Goal: Task Accomplishment & Management: Manage account settings

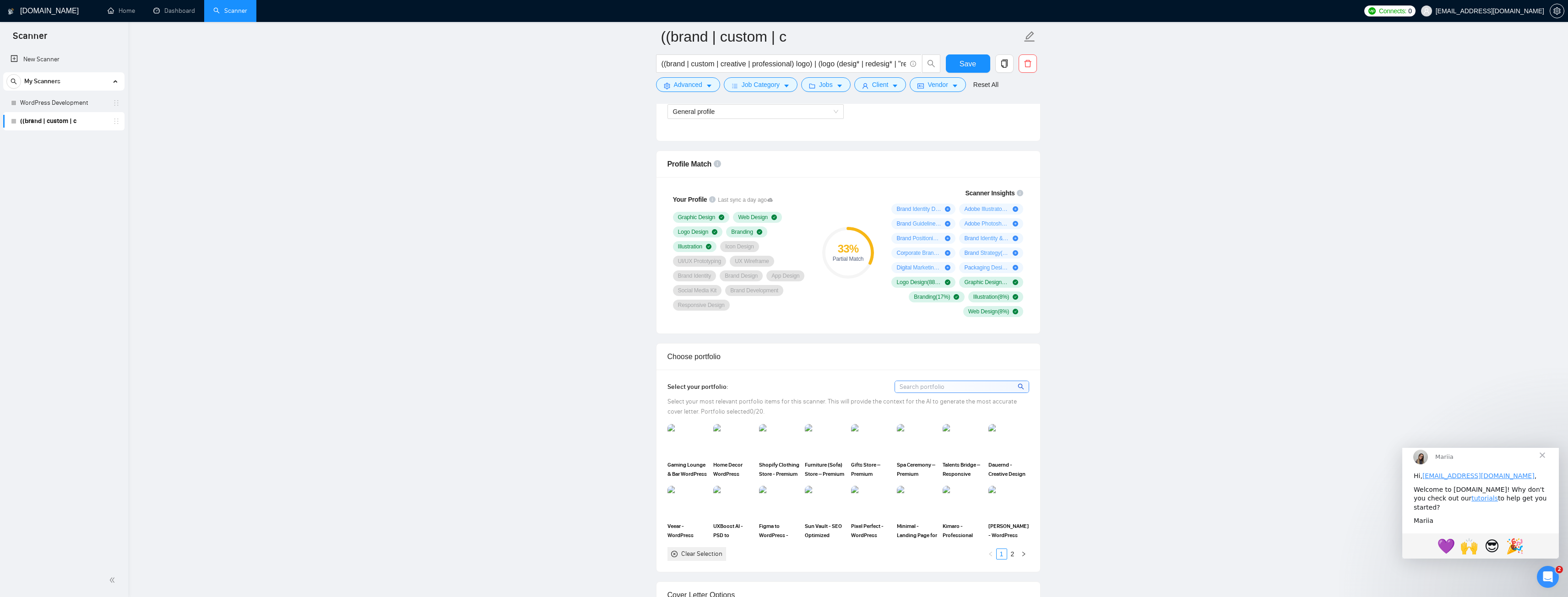
scroll to position [595, 0]
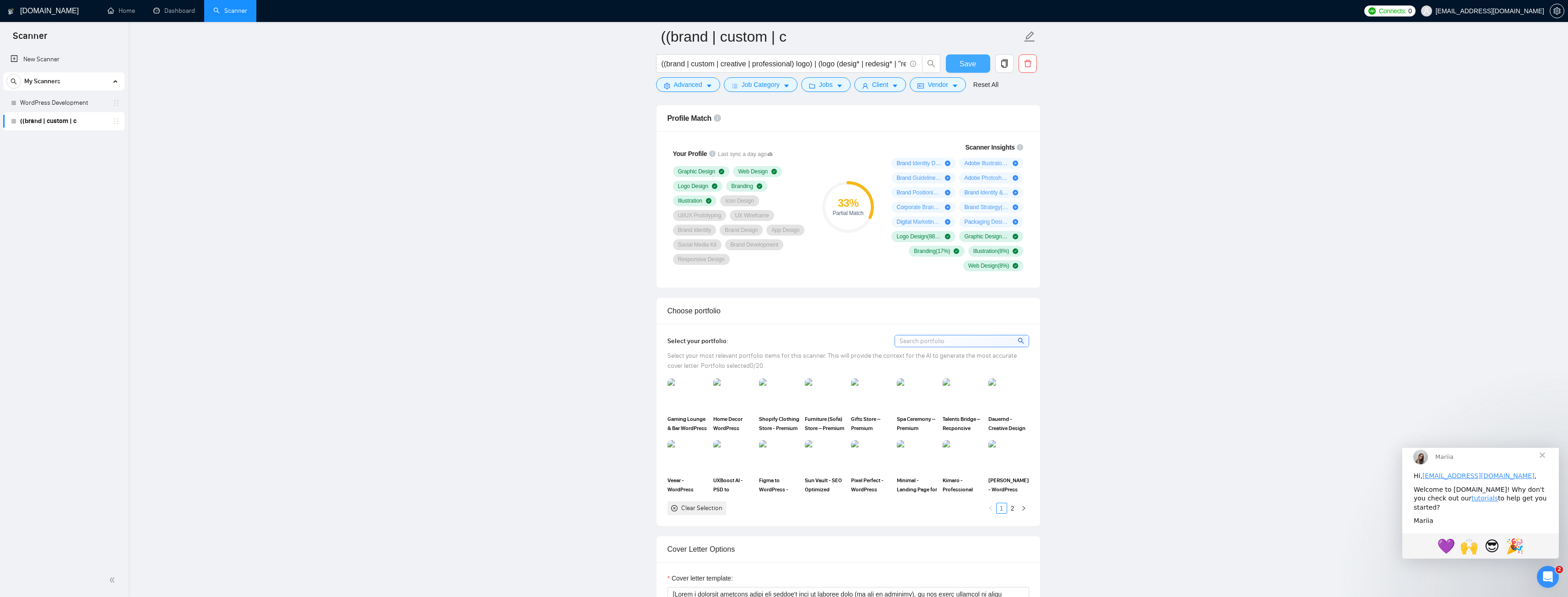
click at [962, 65] on span "Save" at bounding box center [968, 64] width 17 height 12
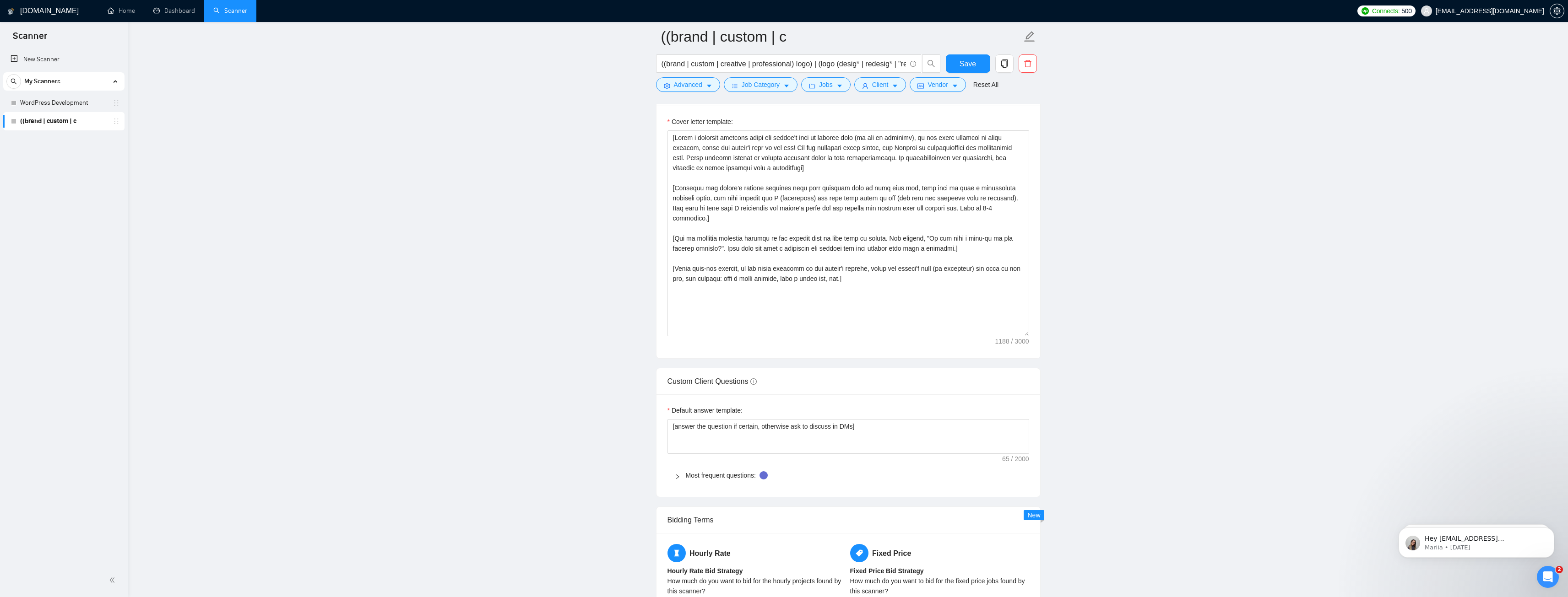
scroll to position [1052, 0]
click at [682, 475] on div at bounding box center [680, 474] width 11 height 10
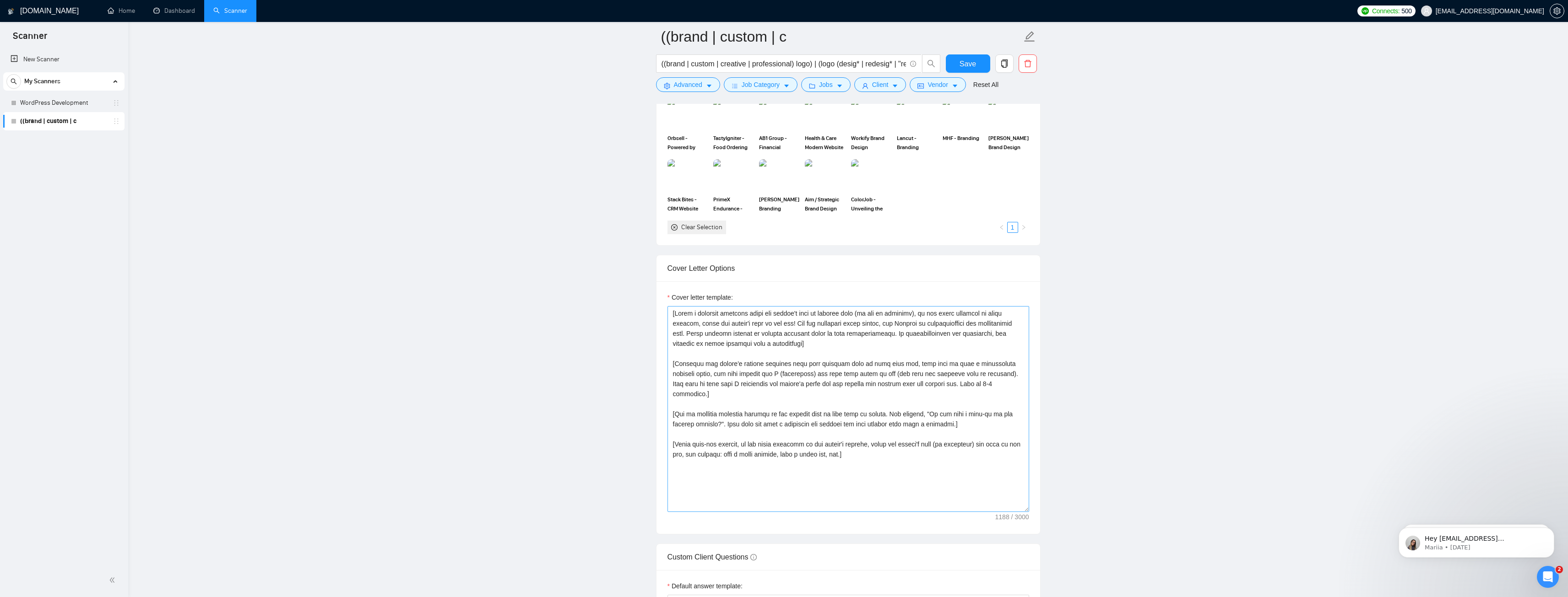
scroll to position [947, 0]
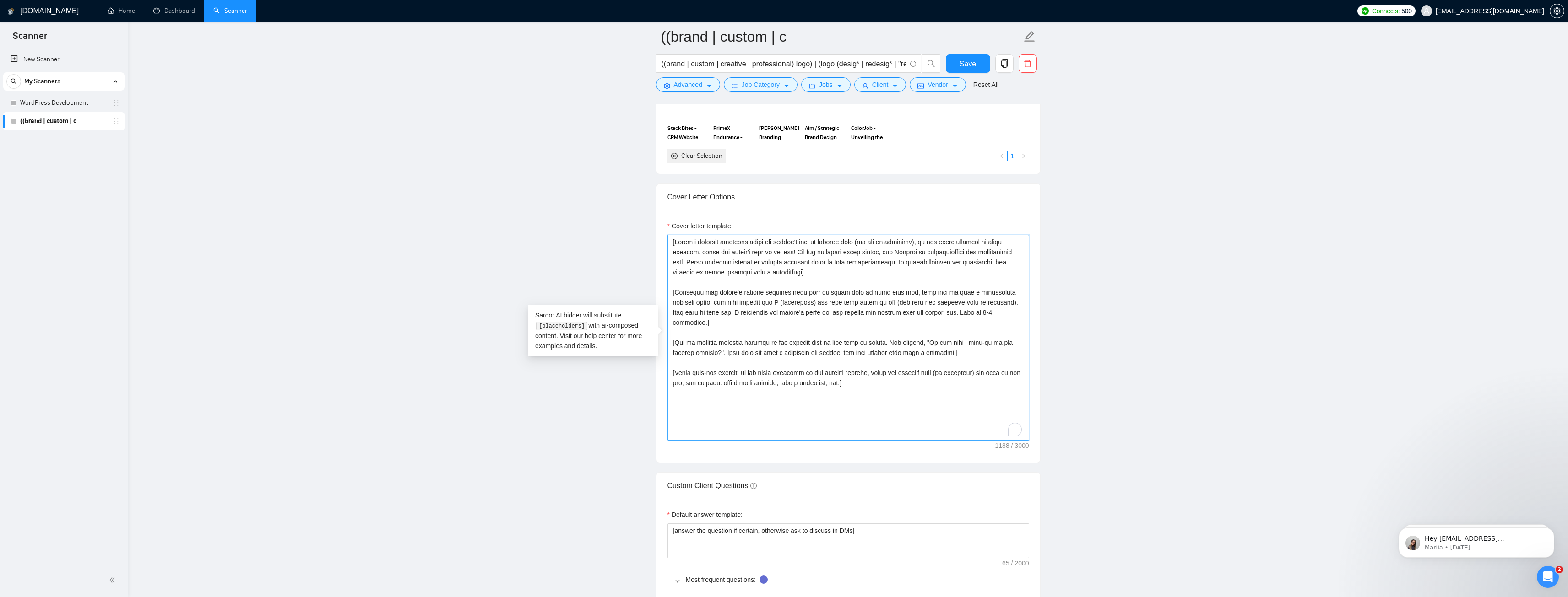
drag, startPoint x: 852, startPoint y: 380, endPoint x: 660, endPoint y: 244, distance: 235.3
click at [660, 244] on div "Cover letter template:" at bounding box center [848, 336] width 384 height 252
click at [600, 238] on main "((brand | custom | c ((brand | custom | creative | professional) logo) | (logo …" at bounding box center [848, 540] width 1410 height 2902
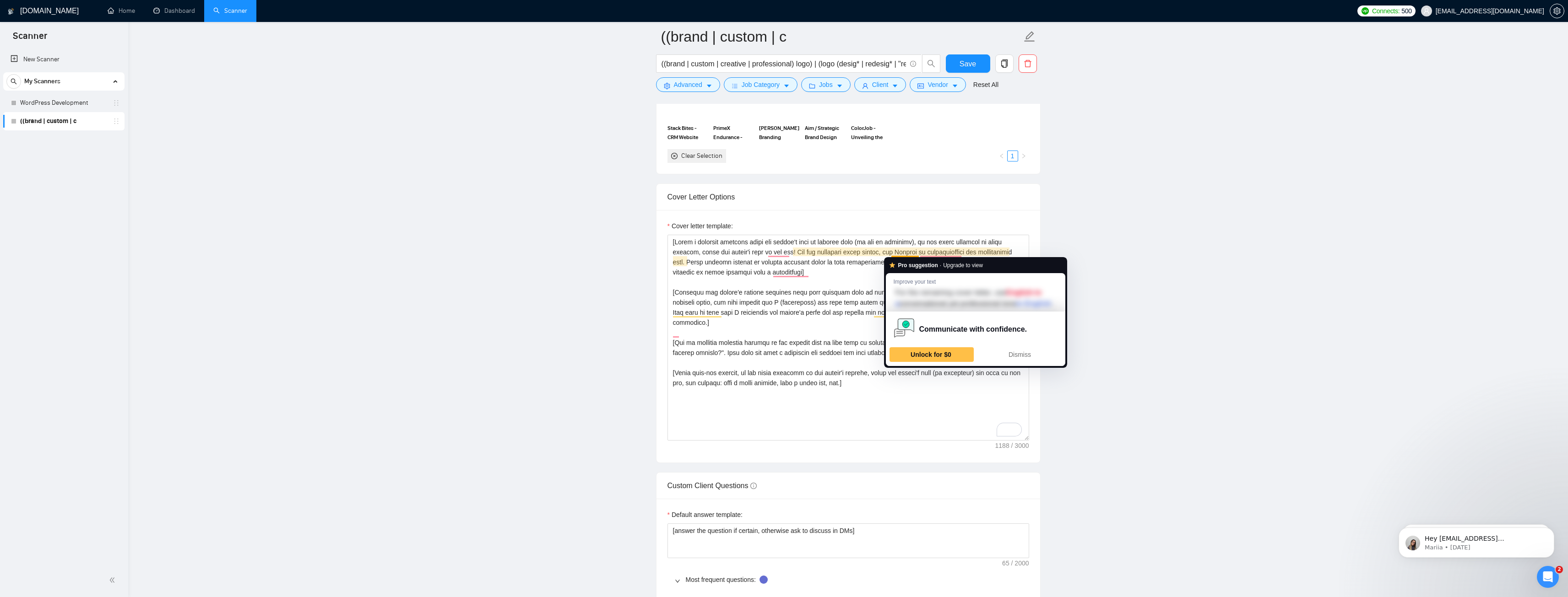
click at [1209, 232] on main "((brand | custom | c ((brand | custom | creative | professional) logo) | (logo …" at bounding box center [848, 540] width 1410 height 2902
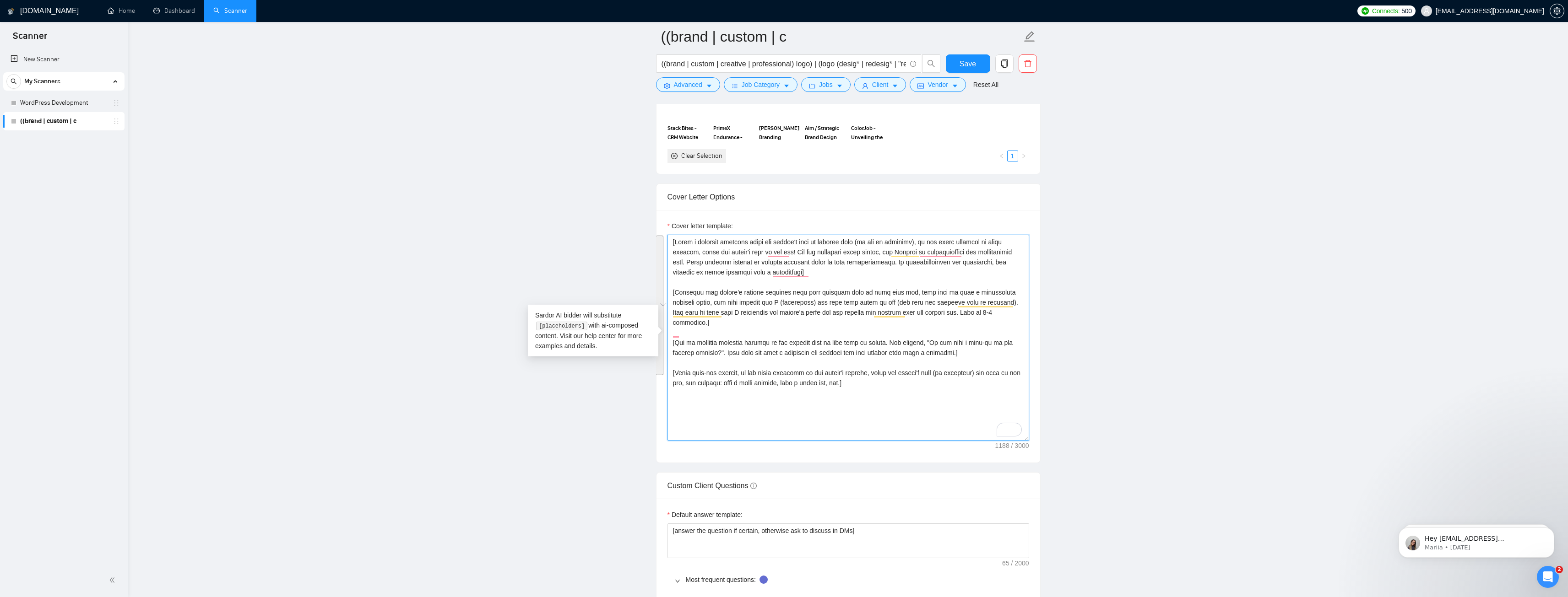
drag, startPoint x: 885, startPoint y: 376, endPoint x: 665, endPoint y: 238, distance: 259.7
click at [665, 238] on div "Cover Letter Options Cover letter template:" at bounding box center [848, 323] width 385 height 280
click at [613, 199] on main "((brand | custom | c ((brand | custom | creative | professional) logo) | (logo …" at bounding box center [848, 540] width 1410 height 2902
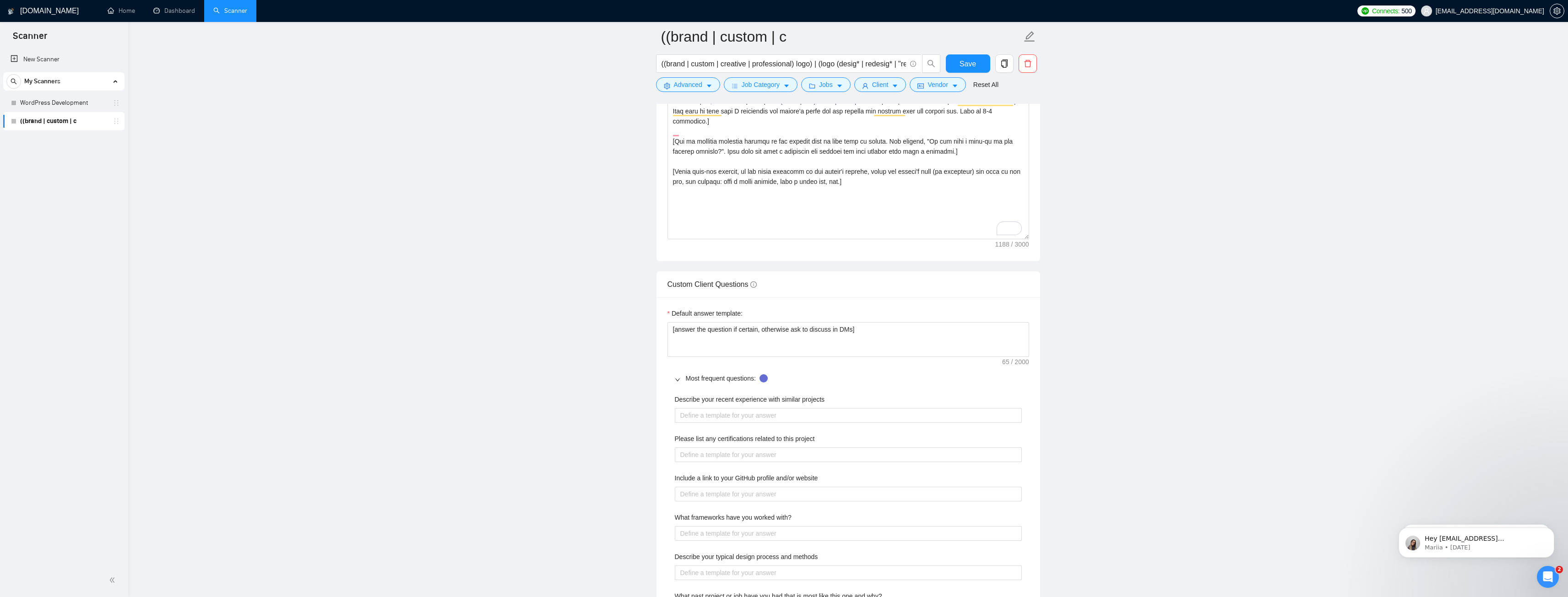
scroll to position [1176, 0]
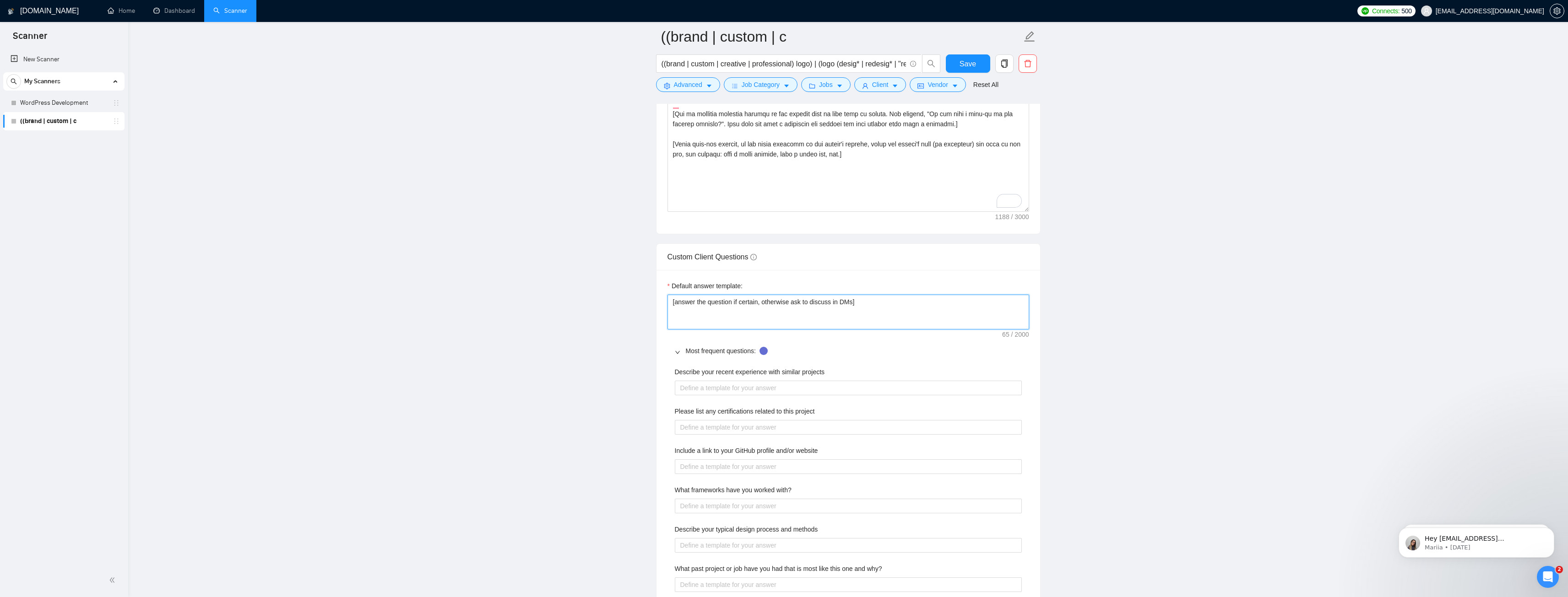
click at [719, 303] on textarea "[answer the question if certain, otherwise ask to discuss in DMs]" at bounding box center [848, 312] width 362 height 35
click at [600, 394] on main "((brand | custom | c ((brand | custom | creative | professional) logo) | (logo …" at bounding box center [848, 311] width 1410 height 2902
click at [702, 386] on projects "Describe your recent experience with similar projects" at bounding box center [848, 388] width 347 height 15
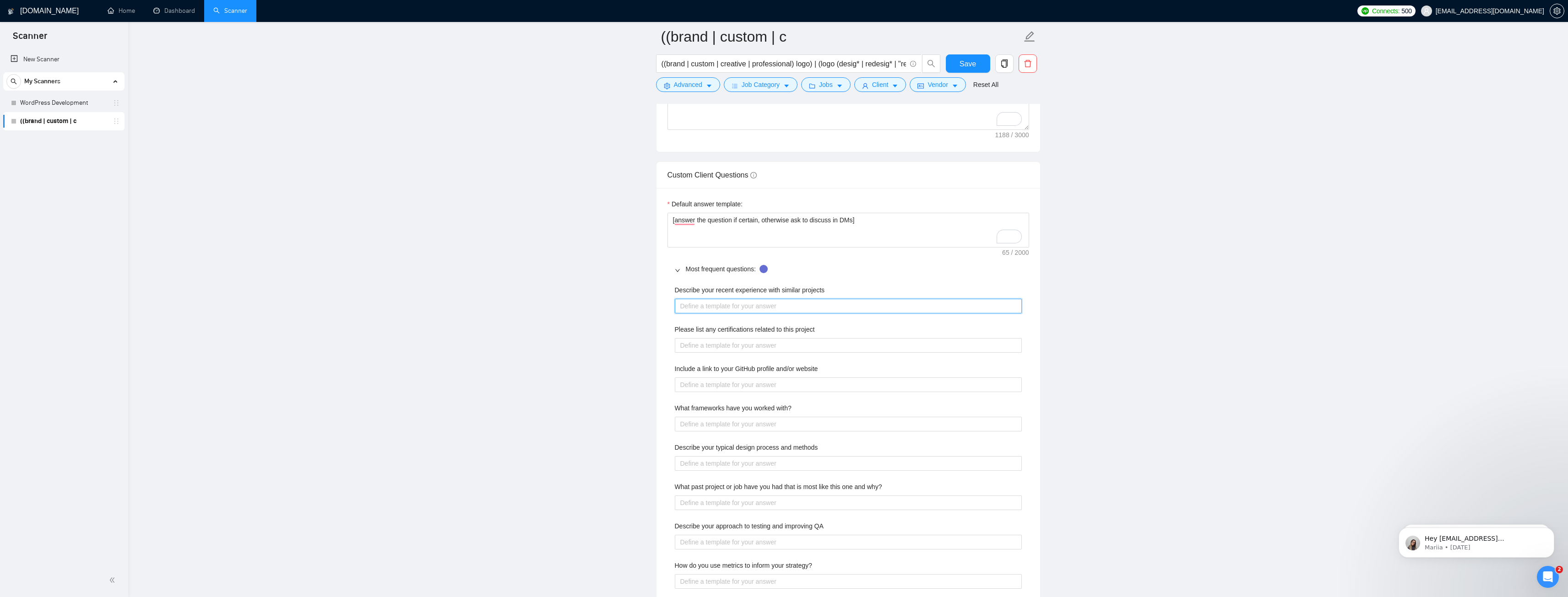
scroll to position [1221, 0]
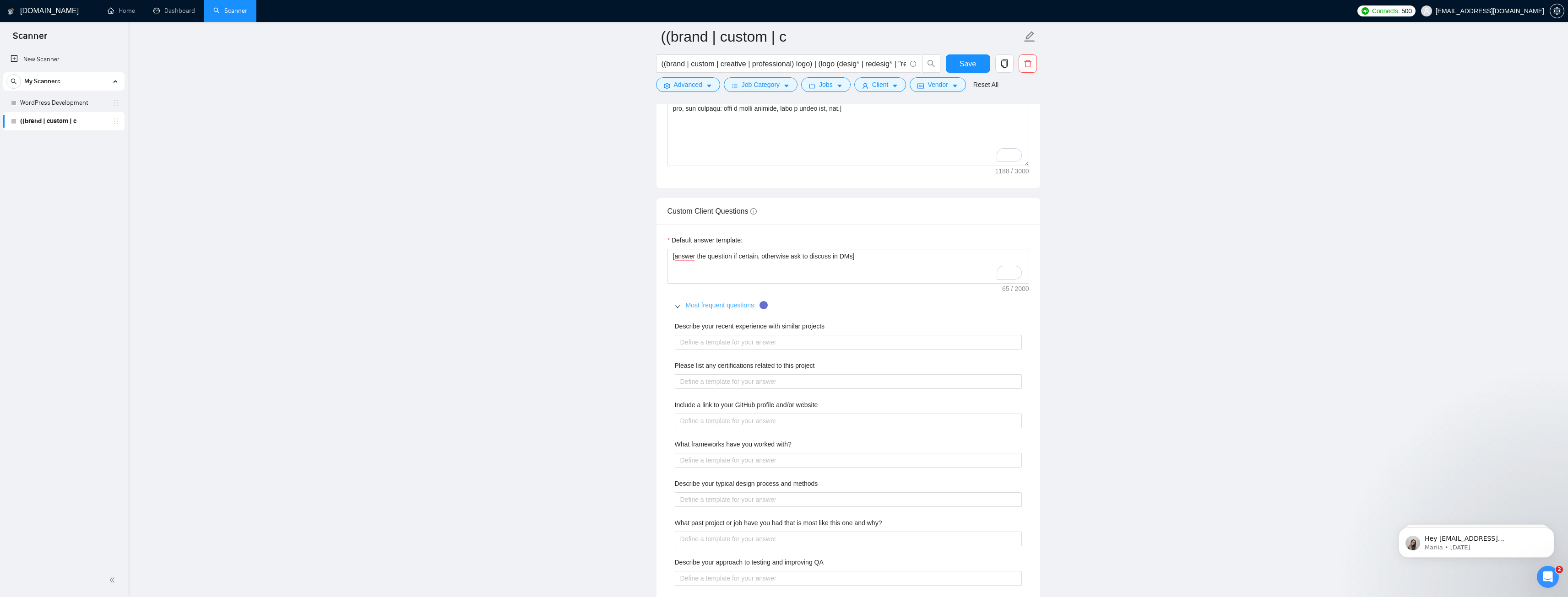
click at [688, 307] on link "Most frequent questions:" at bounding box center [721, 305] width 70 height 7
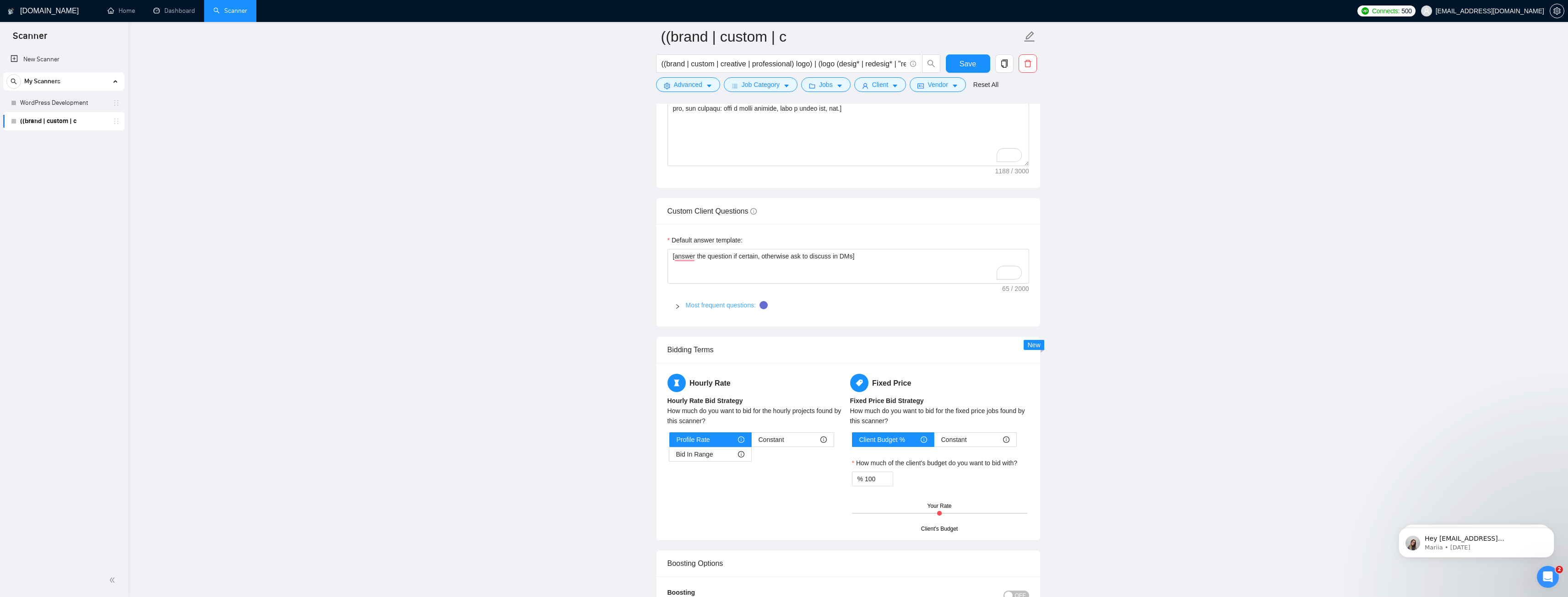
click at [688, 307] on link "Most frequent questions:" at bounding box center [721, 305] width 70 height 7
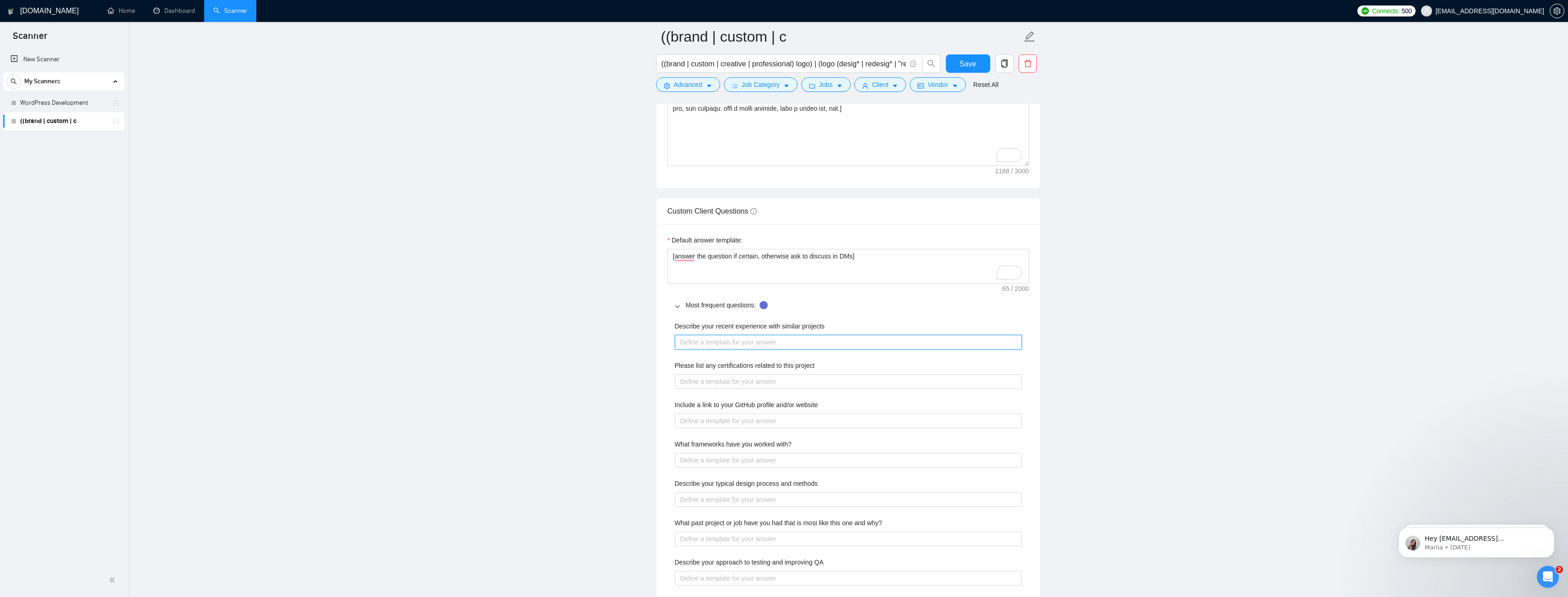
click at [694, 343] on projects "Describe your recent experience with similar projects" at bounding box center [848, 342] width 347 height 15
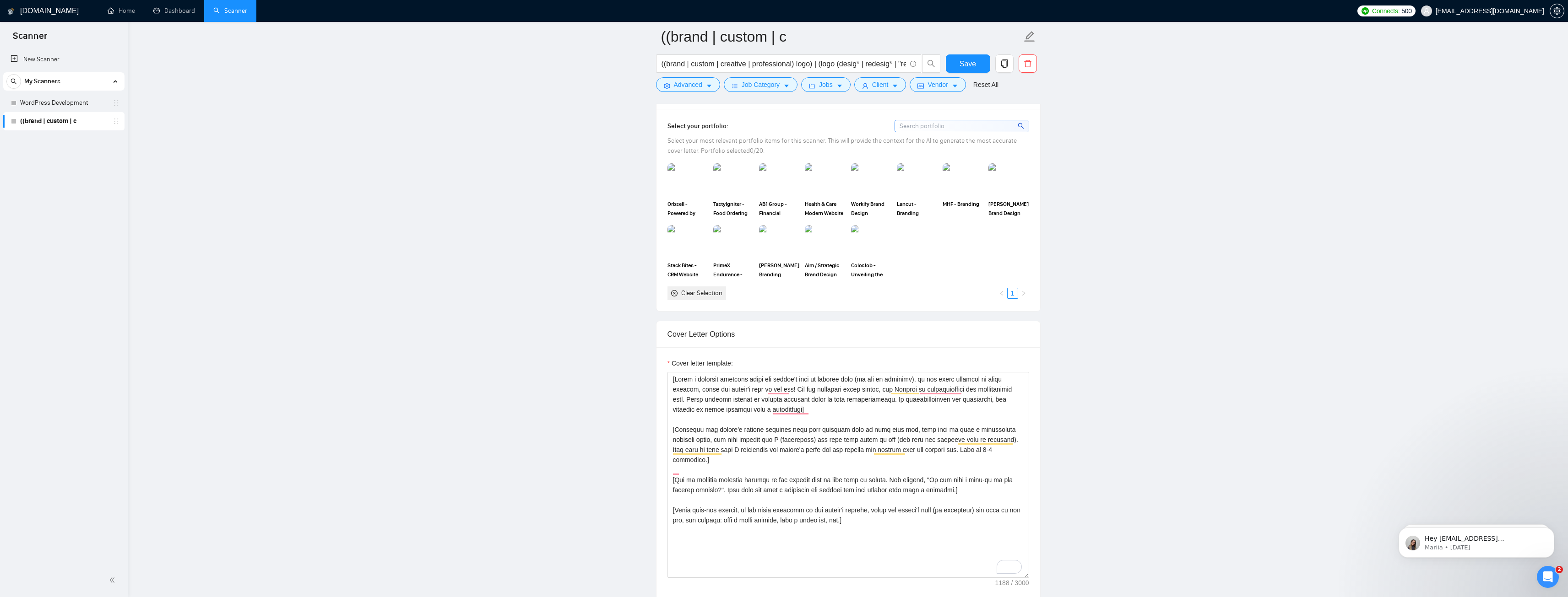
scroll to position [1130, 0]
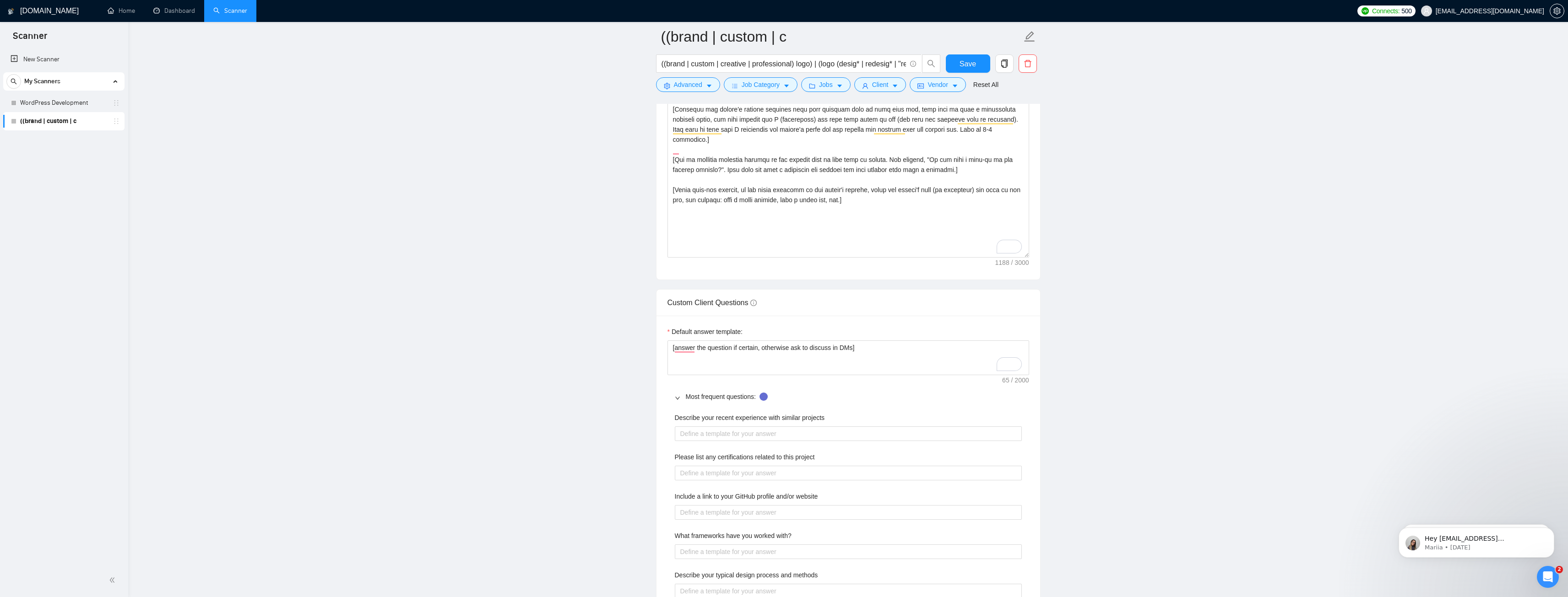
click at [615, 345] on main "((brand | custom | c ((brand | custom | creative | professional) logo) | (logo …" at bounding box center [848, 357] width 1410 height 2902
click at [679, 397] on icon "right" at bounding box center [677, 398] width 6 height 5
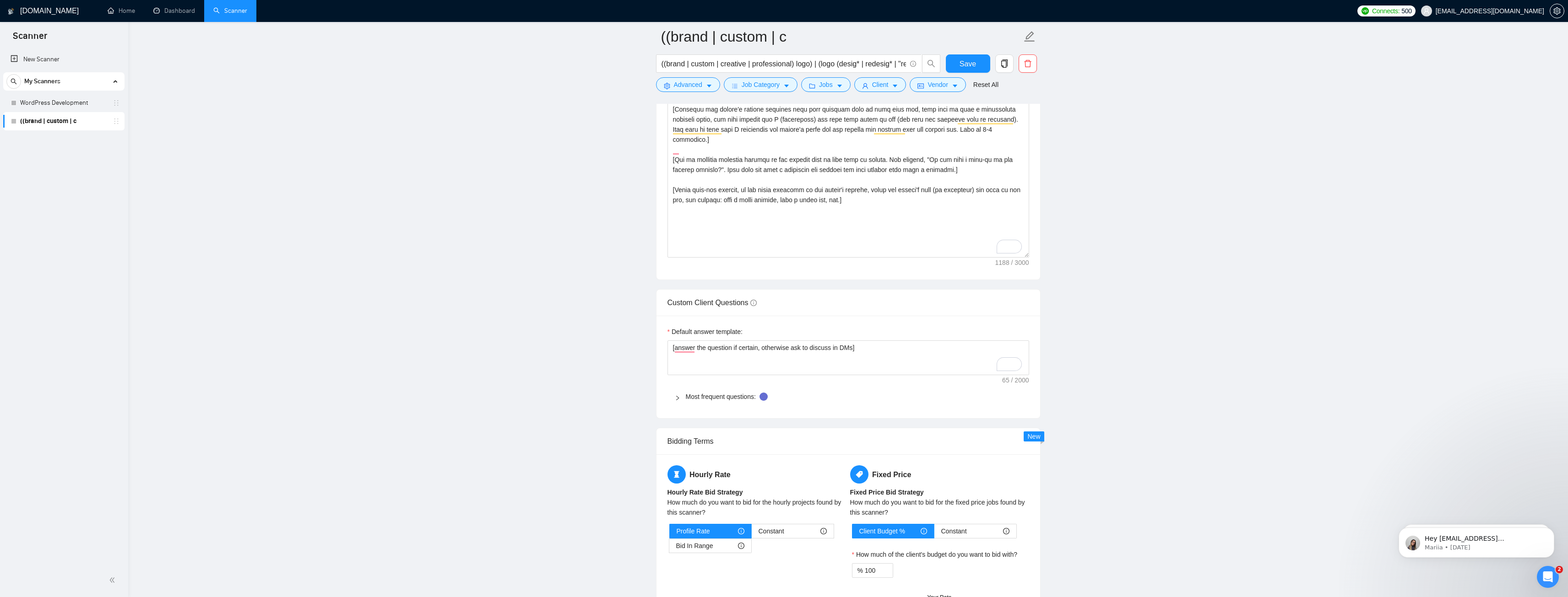
click at [555, 343] on main "((brand | custom | c ((brand | custom | creative | professional) logo) | (logo …" at bounding box center [848, 155] width 1410 height 2497
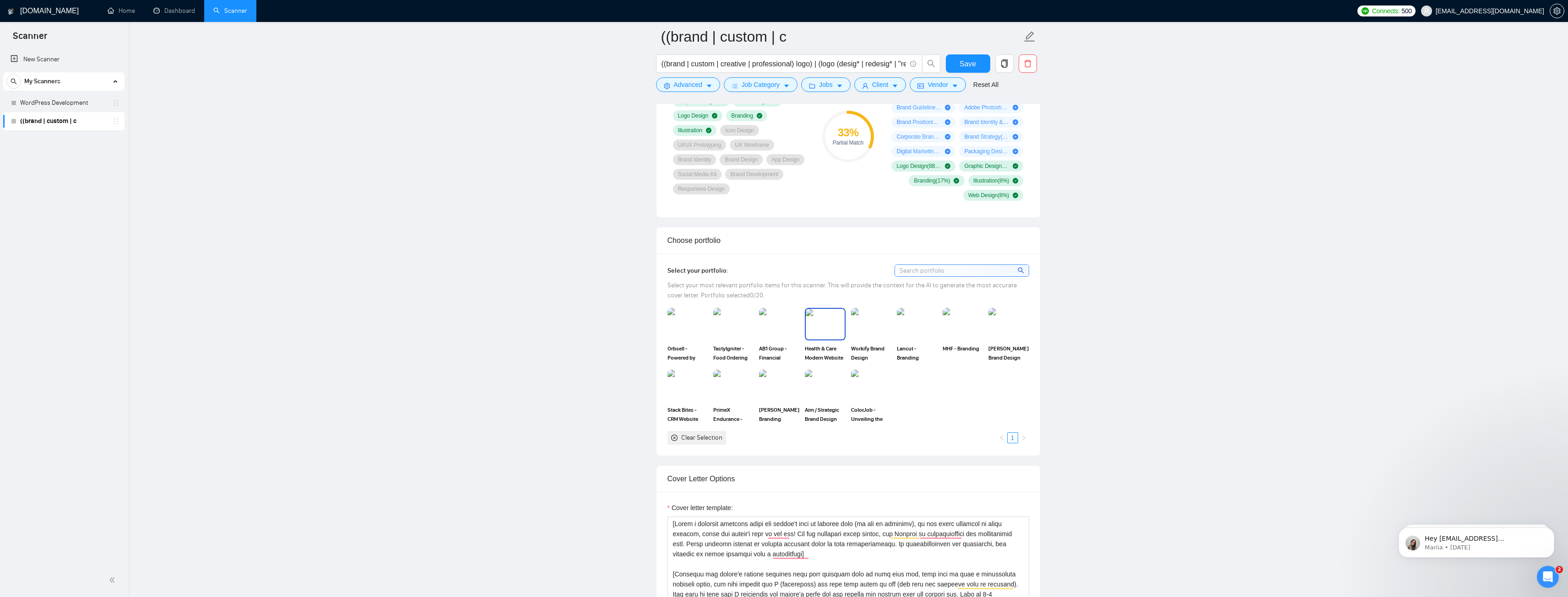
scroll to position [497, 0]
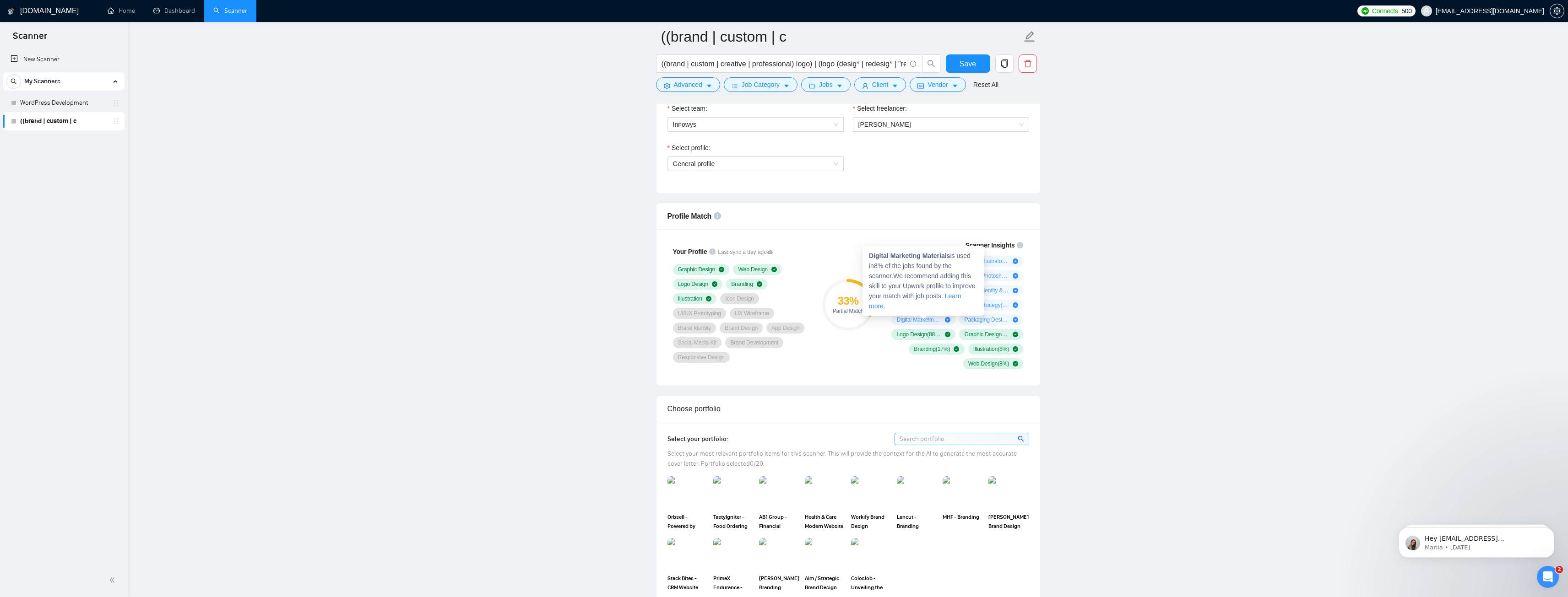
click at [948, 318] on icon "plus-circle" at bounding box center [948, 320] width 6 height 5
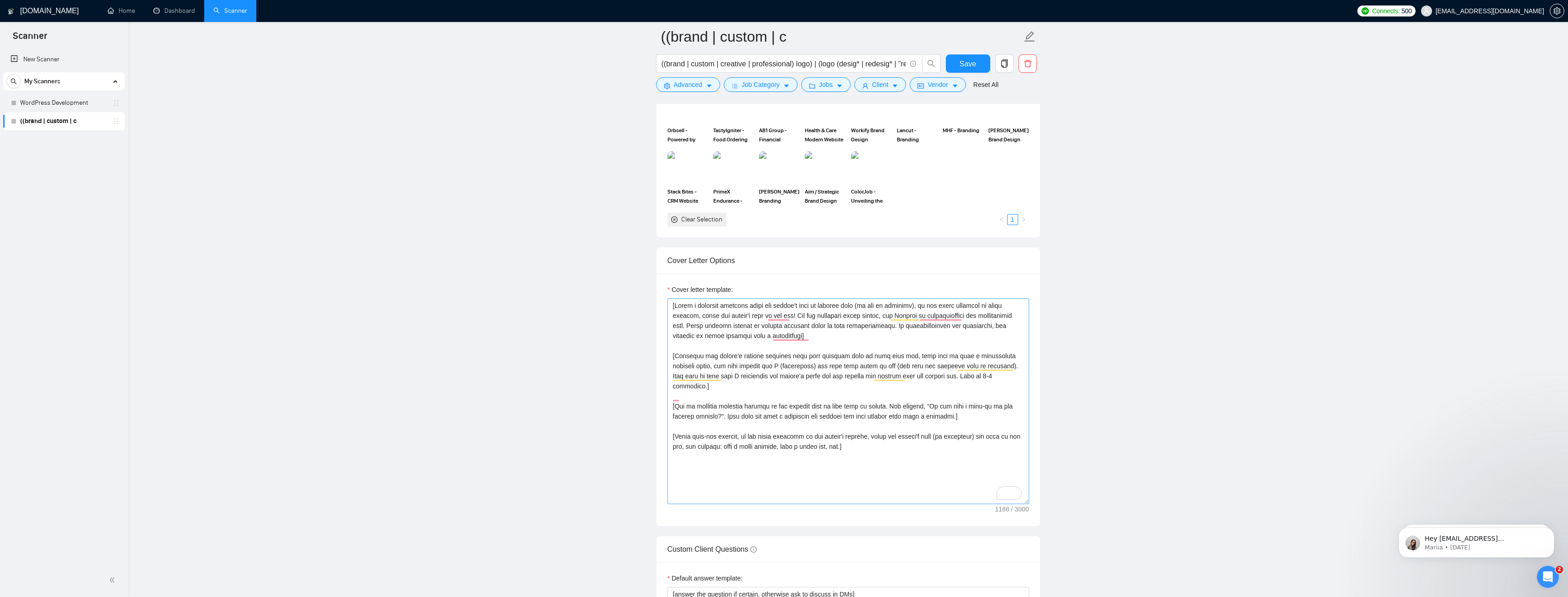
scroll to position [870, 0]
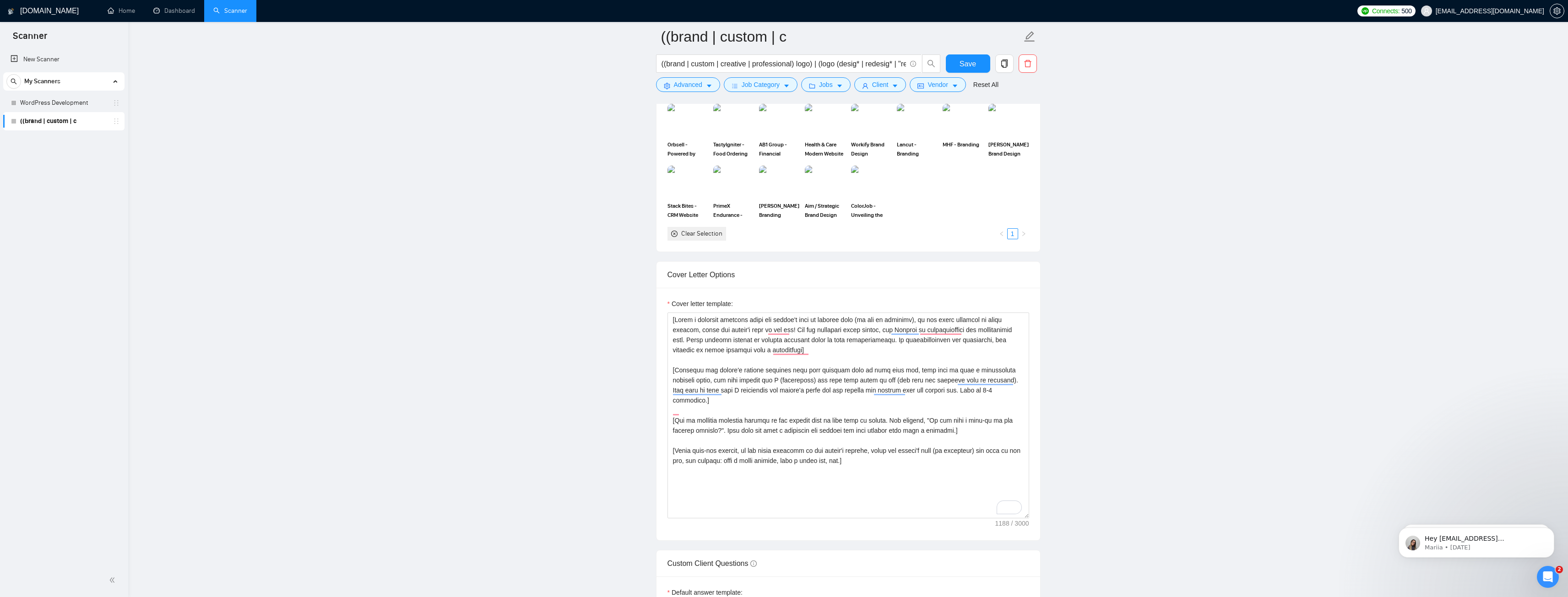
click at [613, 393] on main "((brand | custom | c ((brand | custom | creative | professional) logo) | (logo …" at bounding box center [848, 416] width 1410 height 2497
click at [1107, 427] on main "((brand | custom | c ((brand | custom | creative | professional) logo) | (logo …" at bounding box center [848, 416] width 1410 height 2497
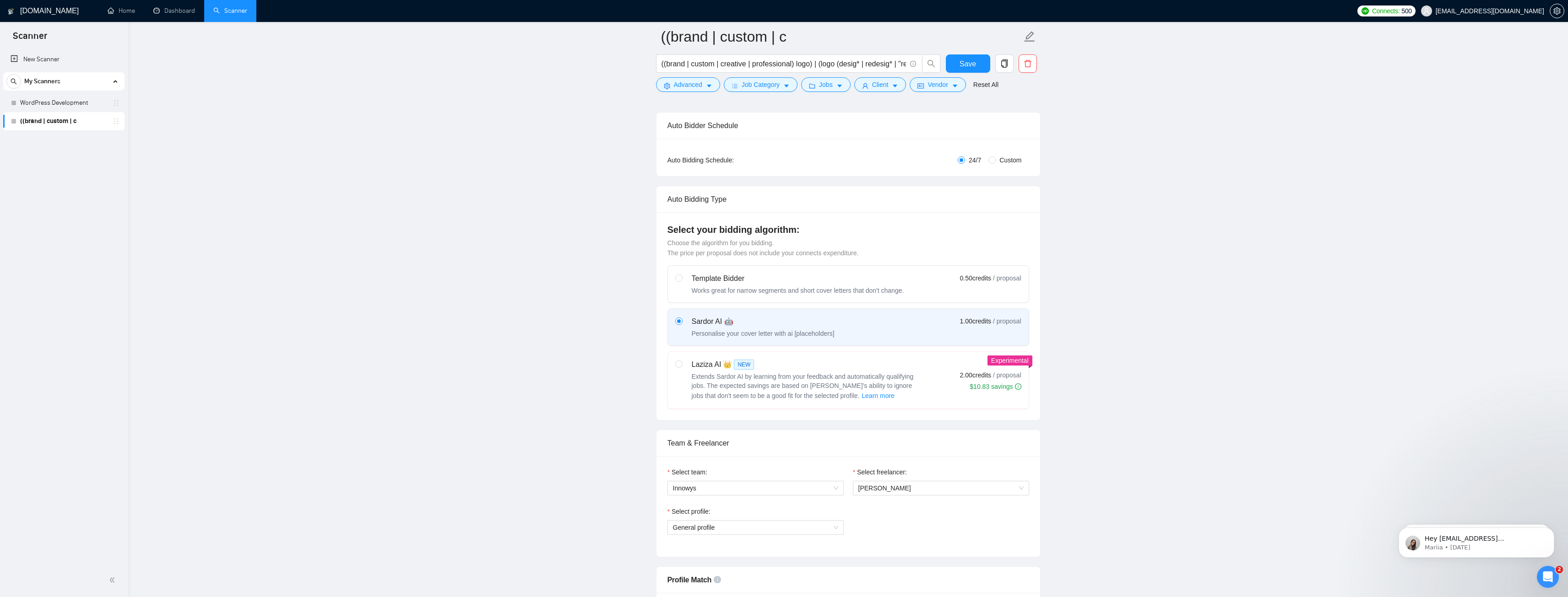
scroll to position [131, 0]
click at [690, 379] on div "Laziza AI 👑 NEW Extends Sardor AI by learning from your feedback and automatica…" at bounding box center [798, 383] width 245 height 42
click at [682, 369] on input "radio" at bounding box center [679, 366] width 6 height 6
radio input "true"
radio input "false"
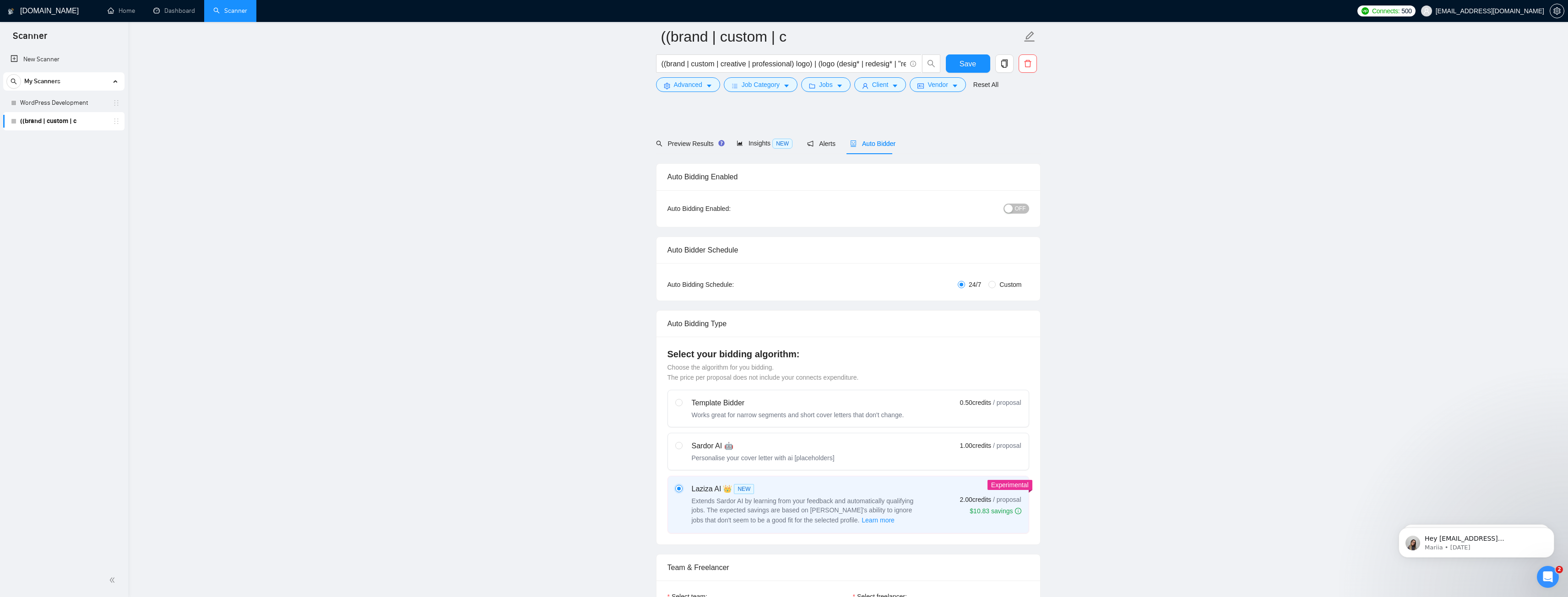
scroll to position [0, 0]
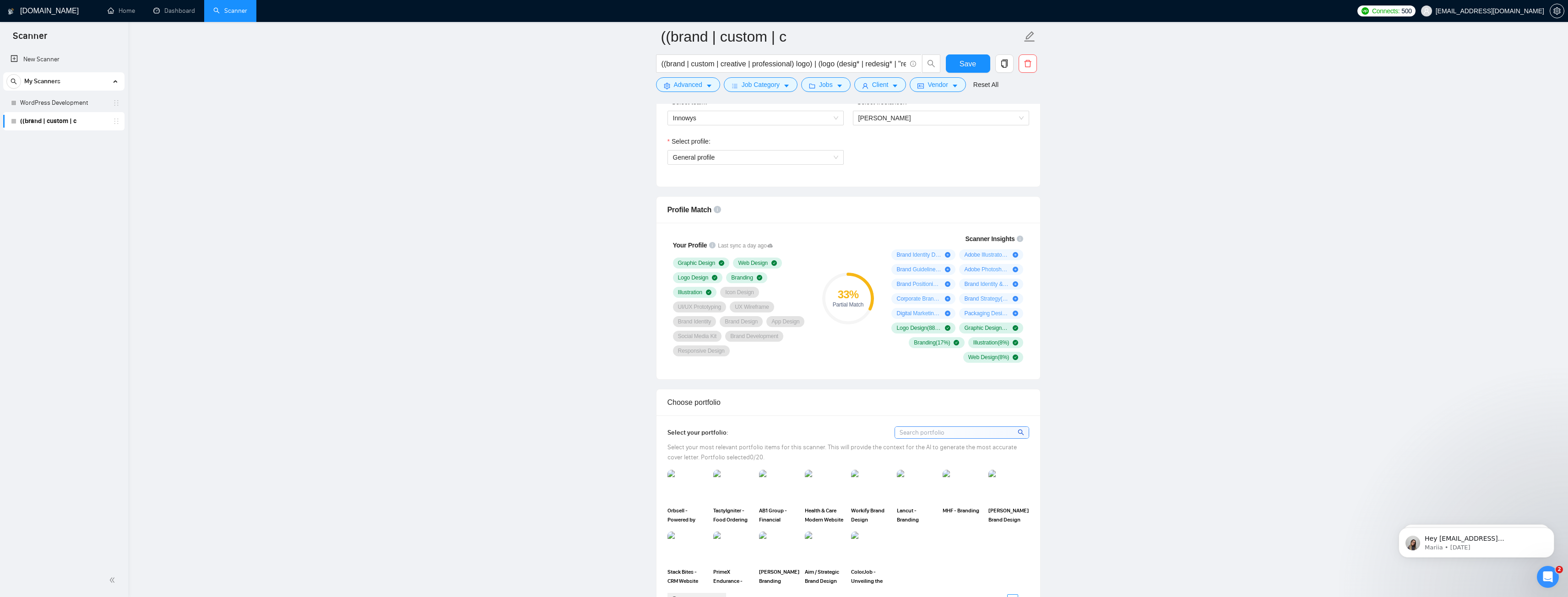
scroll to position [686, 0]
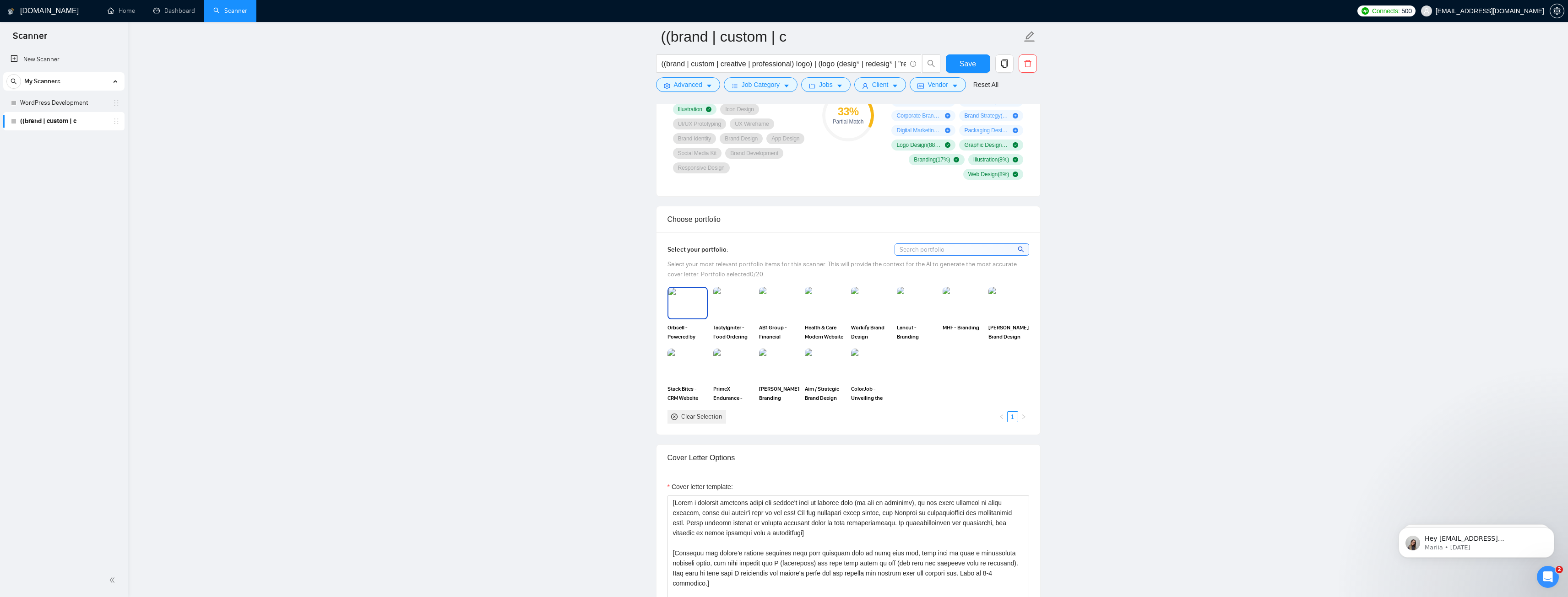
click at [699, 307] on img at bounding box center [687, 302] width 39 height 30
click at [1015, 302] on img at bounding box center [1008, 302] width 39 height 30
click at [820, 366] on img at bounding box center [825, 364] width 39 height 30
click at [792, 364] on img at bounding box center [779, 364] width 39 height 30
click at [867, 301] on img at bounding box center [871, 302] width 39 height 30
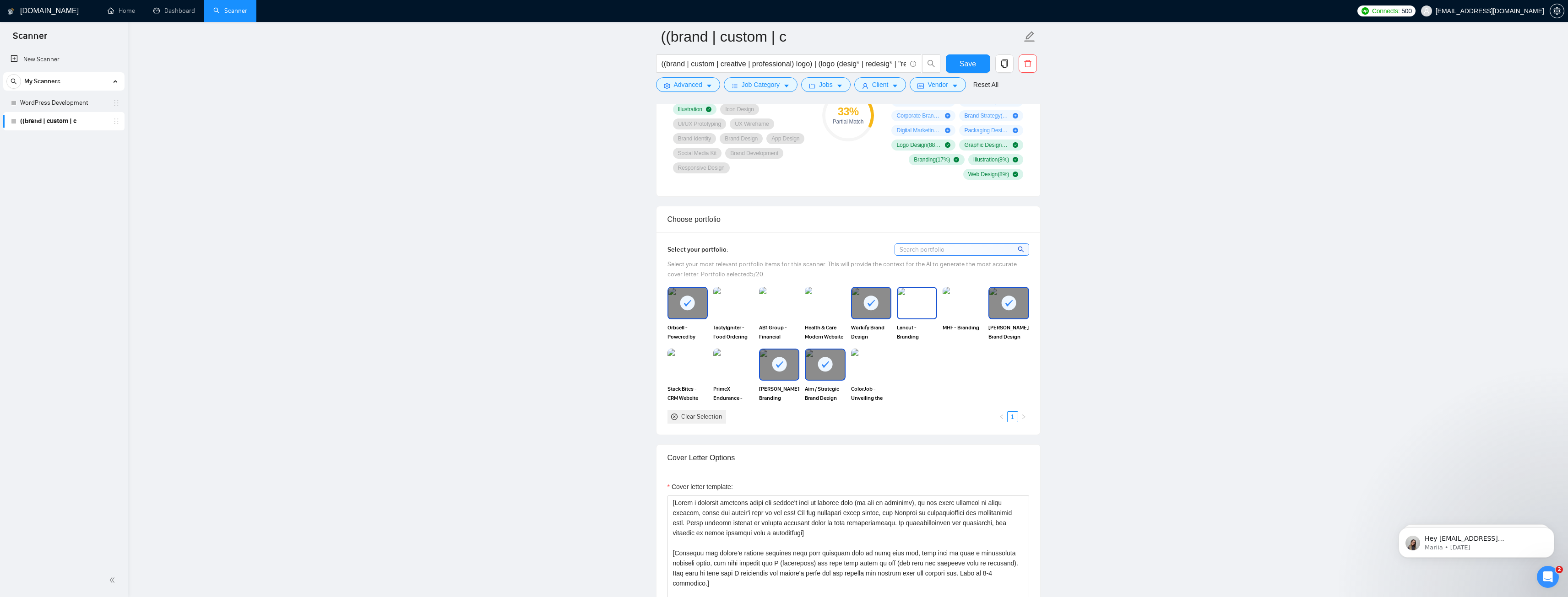
click at [926, 310] on img at bounding box center [916, 302] width 39 height 30
click at [963, 309] on img at bounding box center [962, 302] width 39 height 30
click at [1118, 326] on main "((brand | custom | c ((brand | custom | creative | professional) logo) | (logo …" at bounding box center [848, 594] width 1410 height 2488
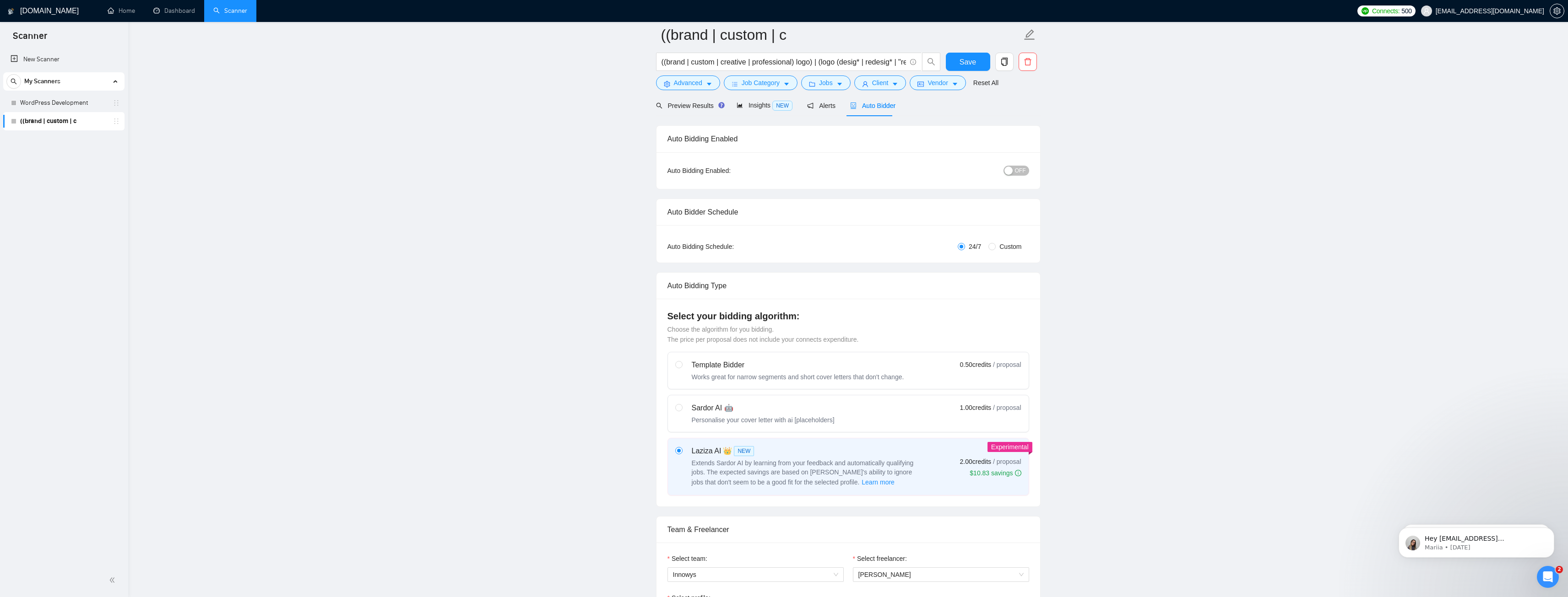
scroll to position [0, 0]
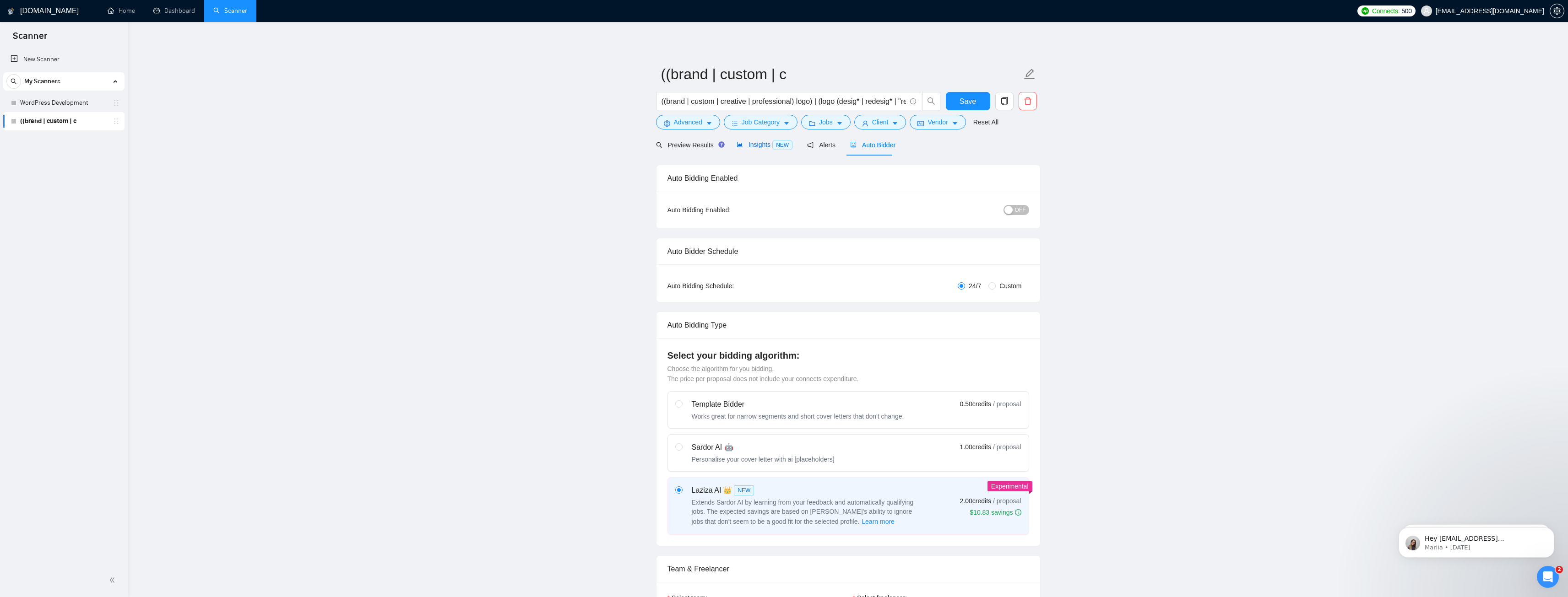
click at [767, 148] on span "Insights NEW" at bounding box center [764, 145] width 56 height 7
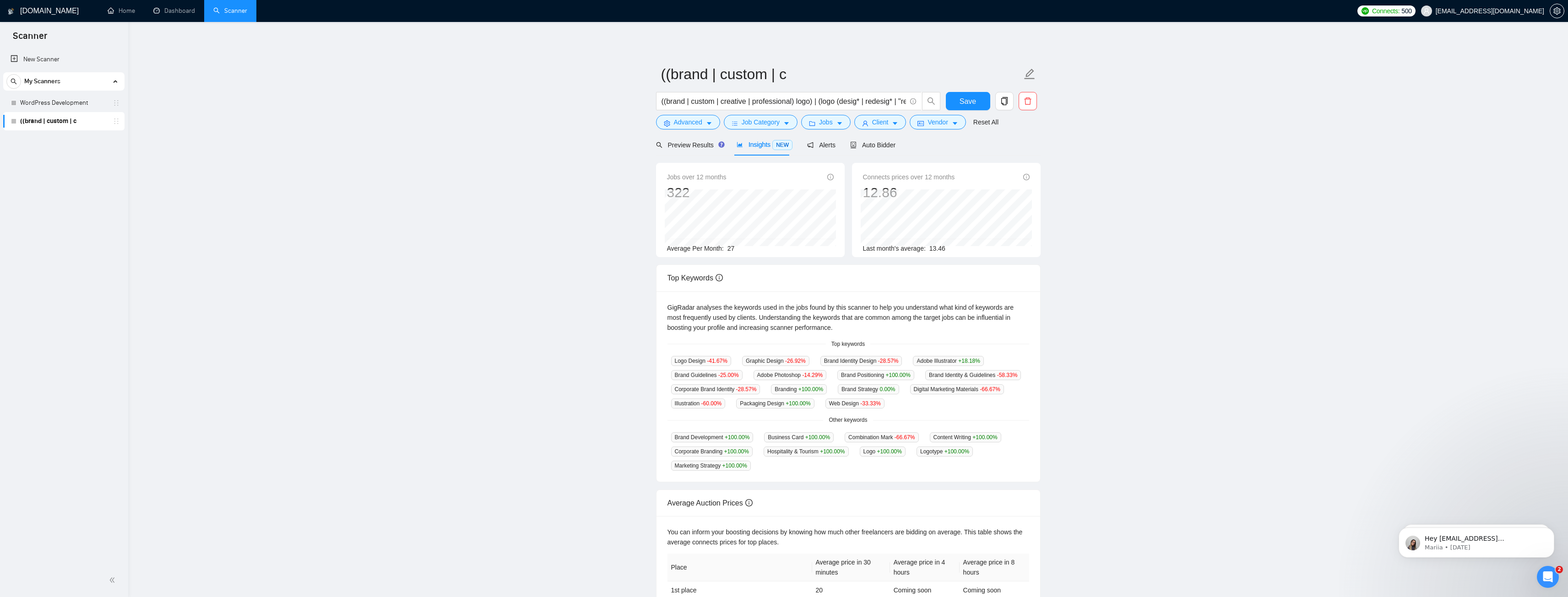
click at [853, 457] on div "Brand Development +100.00 % Business Card +100.00 % Combination Mark -66.67 % C…" at bounding box center [848, 452] width 362 height 39
click at [939, 449] on span "Logotype +100.00 %" at bounding box center [944, 452] width 56 height 10
click at [1038, 433] on div "GigRadar analyses the keywords used in the jobs found by this scanner to help y…" at bounding box center [848, 387] width 384 height 191
click at [862, 144] on span "Auto Bidder" at bounding box center [873, 145] width 45 height 7
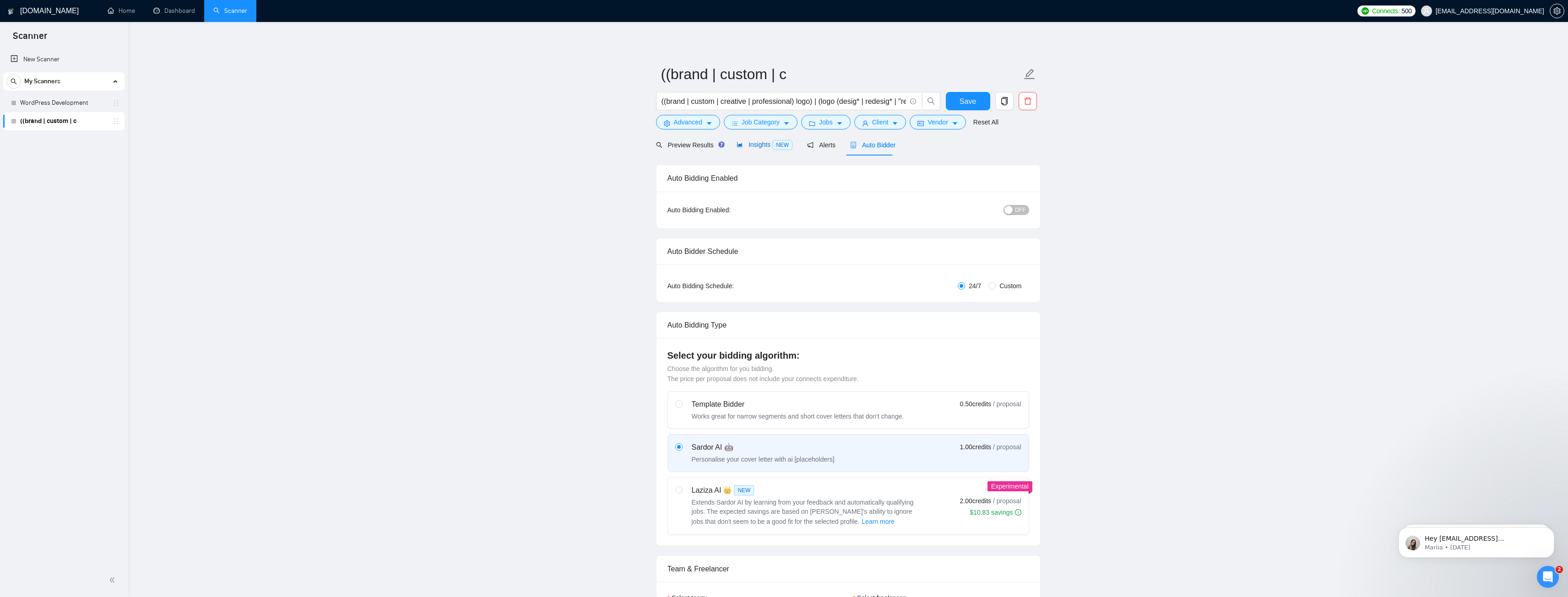
click at [761, 145] on span "Insights NEW" at bounding box center [764, 145] width 56 height 7
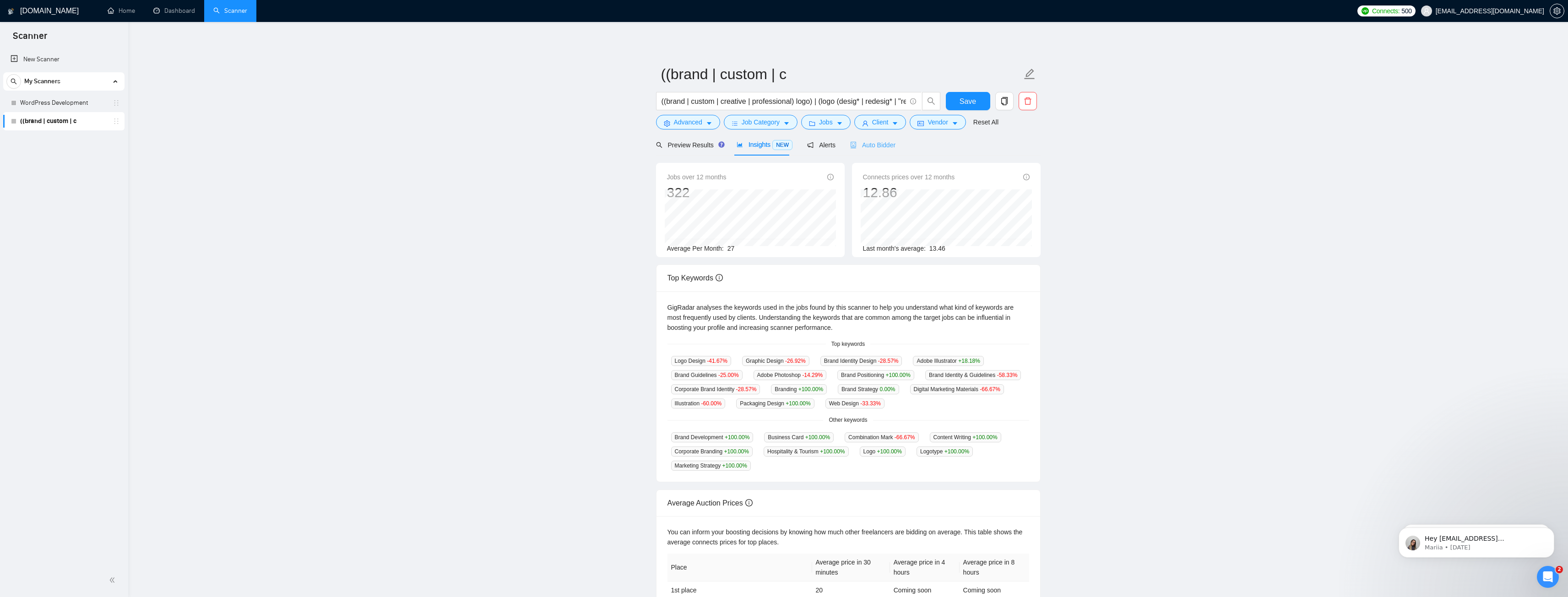
click at [888, 152] on div "Auto Bidder" at bounding box center [873, 144] width 45 height 21
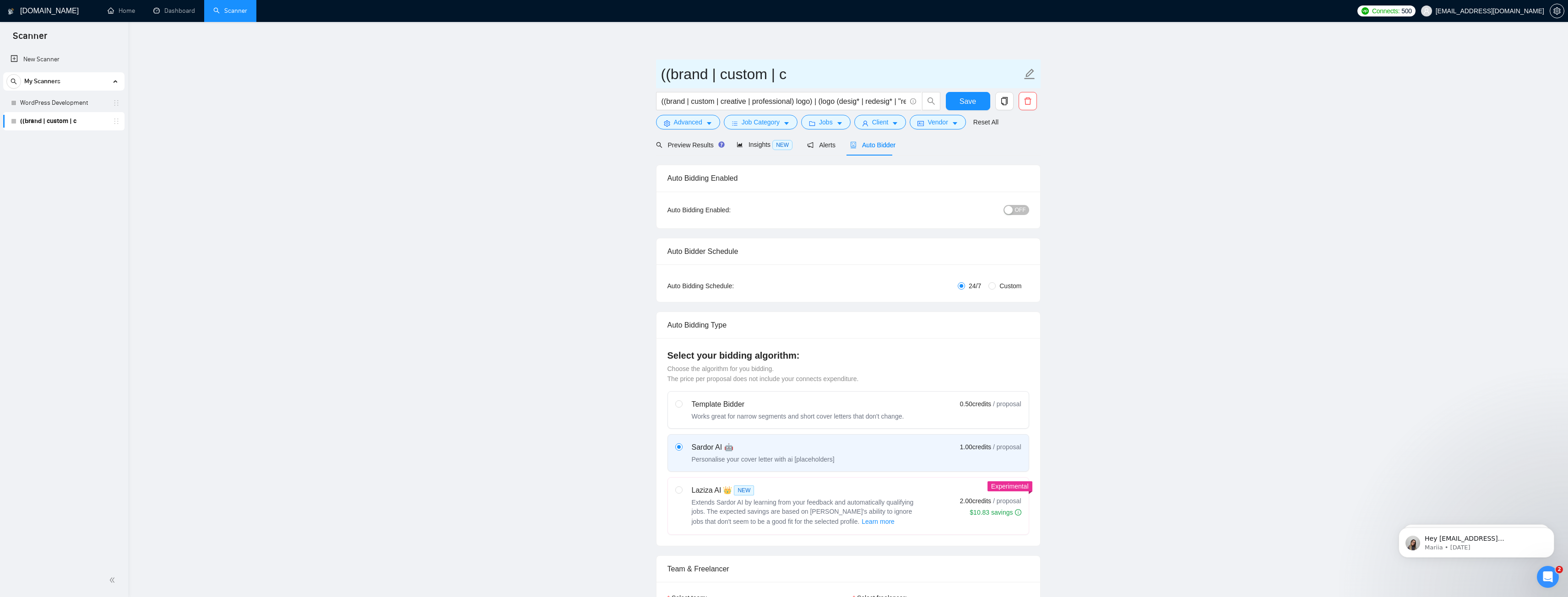
click at [795, 75] on input "((brand | custom | c" at bounding box center [841, 74] width 361 height 23
drag, startPoint x: 877, startPoint y: 72, endPoint x: 587, endPoint y: 81, distance: 290.1
type input "Logo Design"
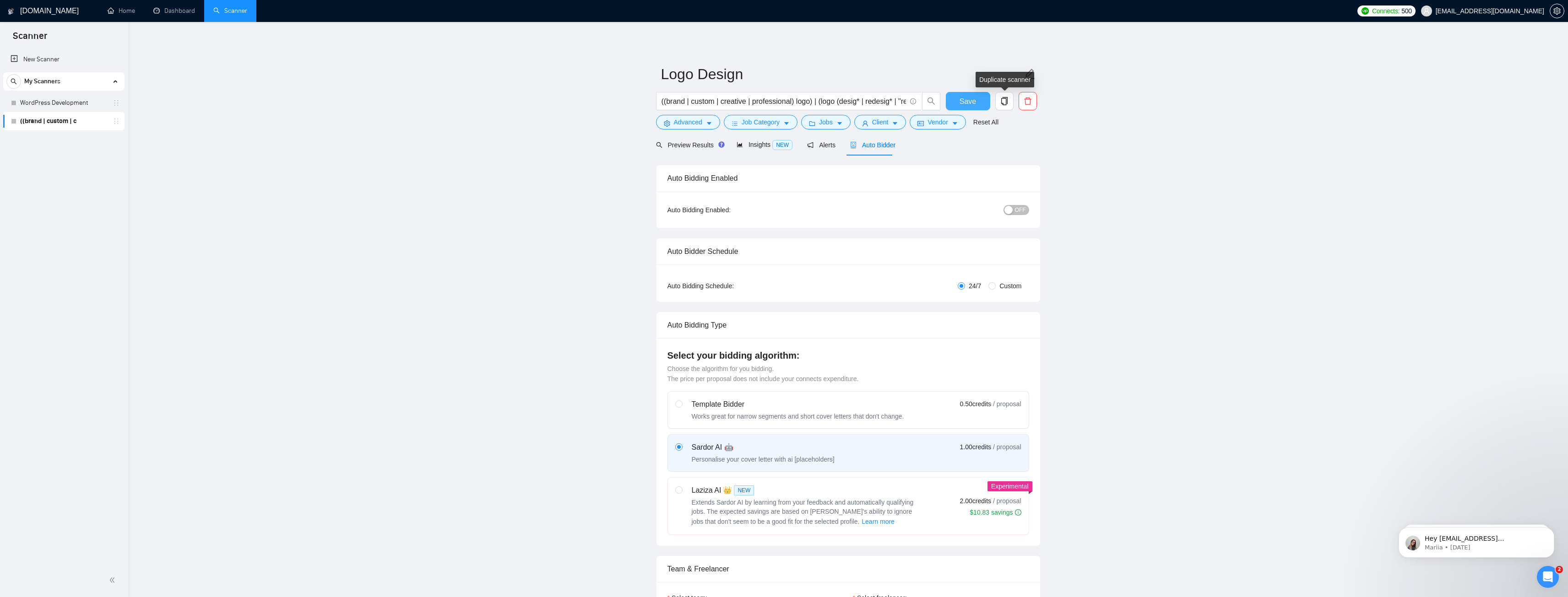
click at [960, 98] on button "Save" at bounding box center [968, 101] width 45 height 18
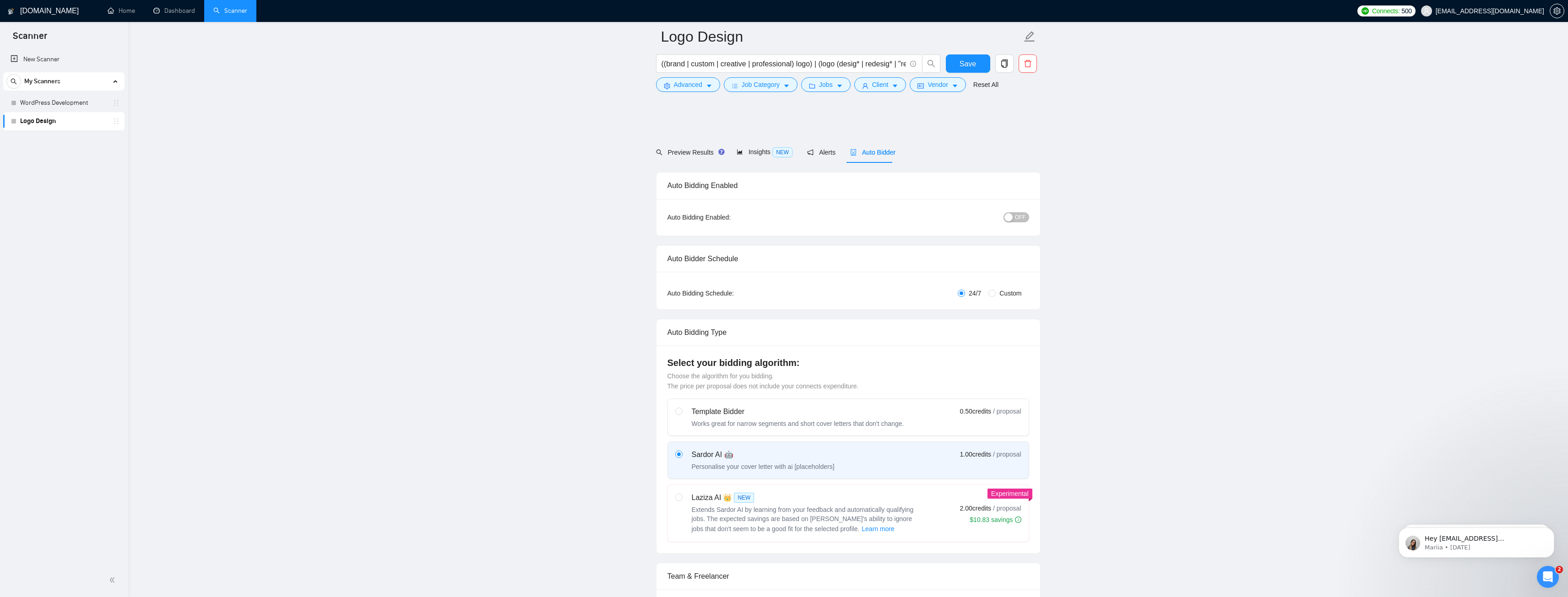
scroll to position [366, 0]
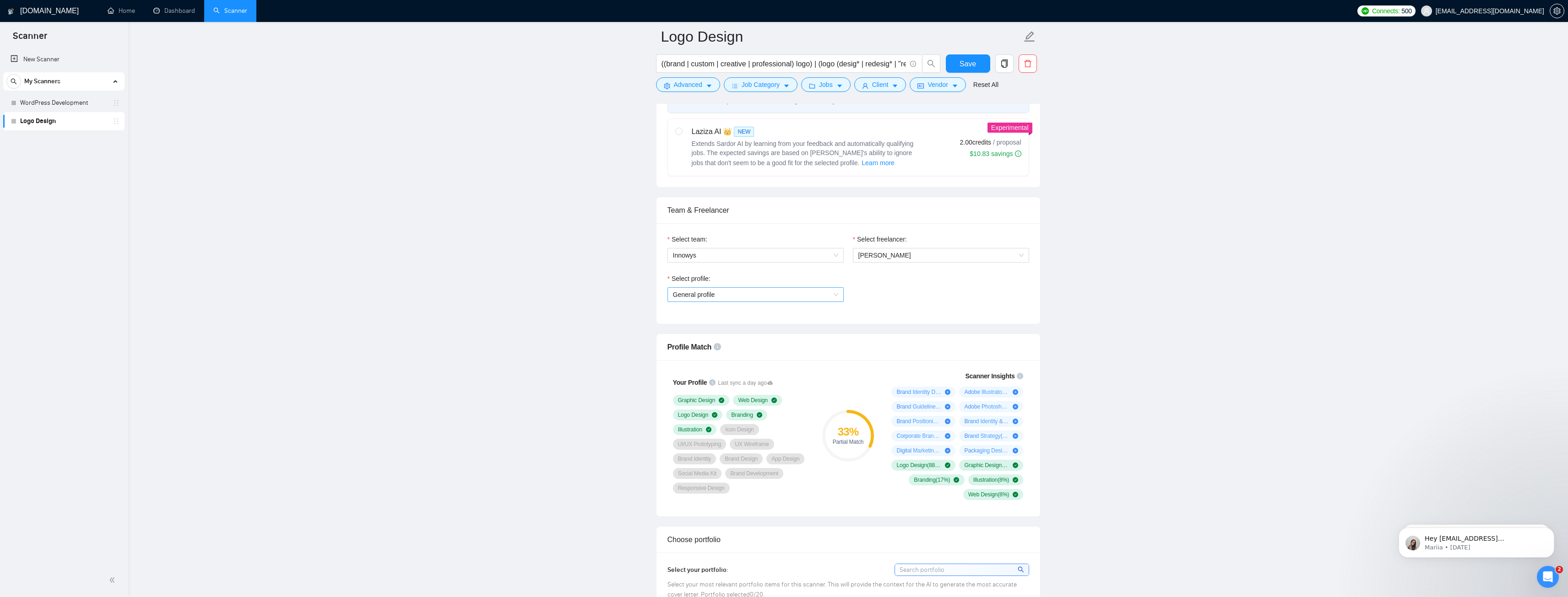
click at [784, 295] on span "General profile" at bounding box center [756, 295] width 165 height 13
drag, startPoint x: 1083, startPoint y: 406, endPoint x: 1025, endPoint y: 401, distance: 58.2
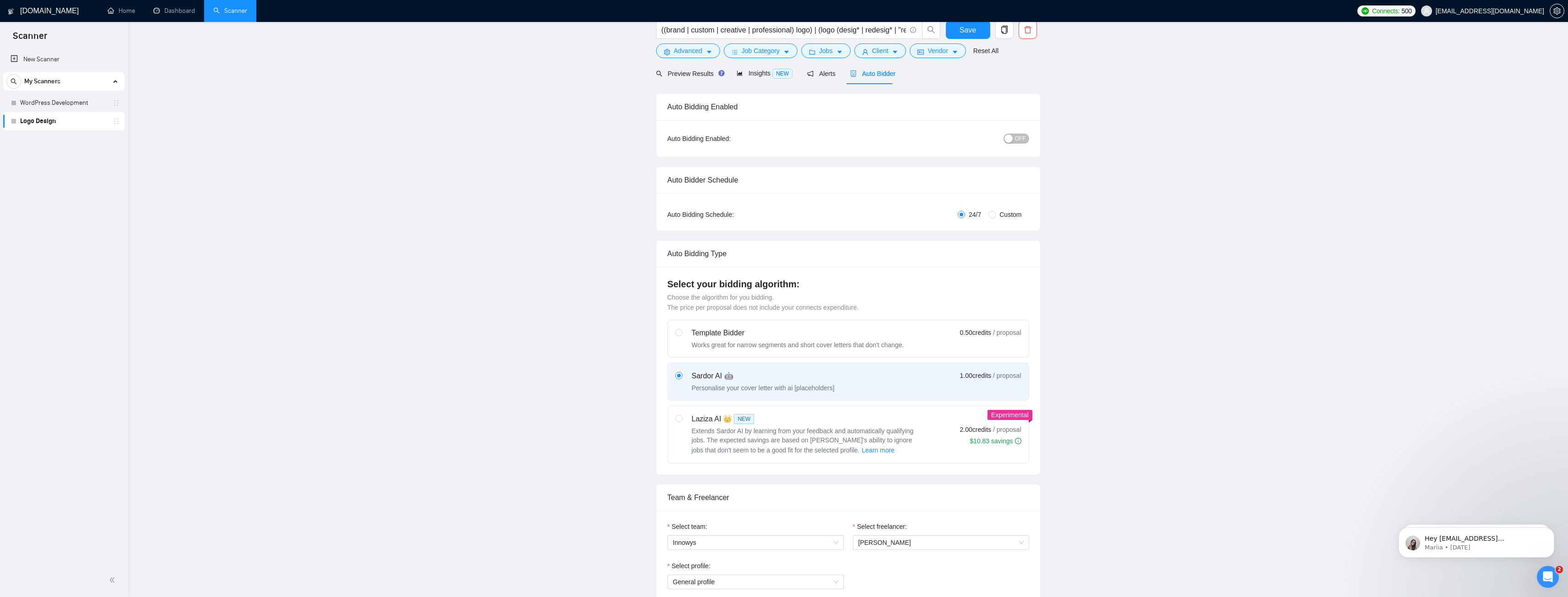
scroll to position [0, 0]
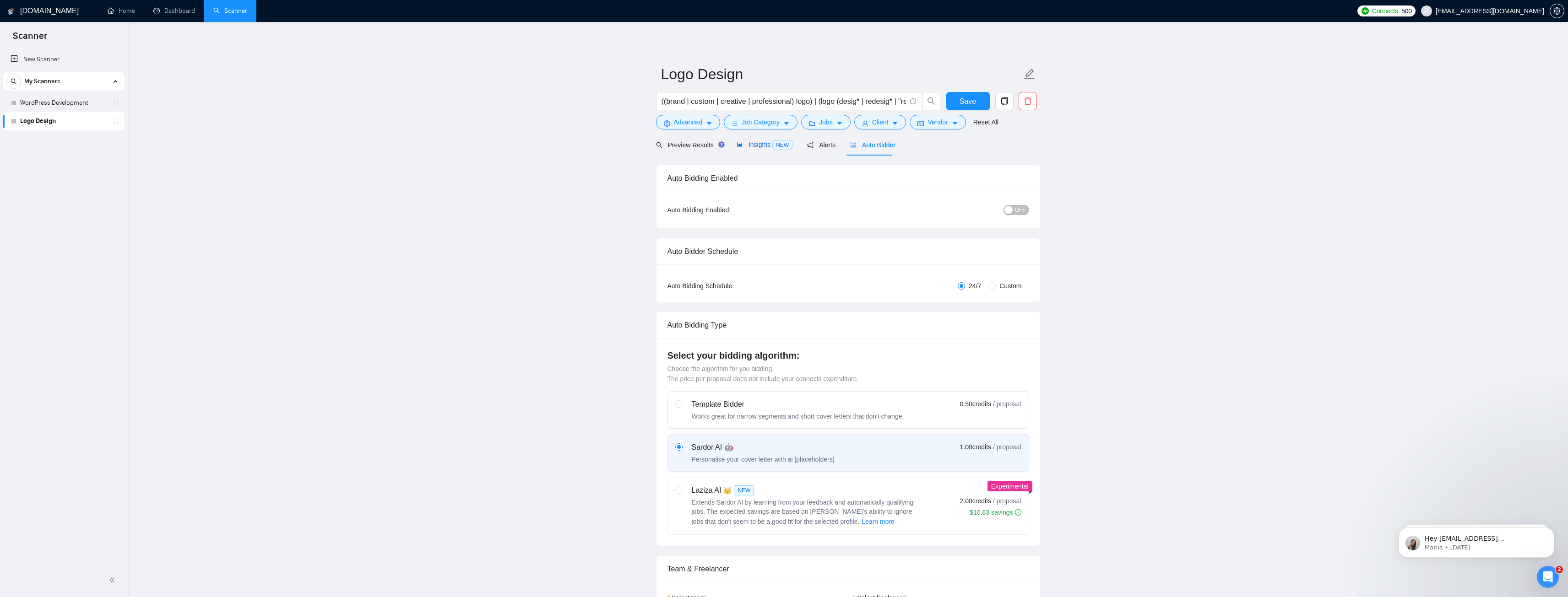
click at [765, 145] on span "Insights NEW" at bounding box center [764, 145] width 56 height 7
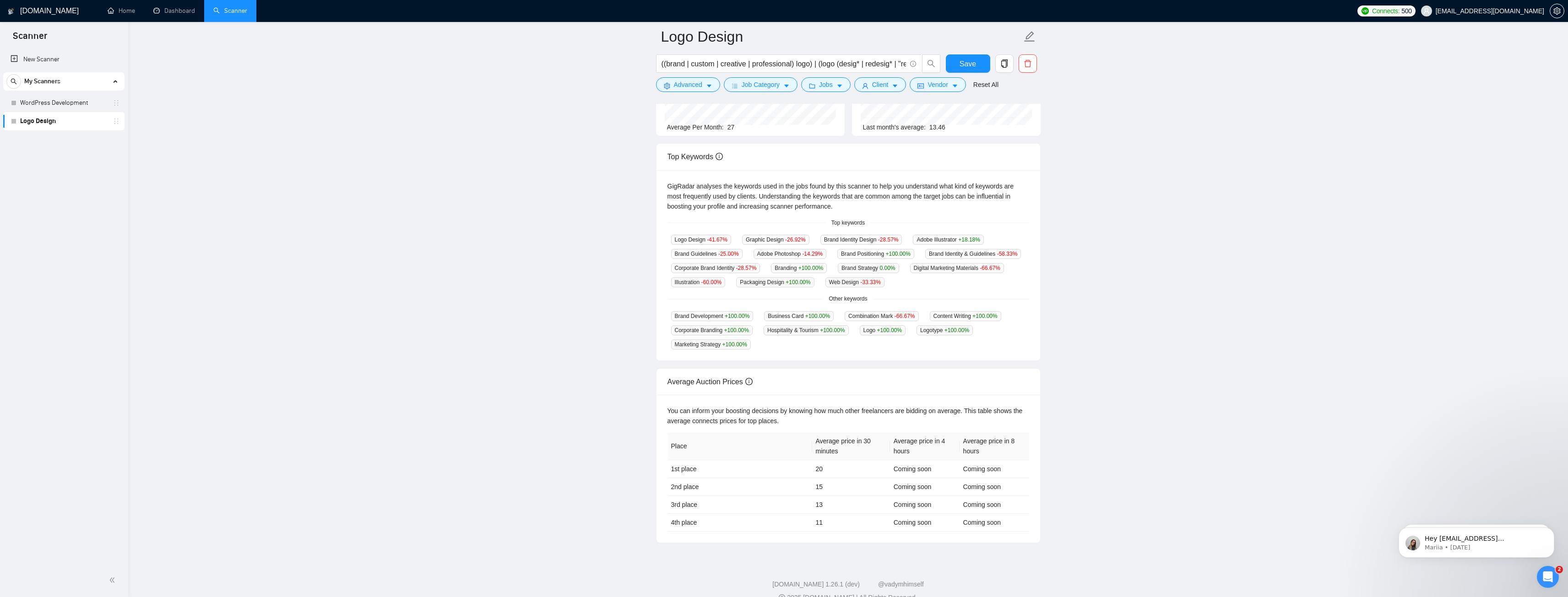
scroll to position [134, 0]
click at [1122, 265] on main "Logo Design ((brand | custom | creative | professional) logo) | (logo (desig* |…" at bounding box center [848, 219] width 1410 height 635
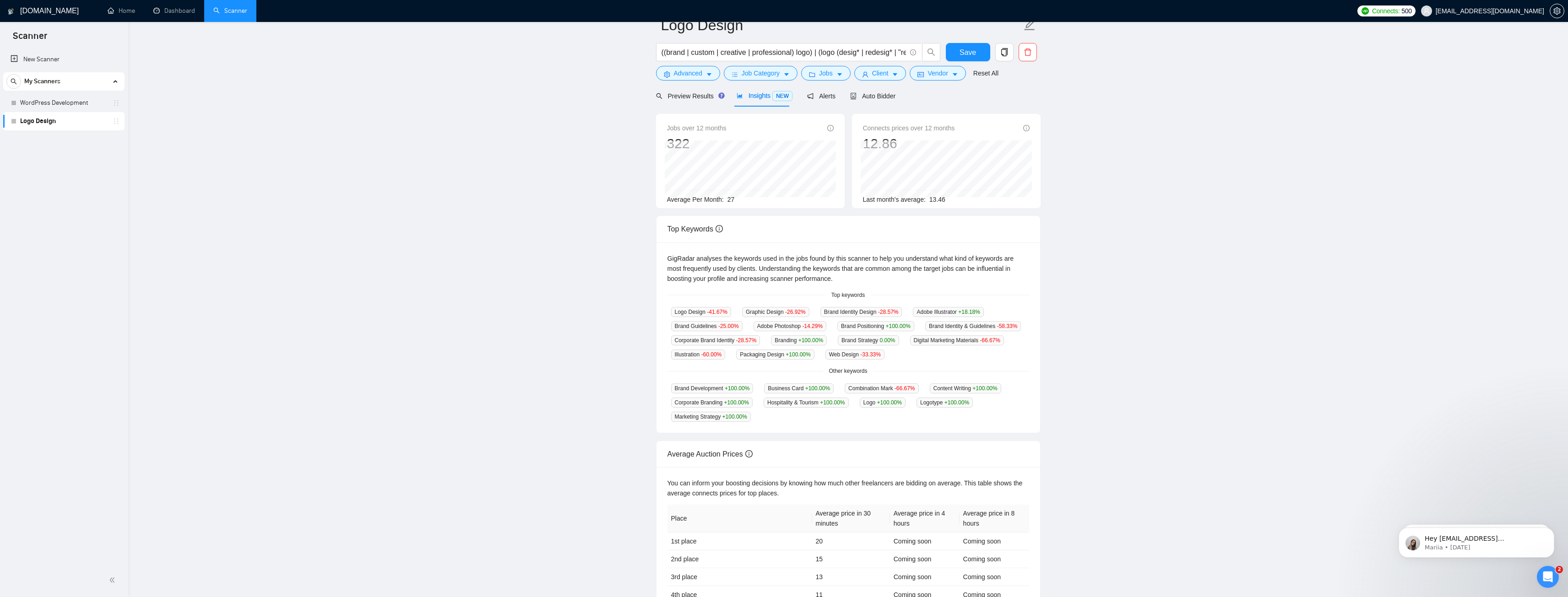
scroll to position [0, 0]
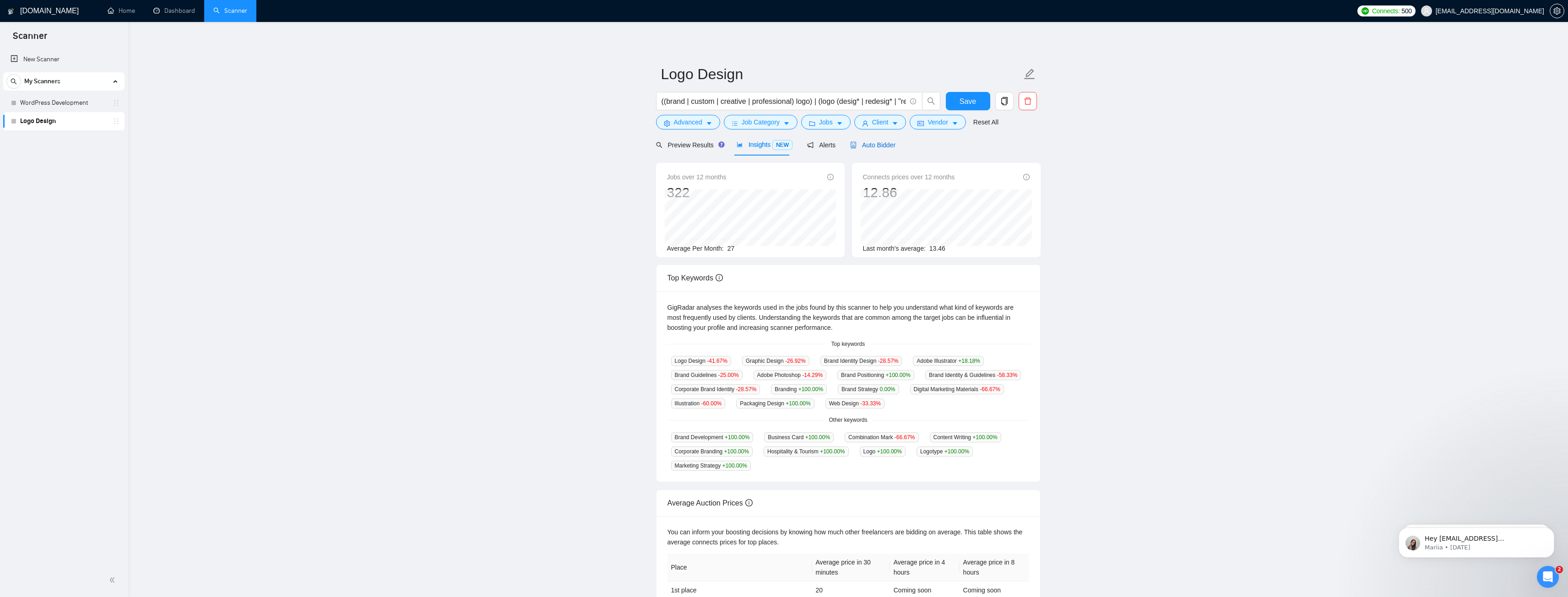
click at [866, 146] on span "Auto Bidder" at bounding box center [873, 145] width 45 height 7
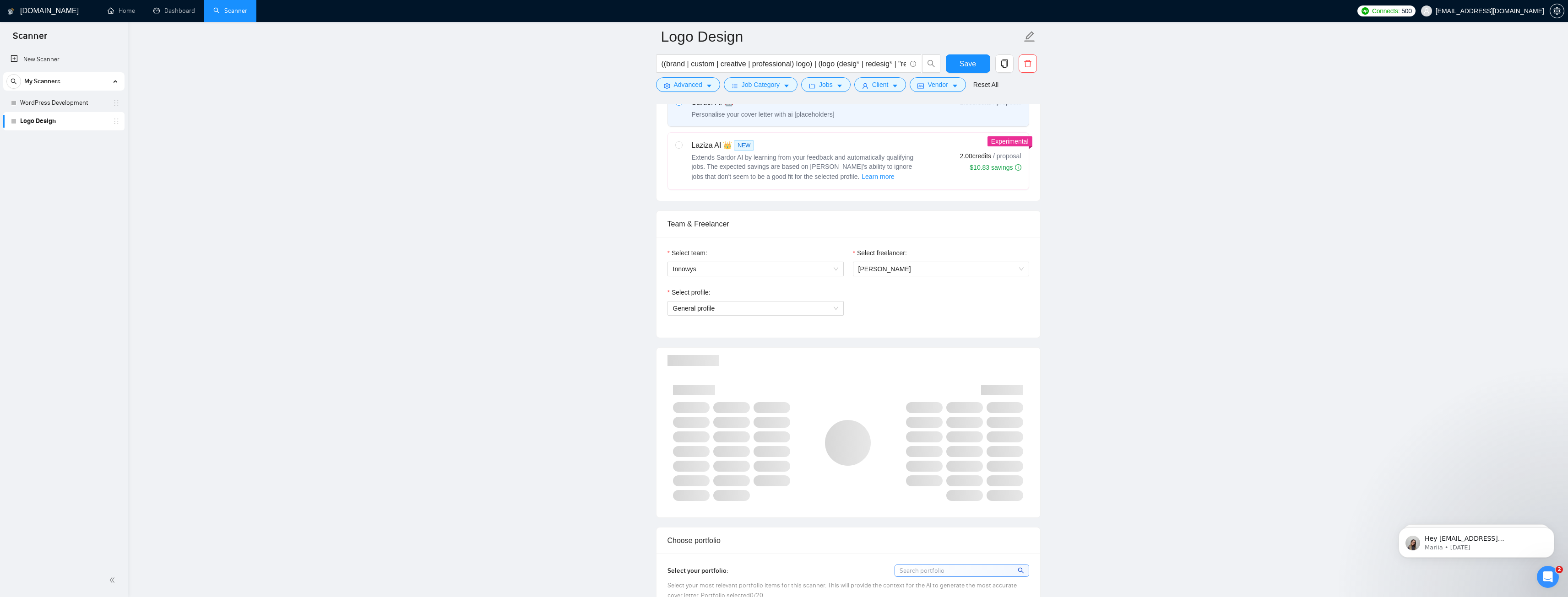
scroll to position [366, 0]
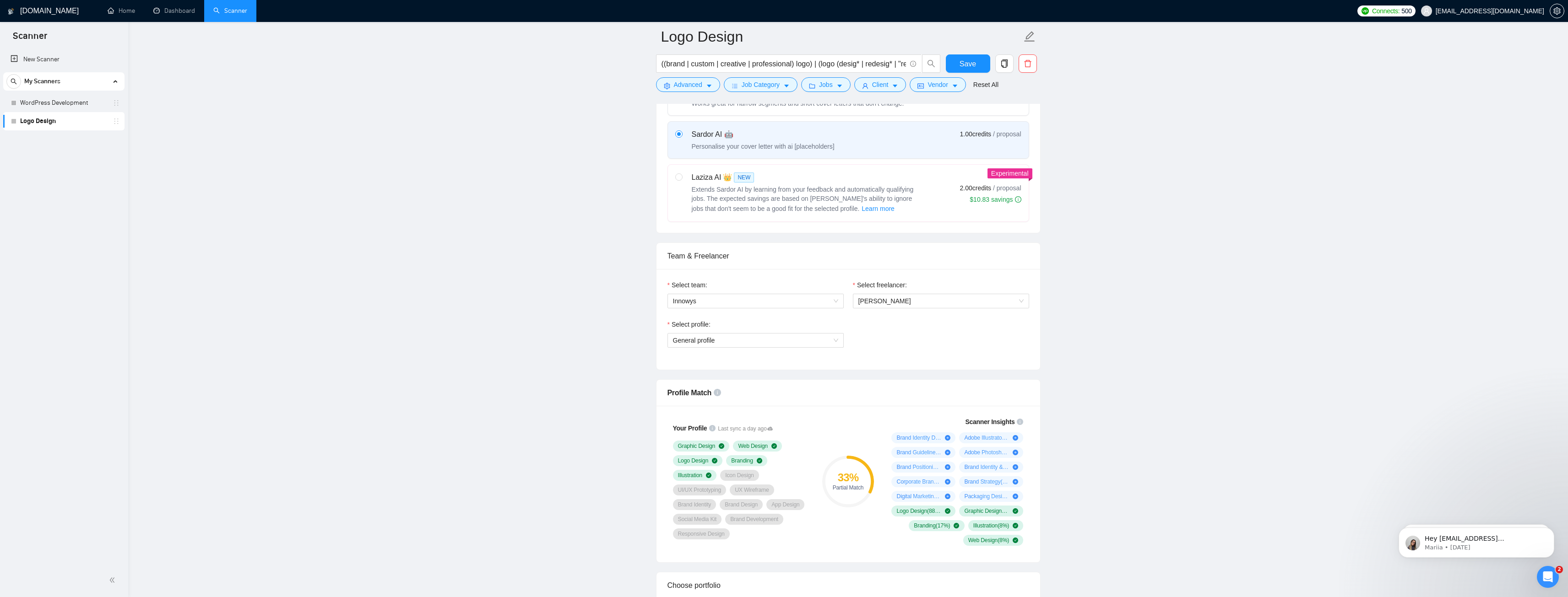
scroll to position [504, 0]
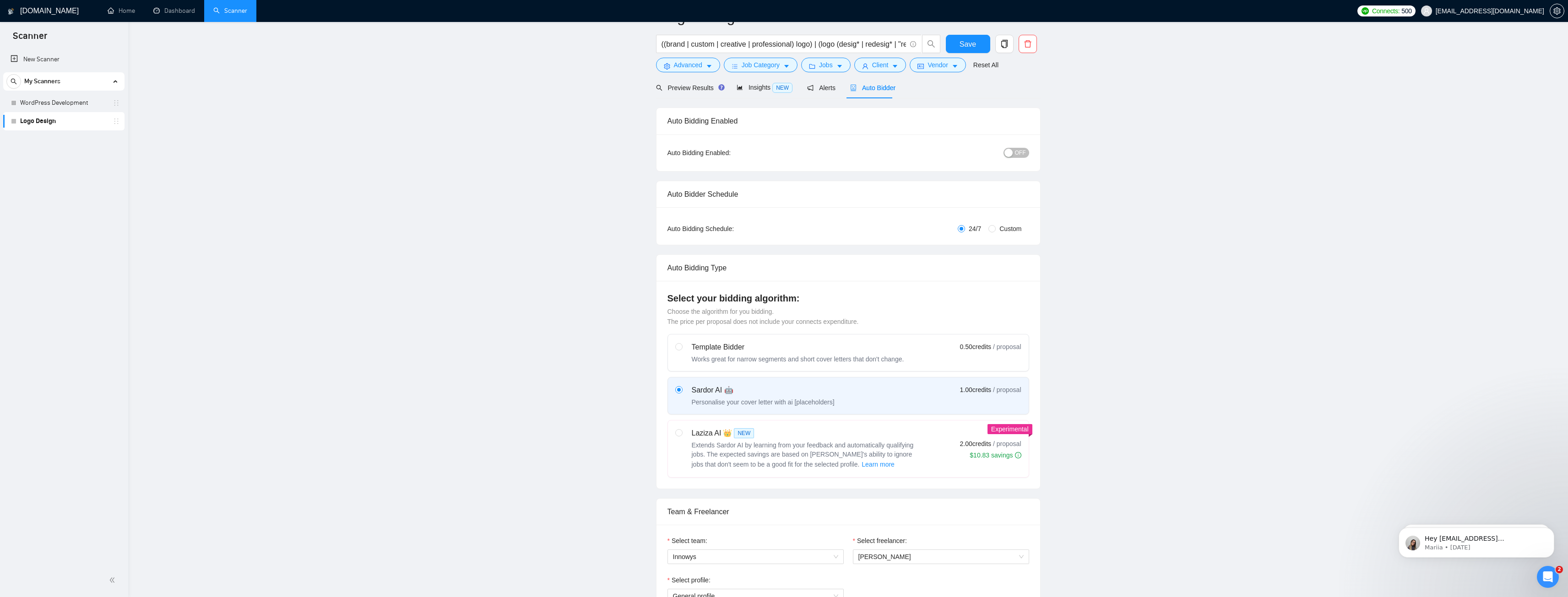
scroll to position [0, 0]
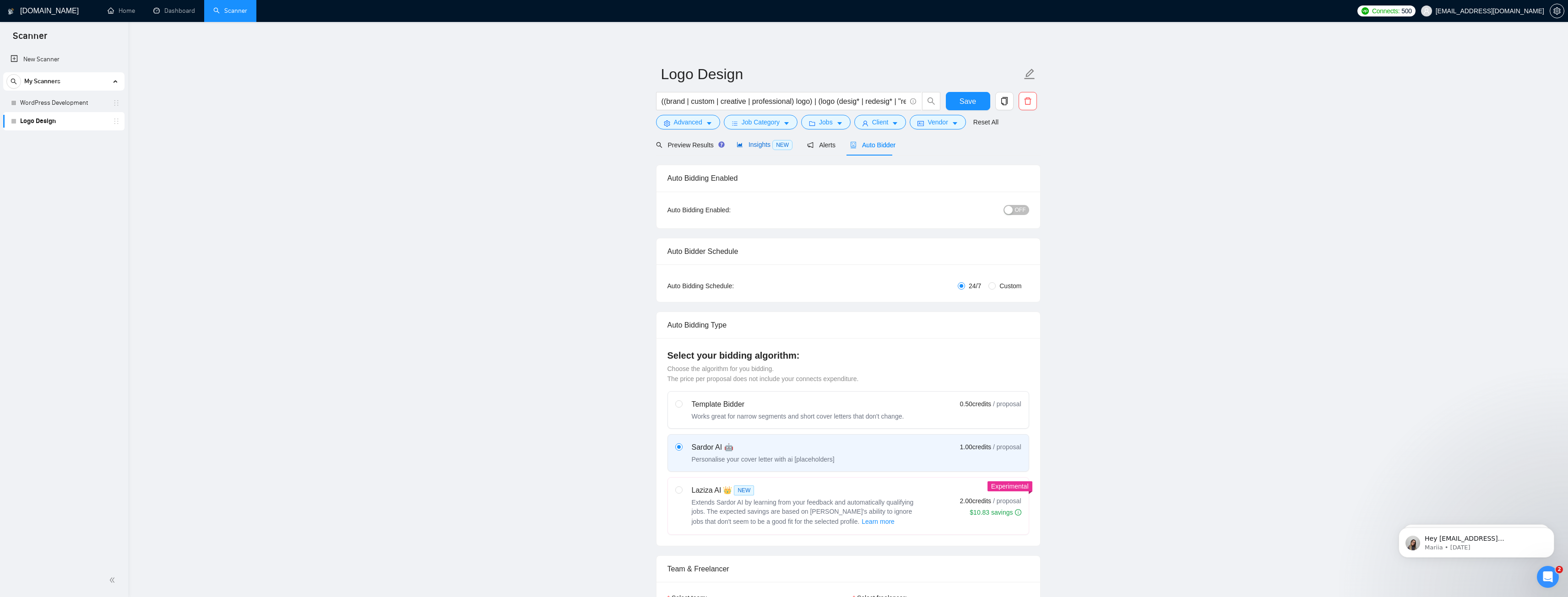
click at [764, 145] on span "Insights NEW" at bounding box center [764, 145] width 56 height 7
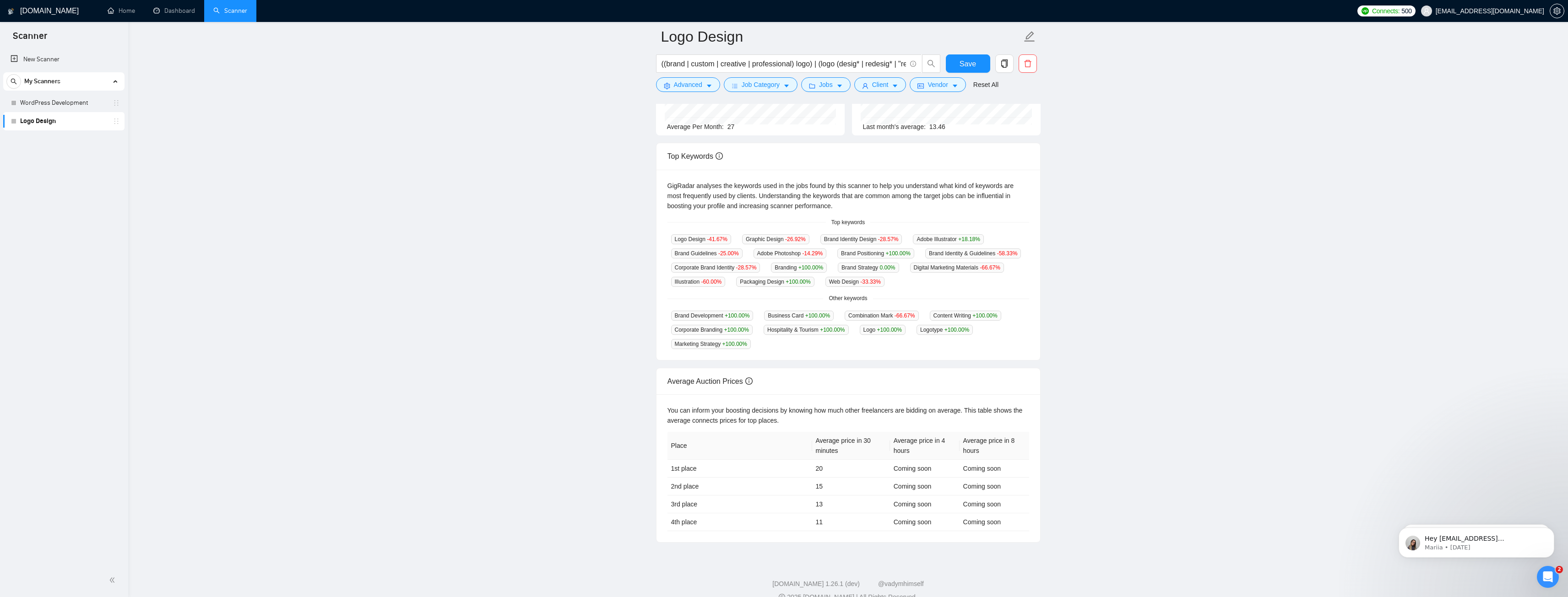
scroll to position [134, 0]
click at [804, 342] on div "GigRadar analyses the keywords used in the jobs found by this scanner to help y…" at bounding box center [848, 260] width 384 height 191
click at [591, 302] on main "Logo Design ((brand | custom | creative | professional) logo) | (logo (desig* |…" at bounding box center [848, 219] width 1410 height 635
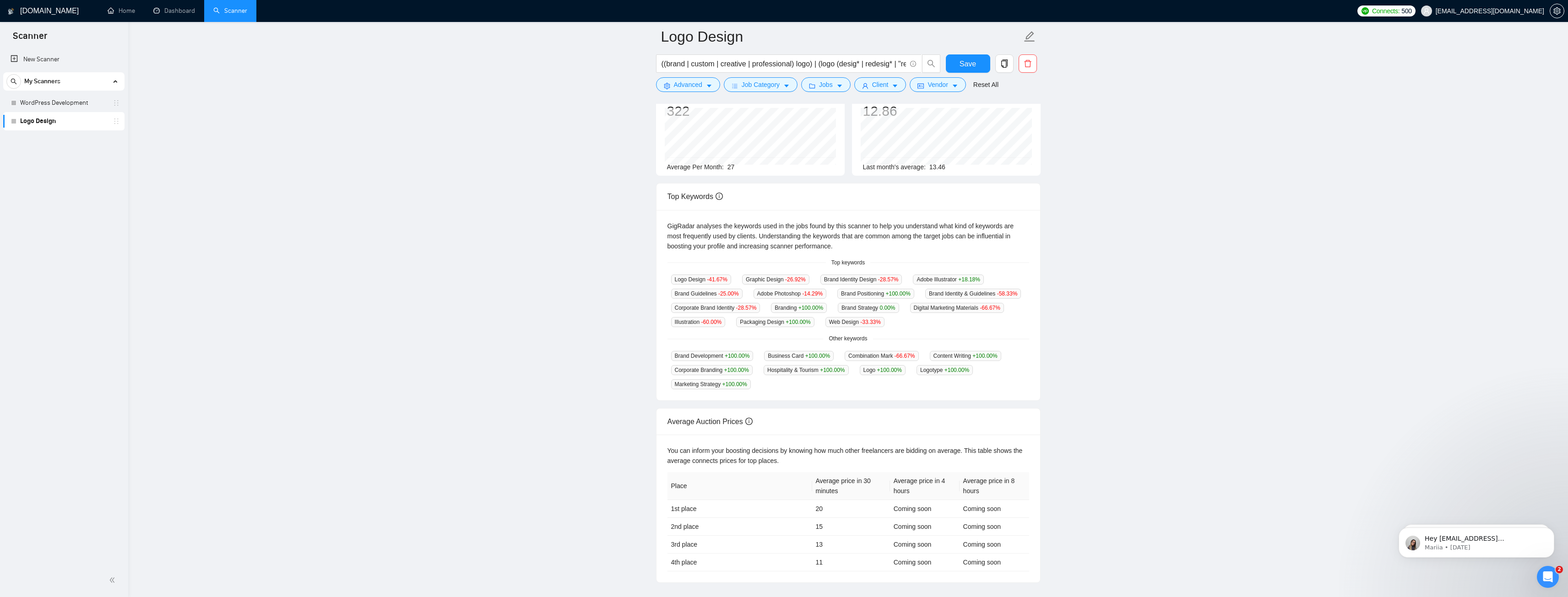
scroll to position [0, 0]
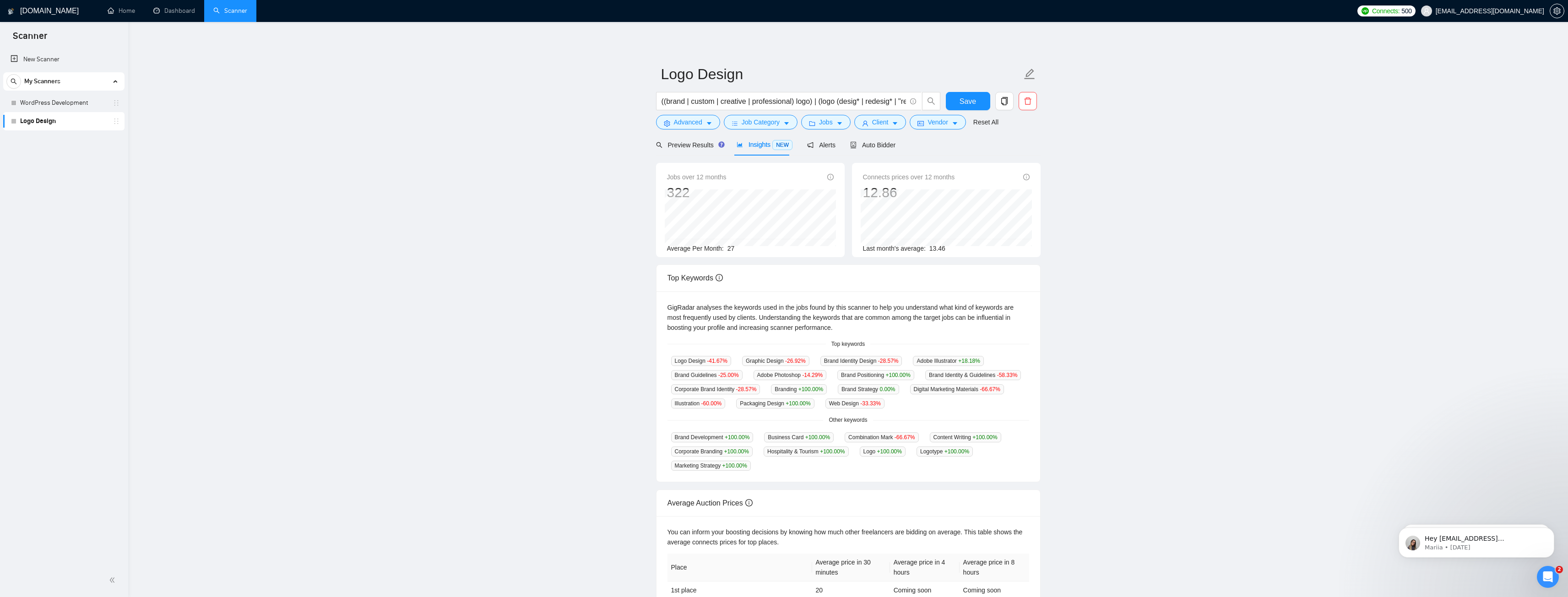
click at [626, 368] on main "Logo Design ((brand | custom | creative | professional) logo) | (logo (desig* |…" at bounding box center [848, 350] width 1410 height 628
click at [854, 145] on span "Auto Bidder" at bounding box center [873, 145] width 45 height 7
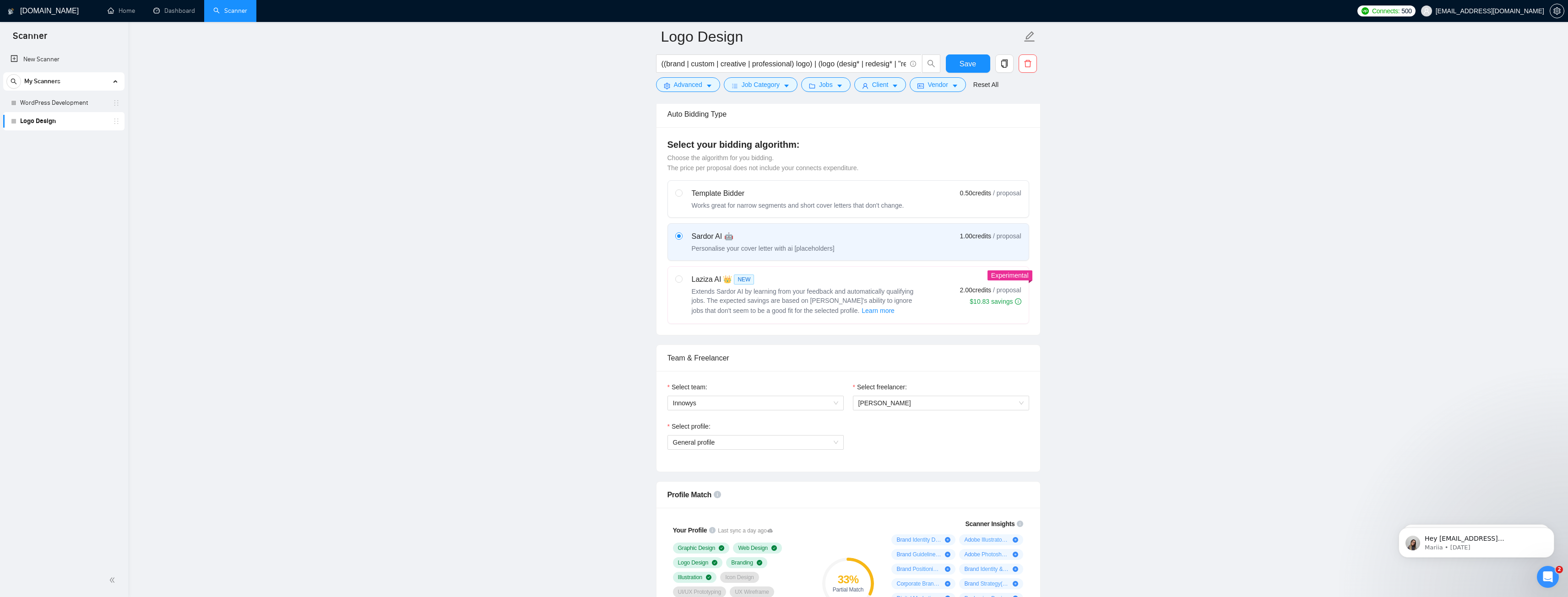
scroll to position [229, 0]
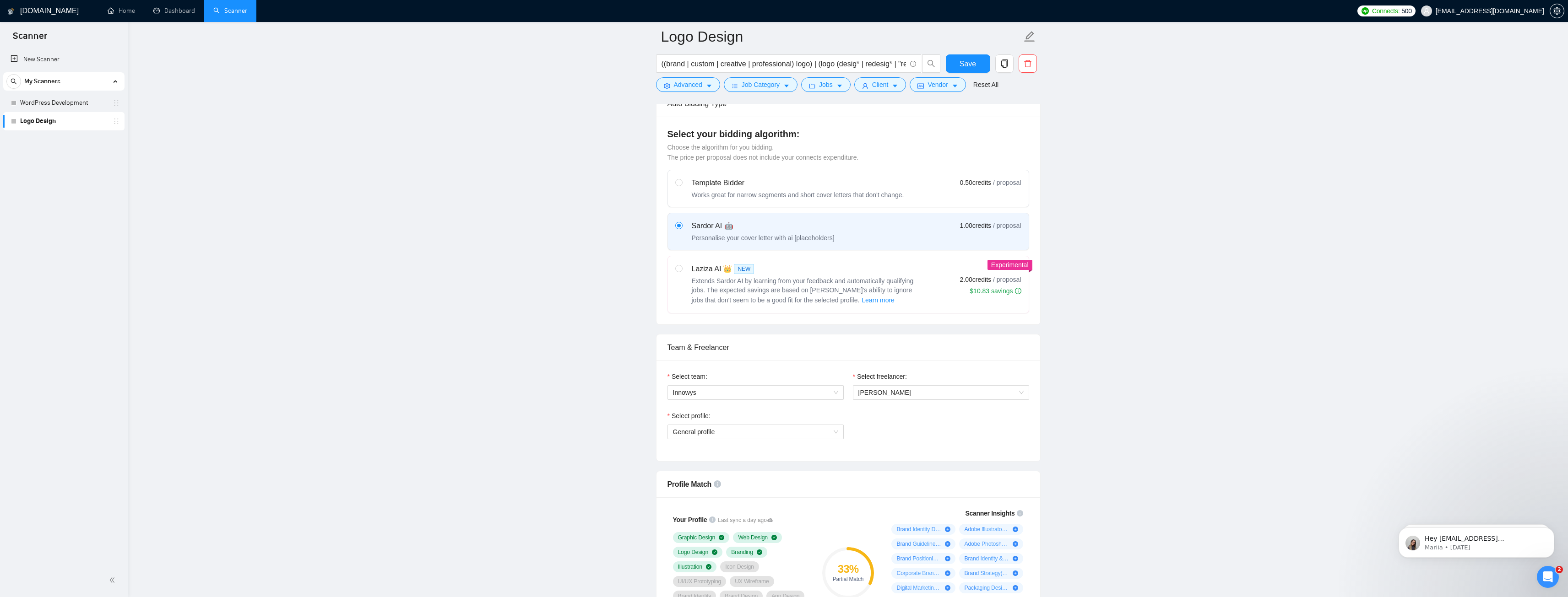
click at [690, 280] on div "Laziza AI 👑 NEW Extends Sardor AI by learning from your feedback and automatica…" at bounding box center [798, 284] width 245 height 42
click at [682, 271] on input "radio" at bounding box center [679, 268] width 6 height 6
radio input "true"
radio input "false"
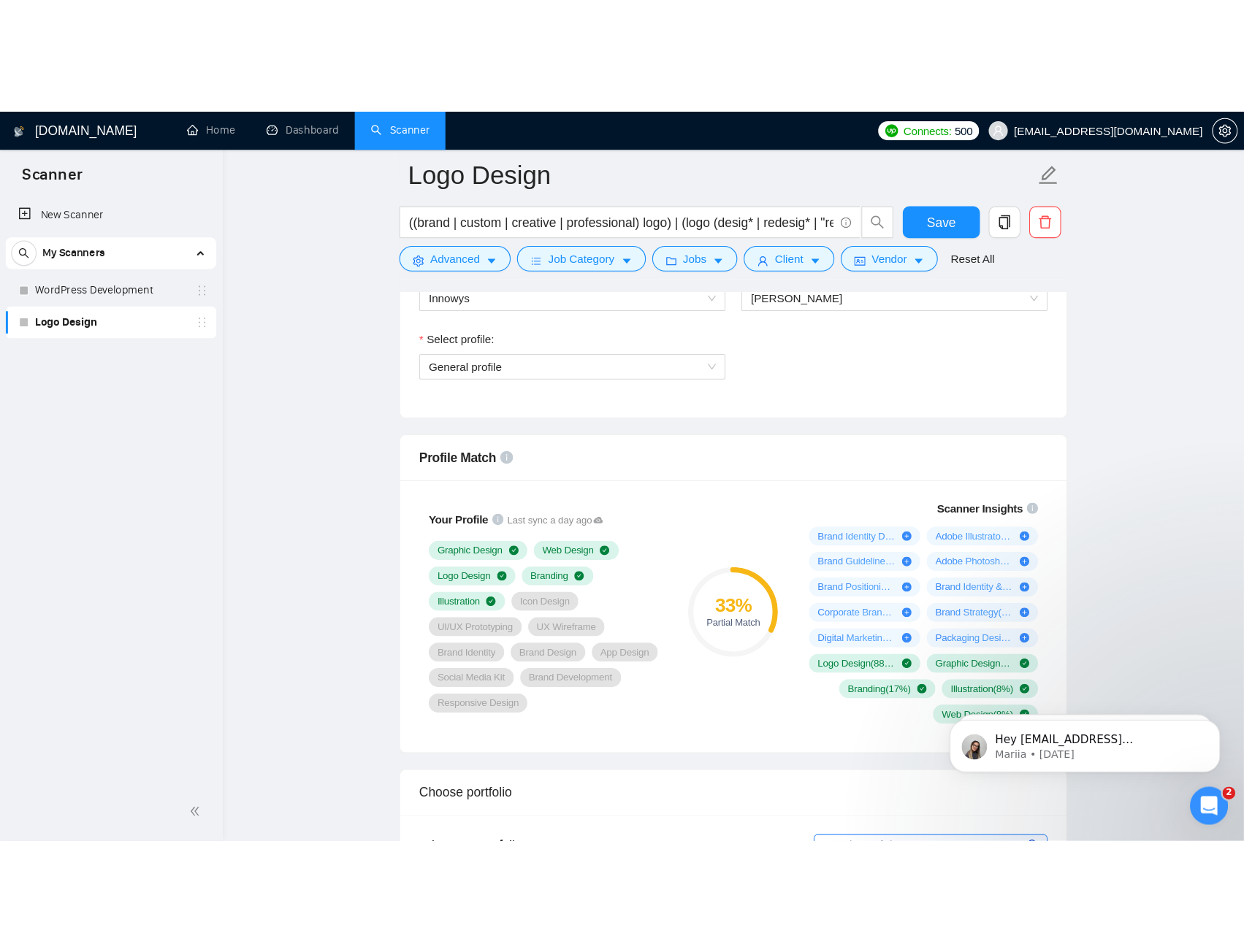
scroll to position [804, 0]
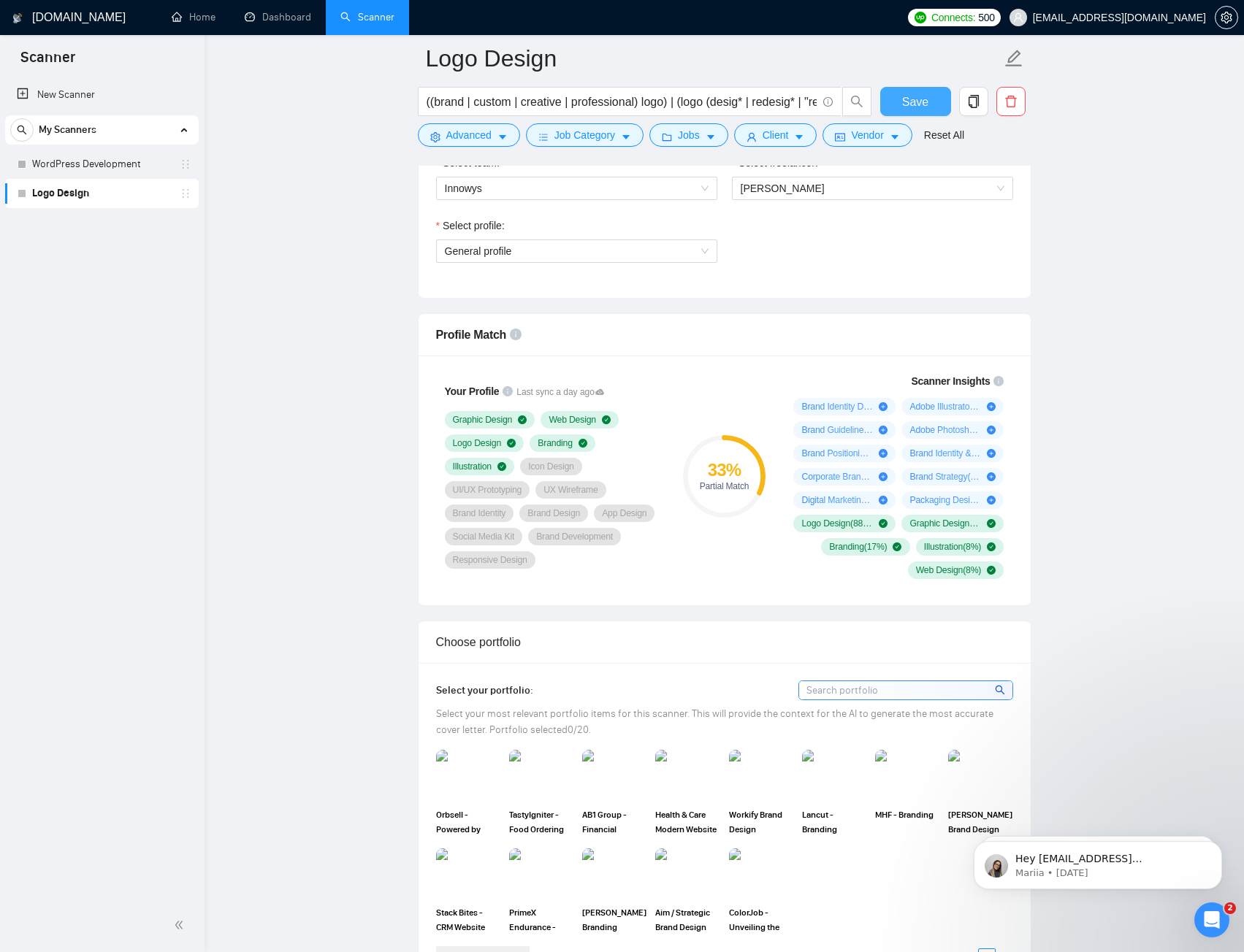
click at [934, 104] on button "Save" at bounding box center [915, 101] width 71 height 29
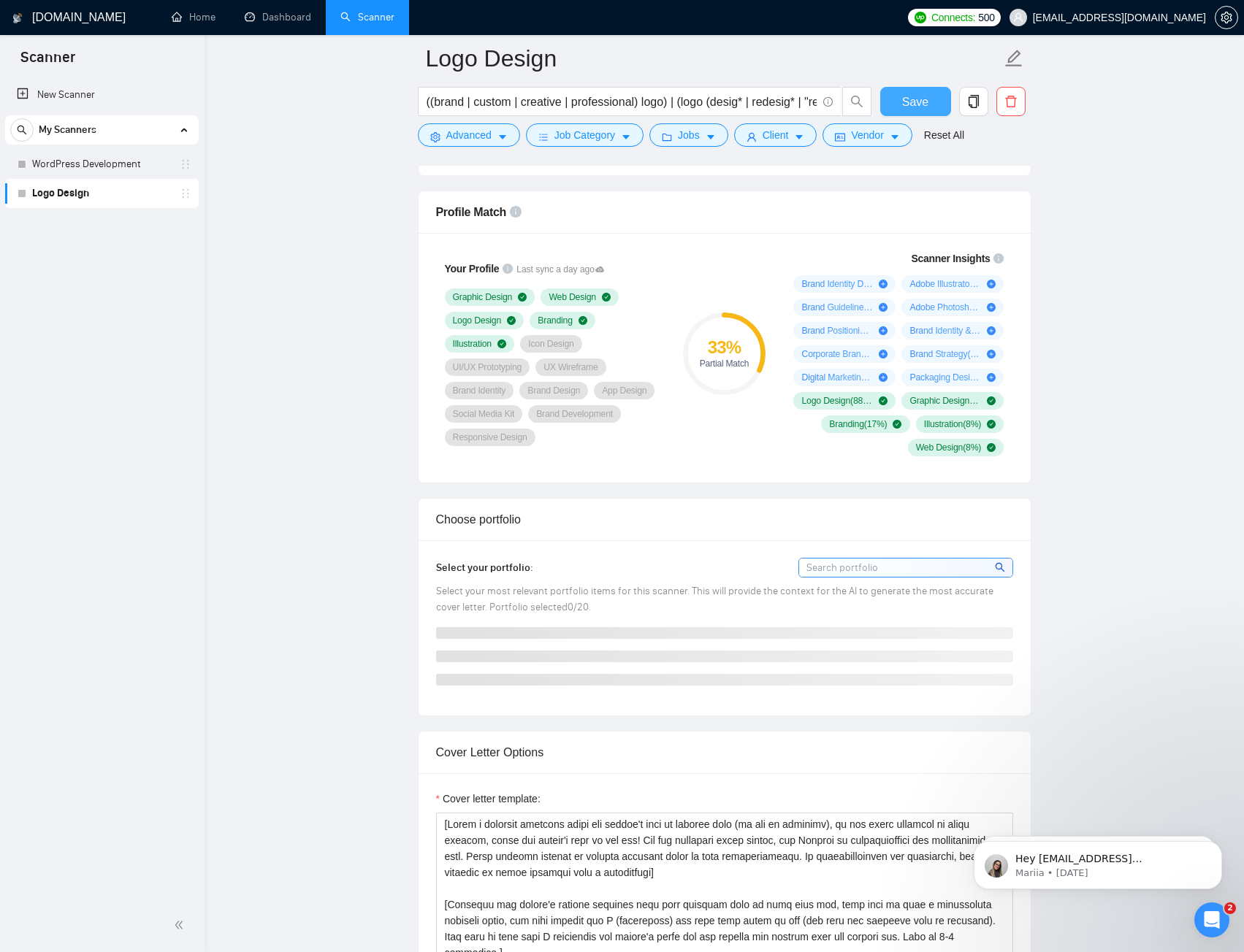
scroll to position [949, 0]
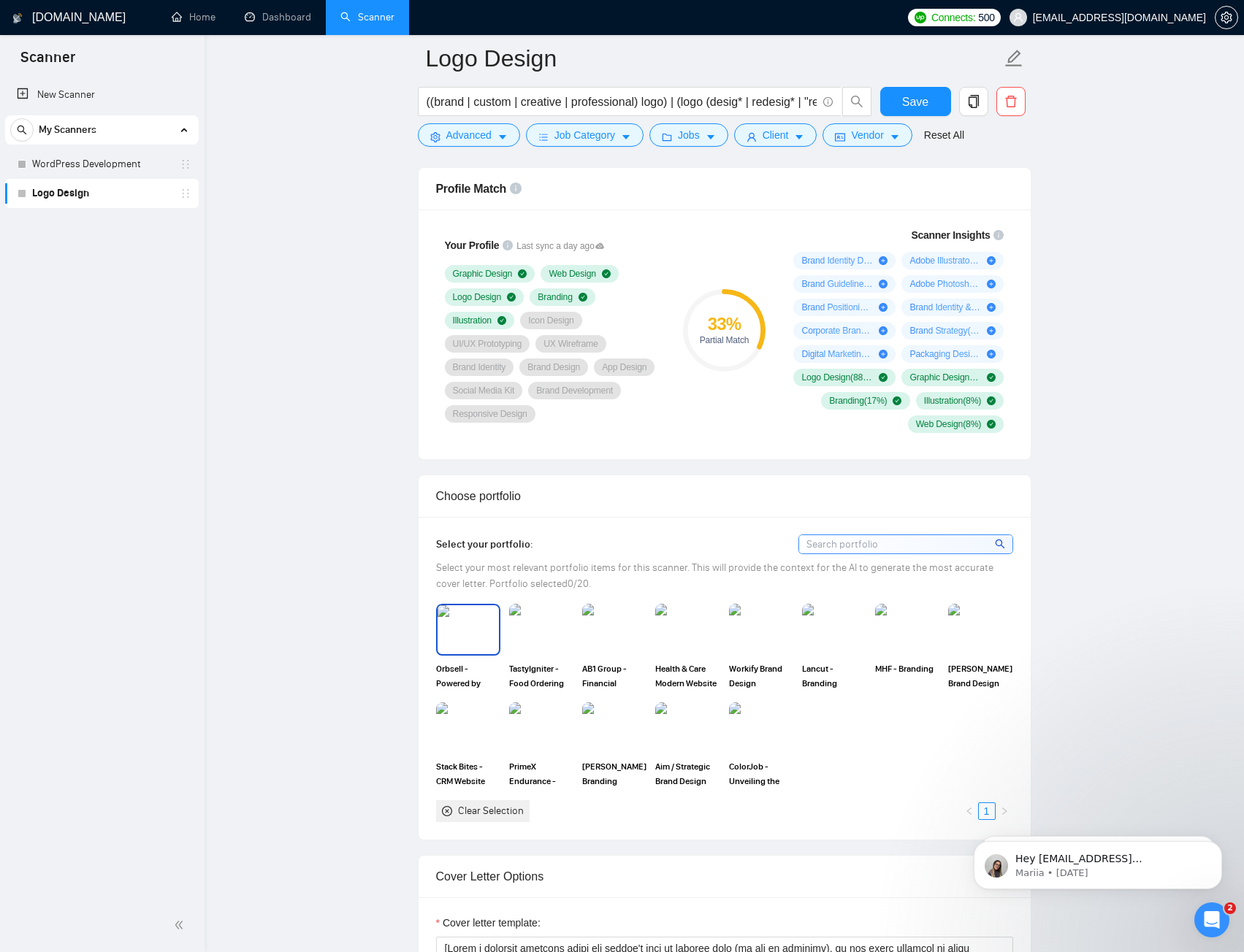
click at [476, 640] on img at bounding box center [468, 629] width 61 height 48
click at [774, 628] on img at bounding box center [761, 629] width 61 height 48
click at [846, 627] on img at bounding box center [834, 629] width 61 height 48
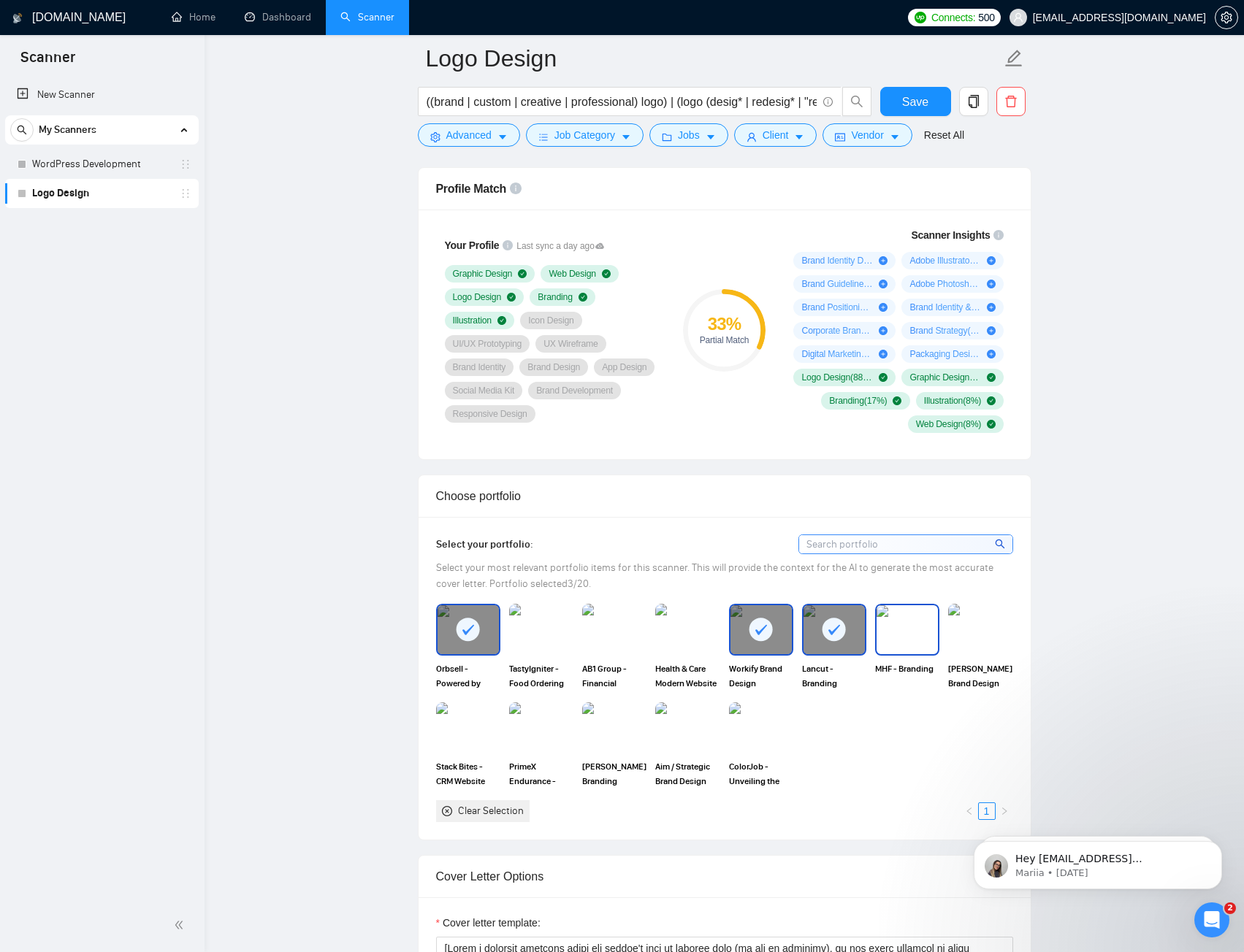
click at [901, 625] on img at bounding box center [907, 629] width 61 height 48
click at [999, 627] on img at bounding box center [980, 629] width 61 height 48
click at [619, 725] on img at bounding box center [614, 728] width 61 height 48
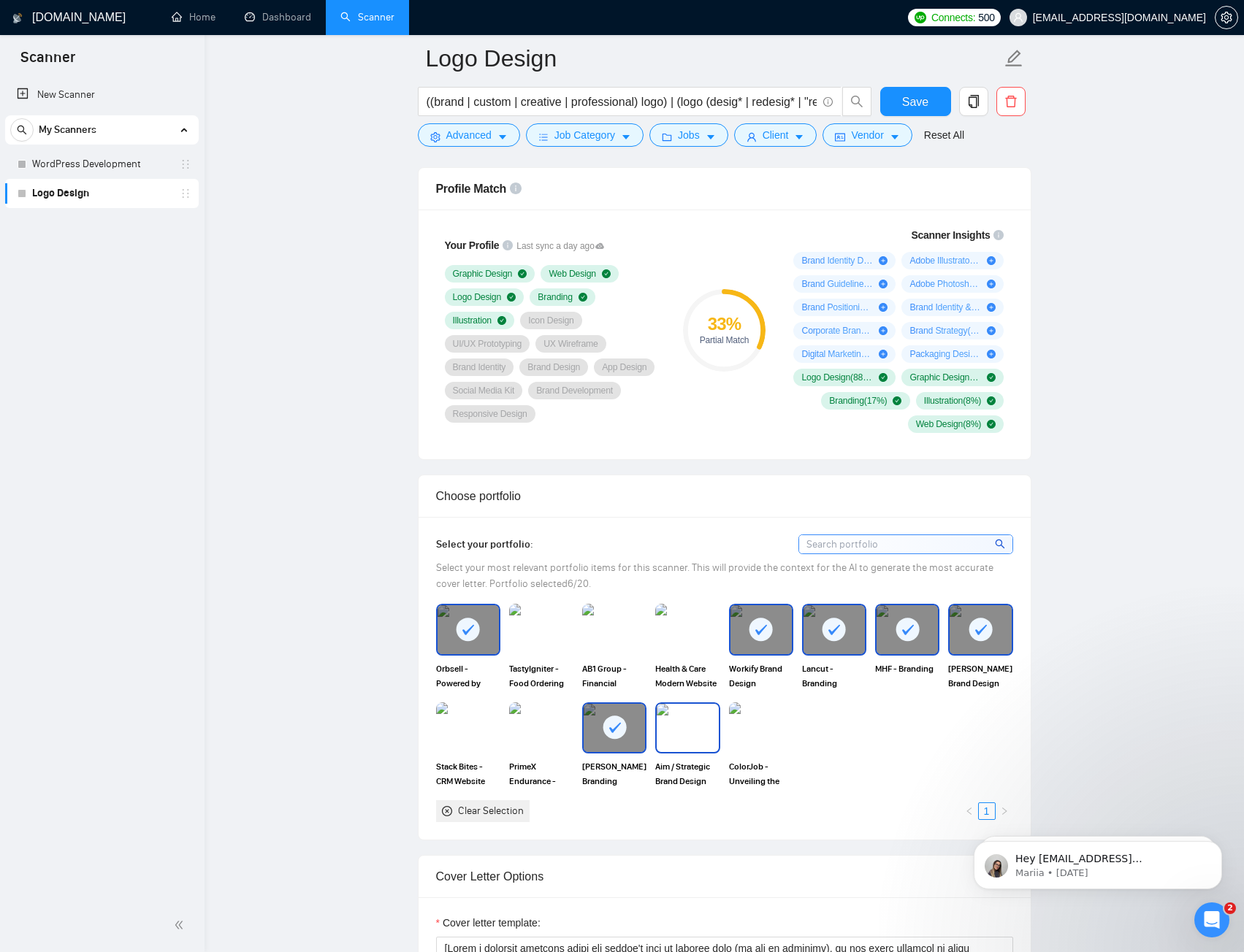
click at [694, 733] on img at bounding box center [687, 728] width 61 height 48
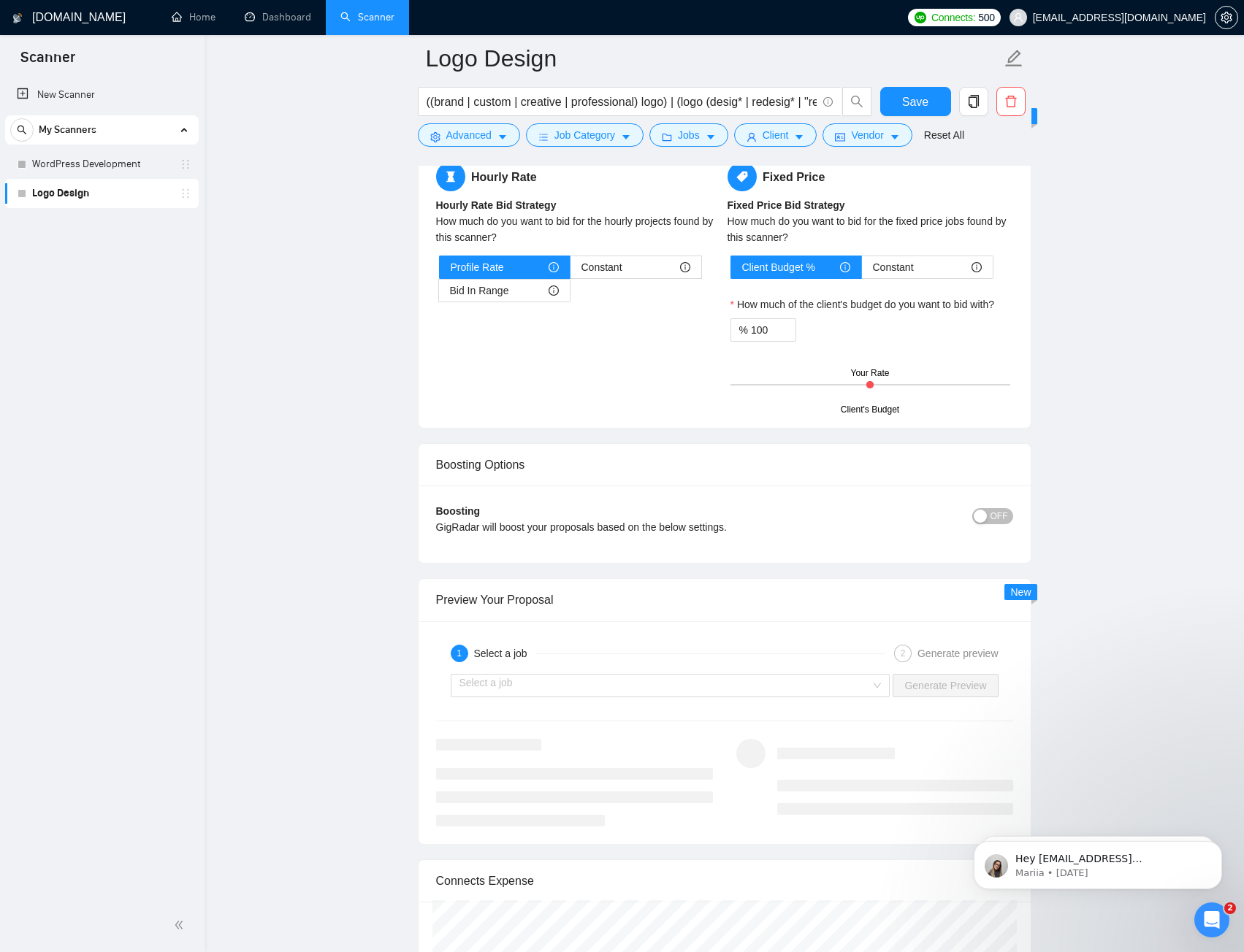
scroll to position [2192, 0]
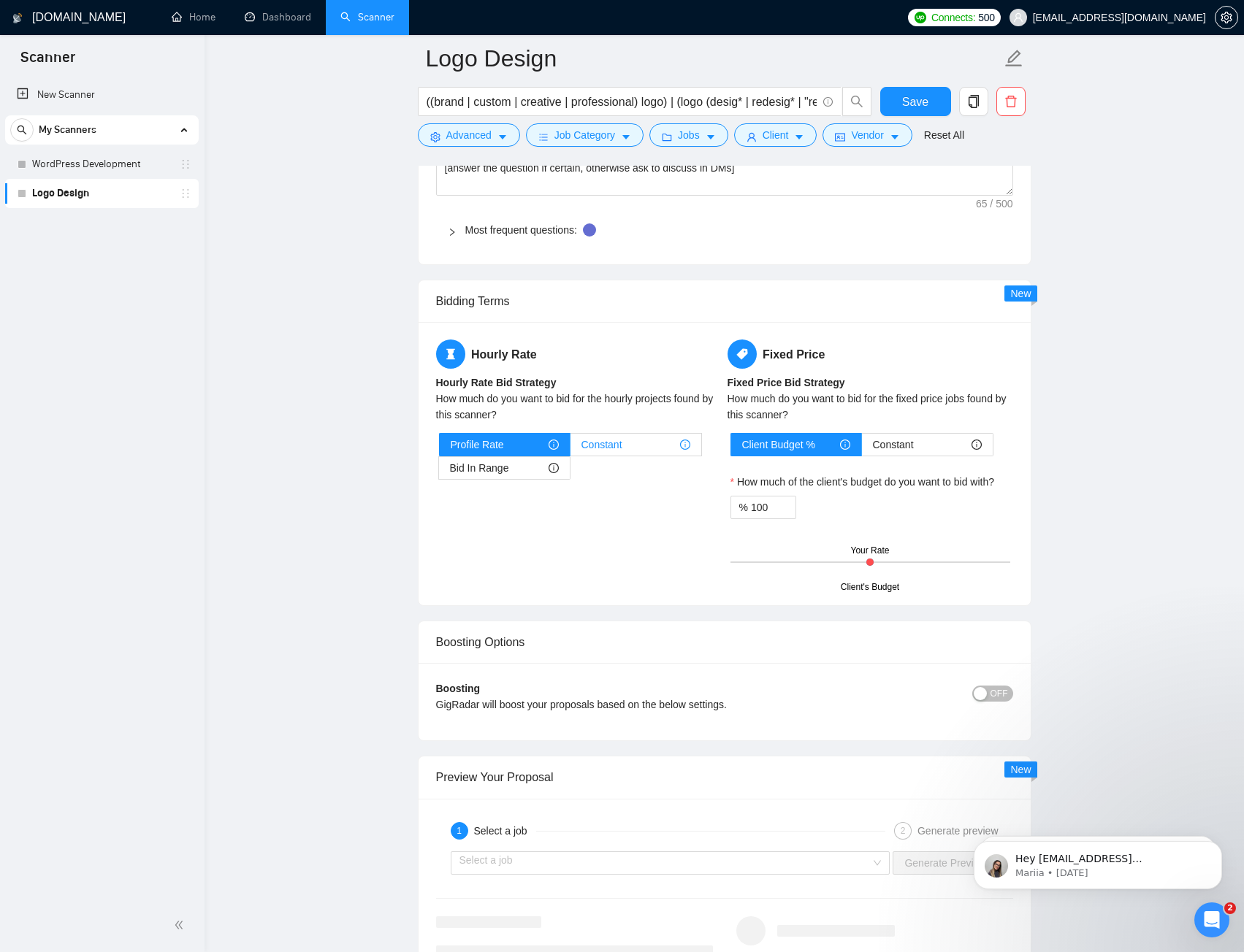
click at [601, 449] on span "Constant" at bounding box center [602, 445] width 41 height 21
click at [571, 449] on input "Constant" at bounding box center [571, 449] width 0 height 0
click at [522, 466] on div "Bid In Range" at bounding box center [504, 468] width 109 height 21
click at [439, 472] on input "Bid In Range" at bounding box center [439, 472] width 0 height 0
click at [522, 466] on div "Bid In Range" at bounding box center [504, 468] width 109 height 21
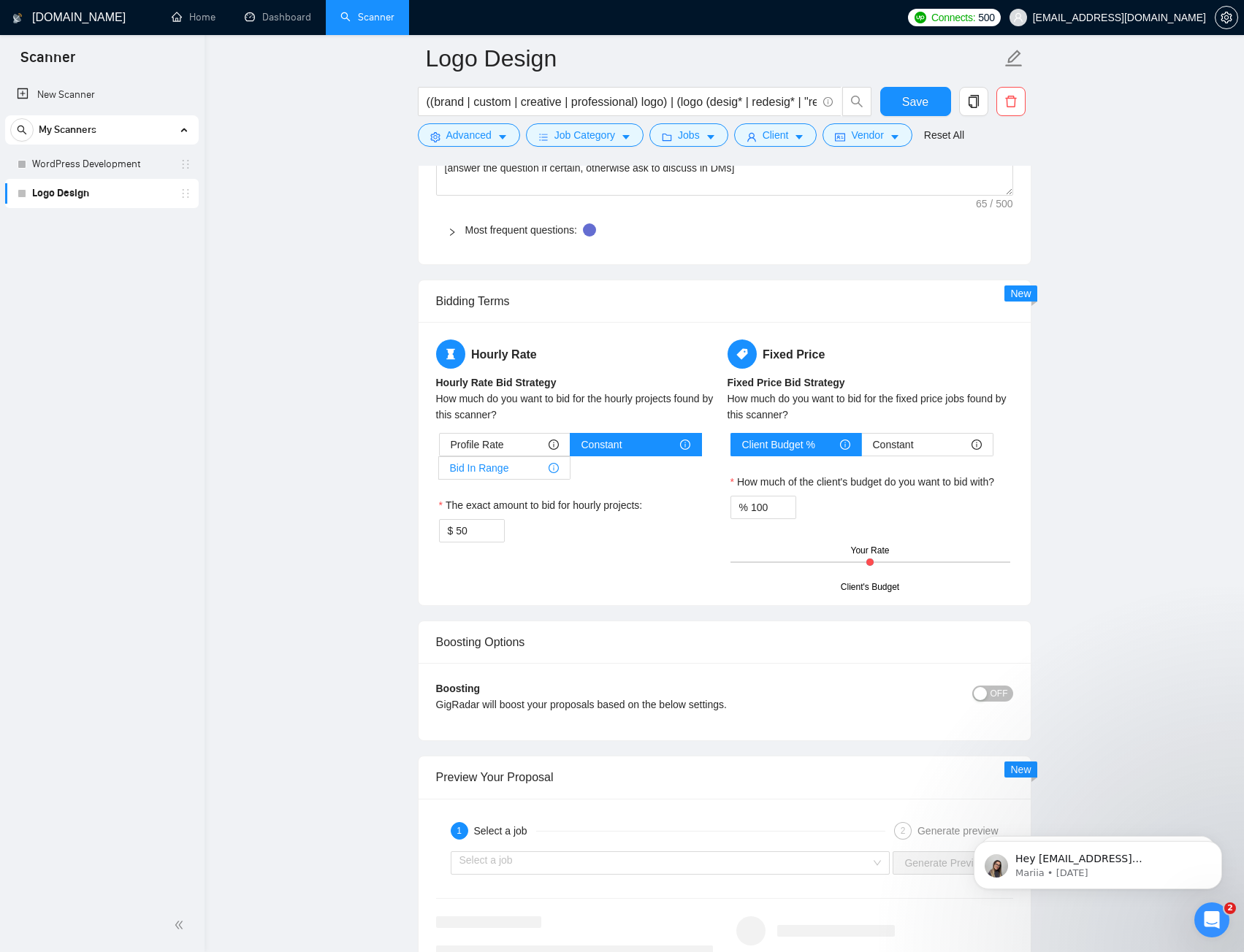
click at [439, 472] on input "Bid In Range" at bounding box center [439, 472] width 0 height 0
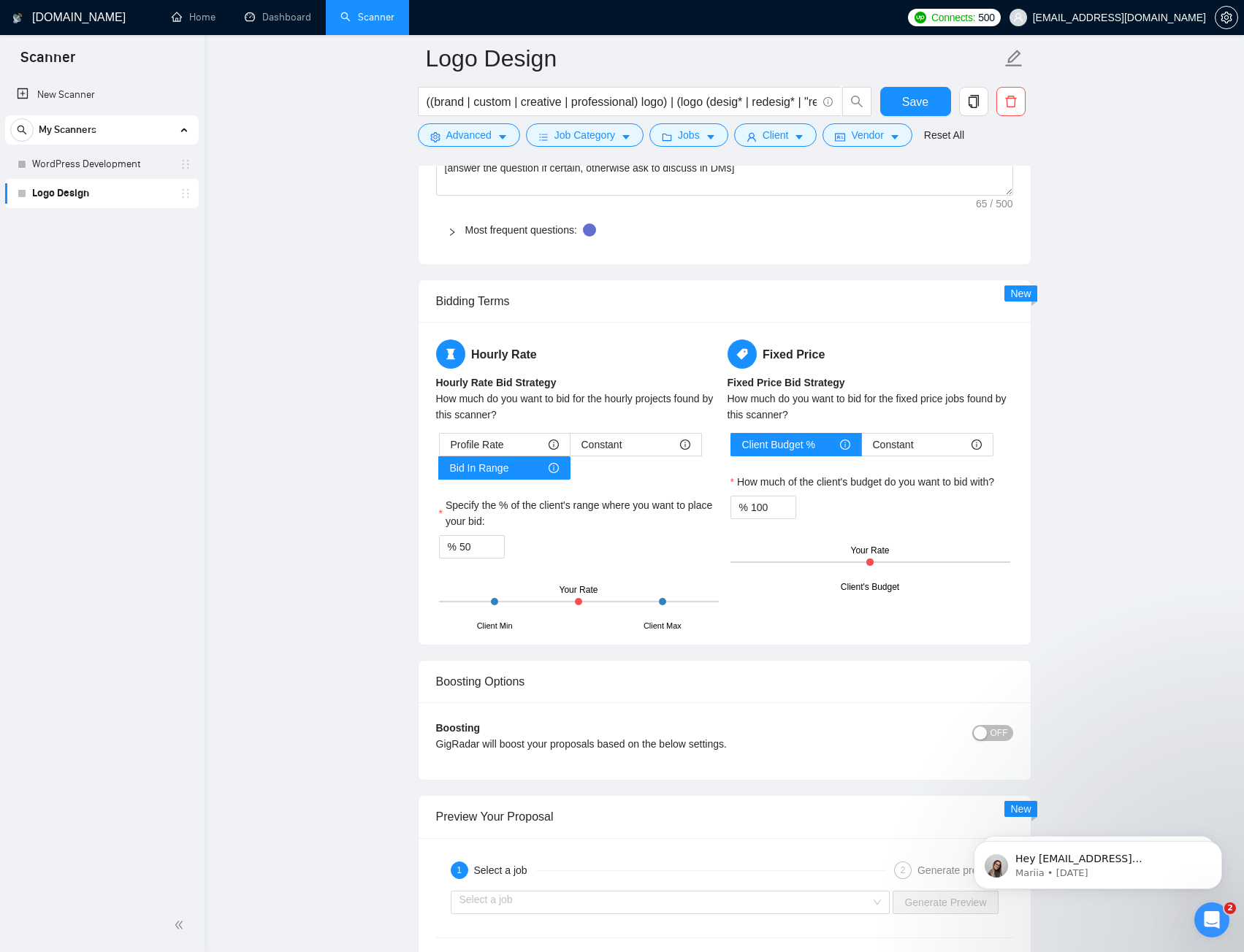
click at [577, 603] on div at bounding box center [578, 601] width 7 height 7
click at [664, 603] on div at bounding box center [662, 601] width 7 height 7
drag, startPoint x: 871, startPoint y: 560, endPoint x: 895, endPoint y: 561, distance: 24.0
click at [895, 561] on div "Client's Budget Your Rate" at bounding box center [870, 562] width 280 height 51
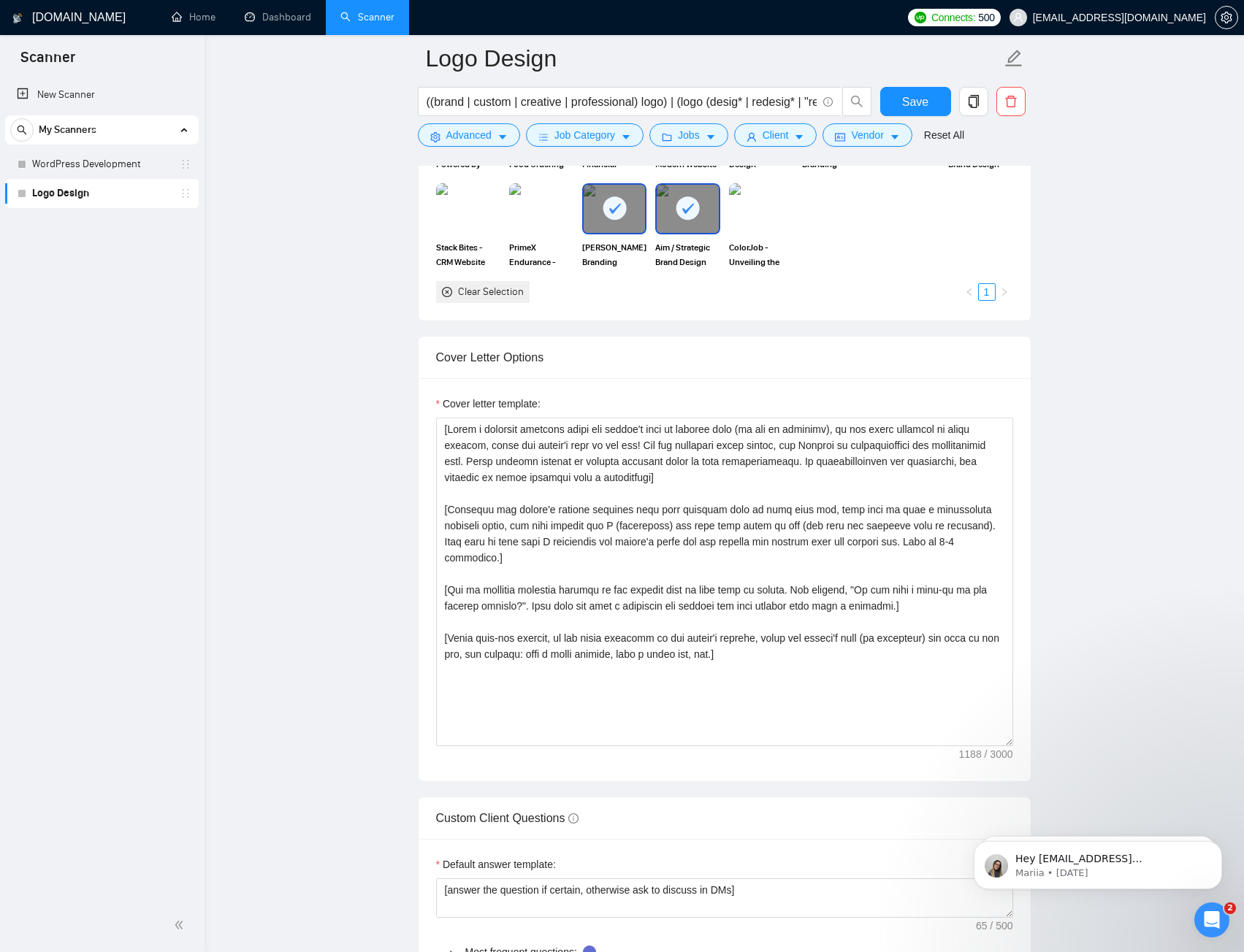
scroll to position [1315, 0]
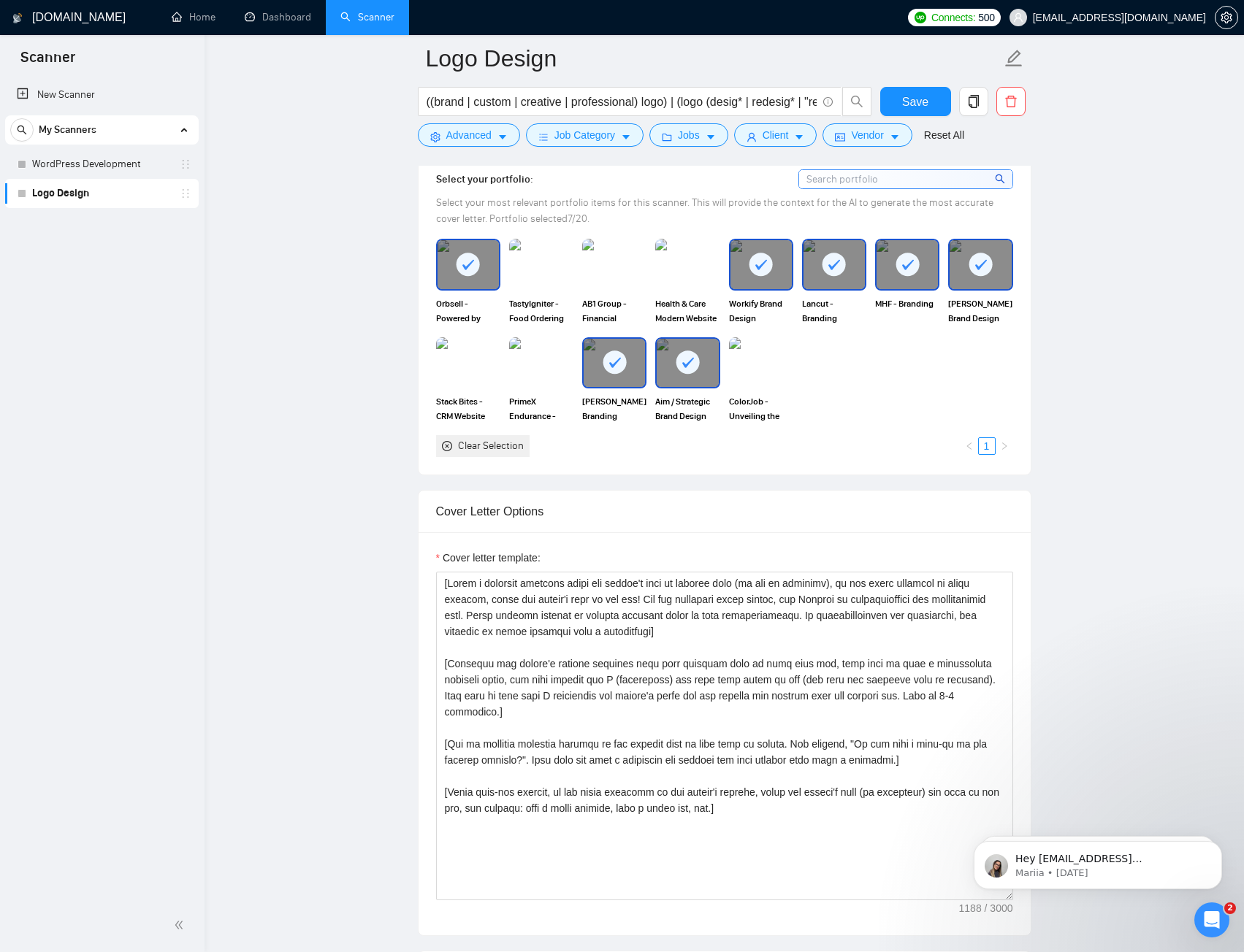
click at [1115, 482] on main "Logo Design ((brand | custom | creative | professional) logo) | (logo (desig* |…" at bounding box center [725, 748] width 993 height 4010
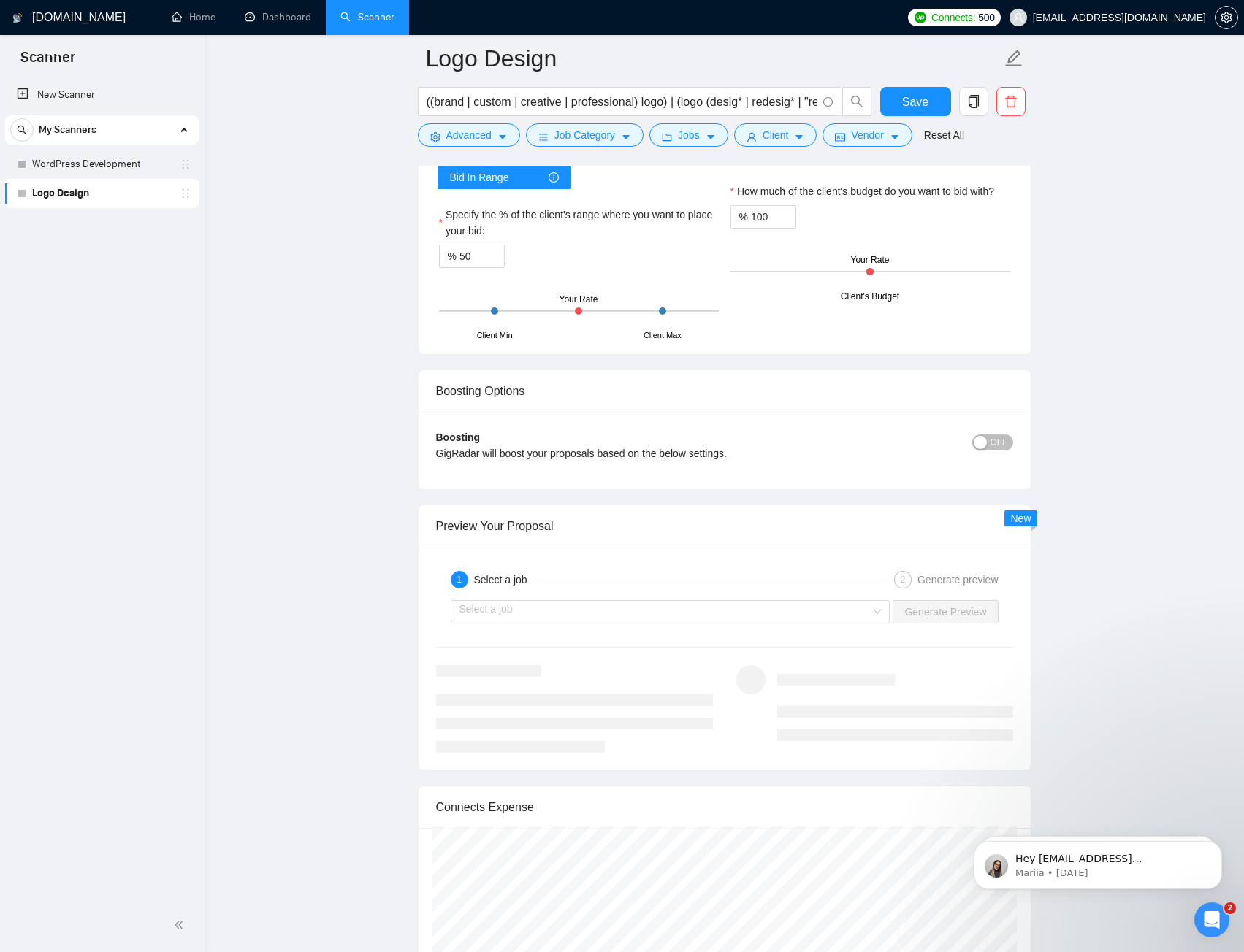
scroll to position [2483, 0]
click at [792, 651] on div "1 Select a job 2 Generate preview Select a job Generate Preview" at bounding box center [725, 657] width 613 height 222
click at [531, 615] on input "search" at bounding box center [665, 611] width 412 height 21
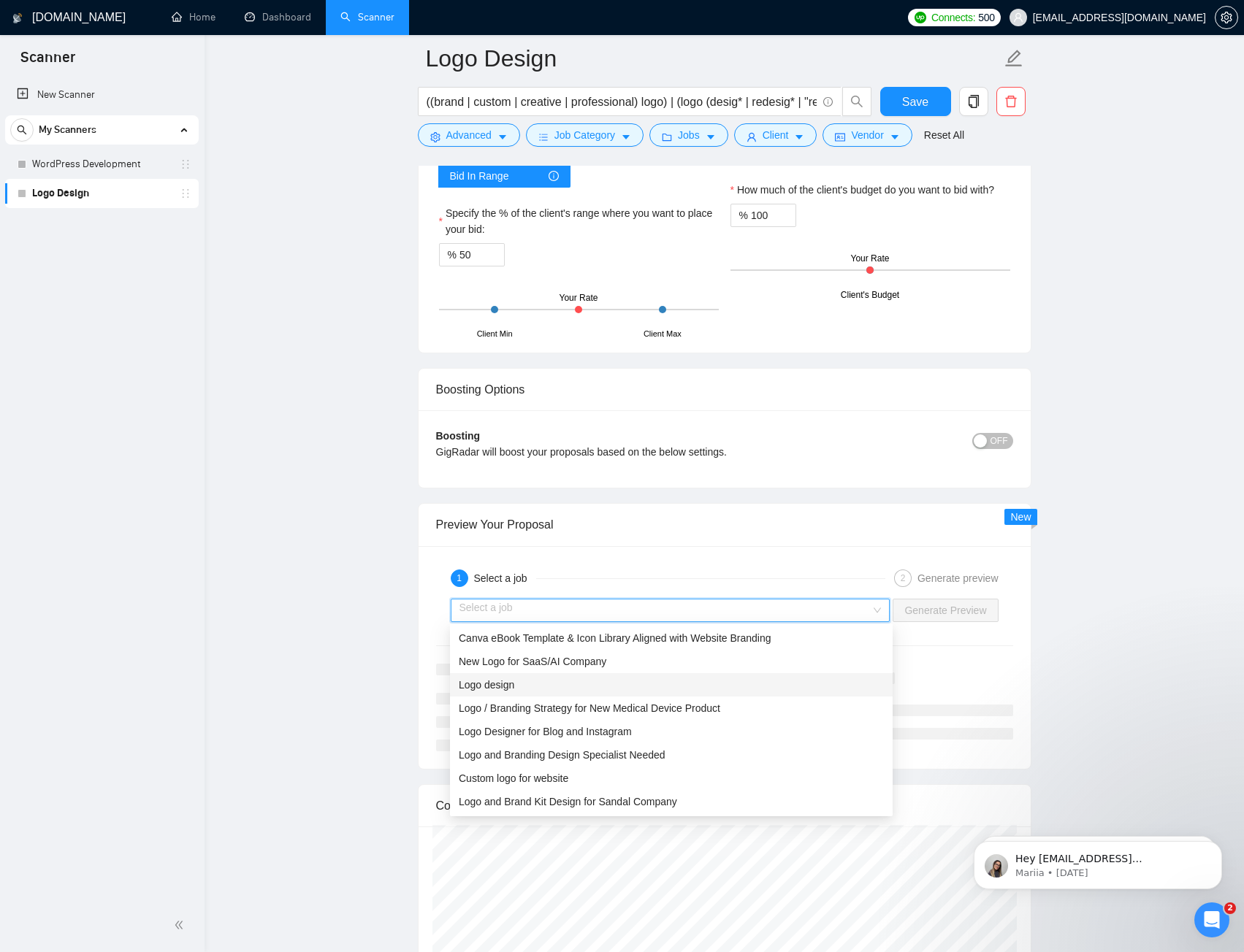
click at [507, 685] on span "Logo design" at bounding box center [486, 685] width 56 height 12
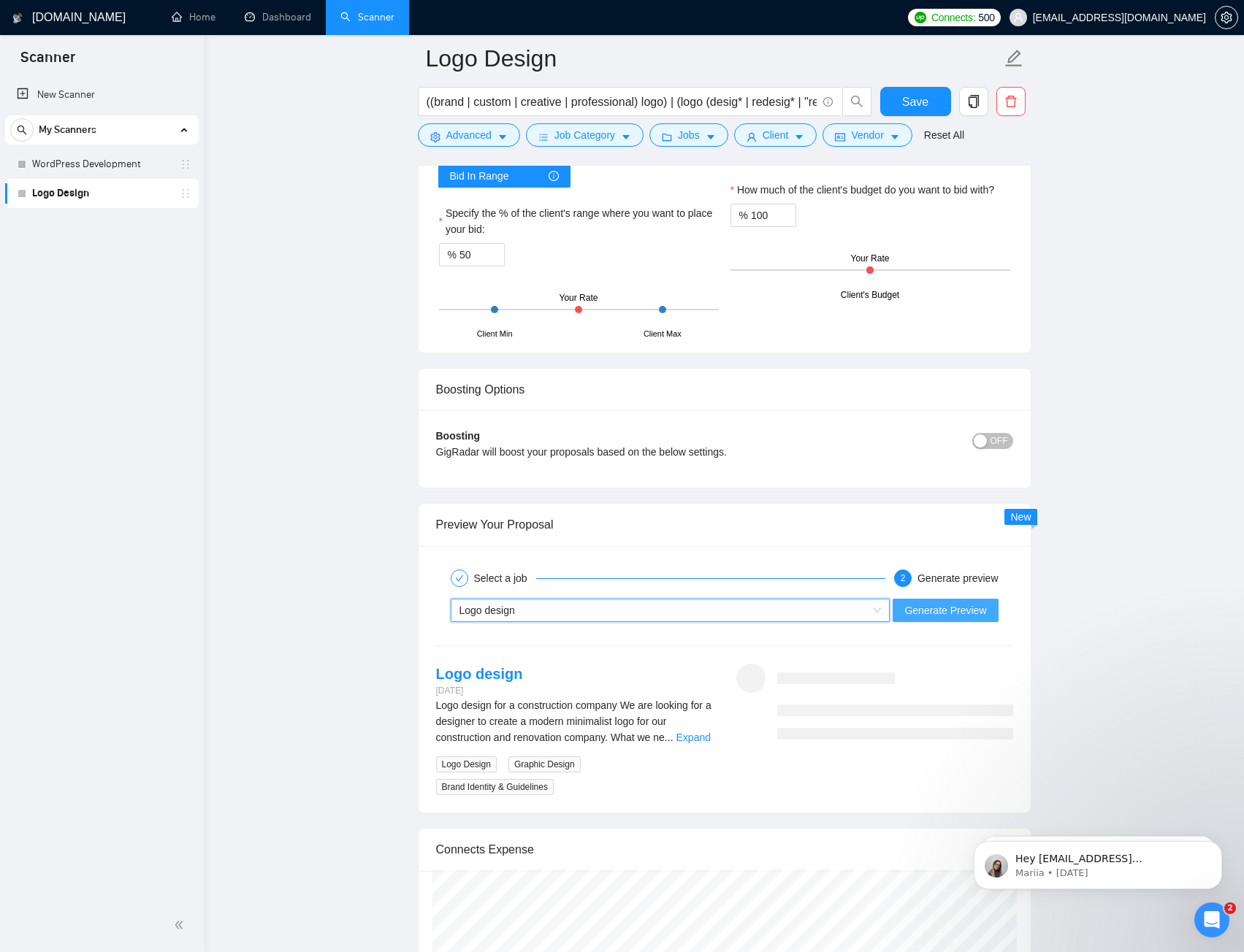
click at [924, 616] on span "Generate Preview" at bounding box center [945, 611] width 82 height 16
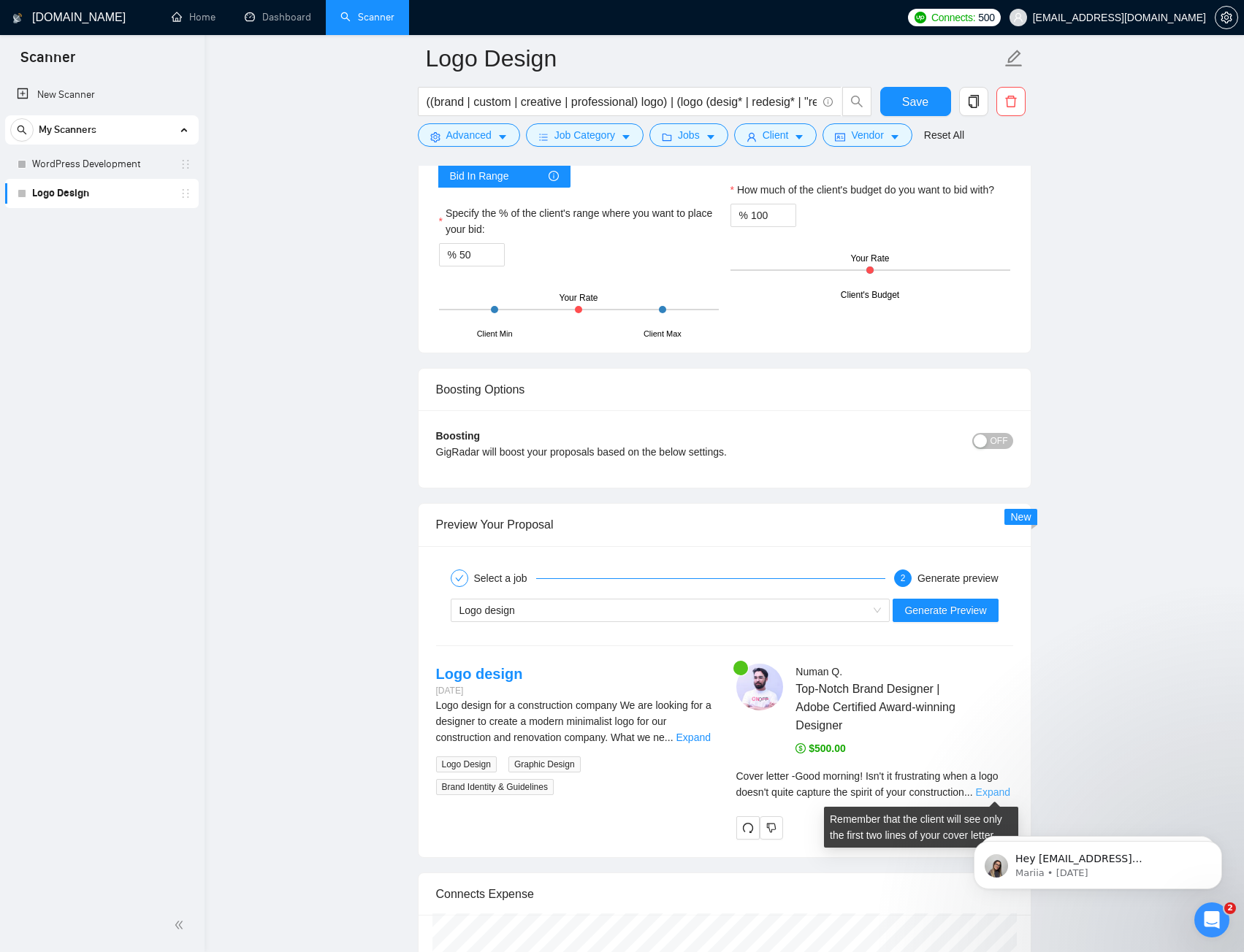
click at [990, 793] on link "Expand" at bounding box center [992, 792] width 34 height 12
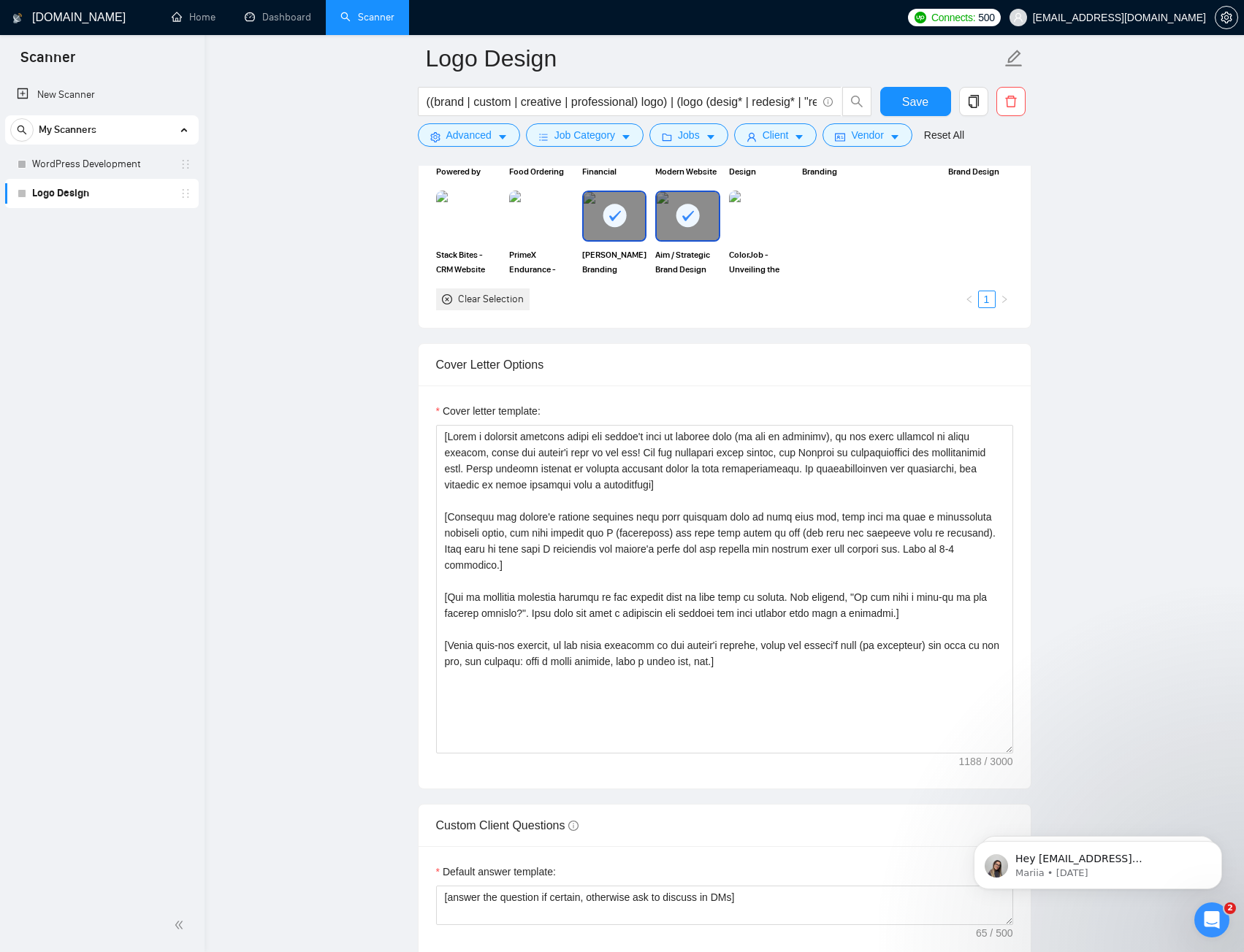
scroll to position [1461, 0]
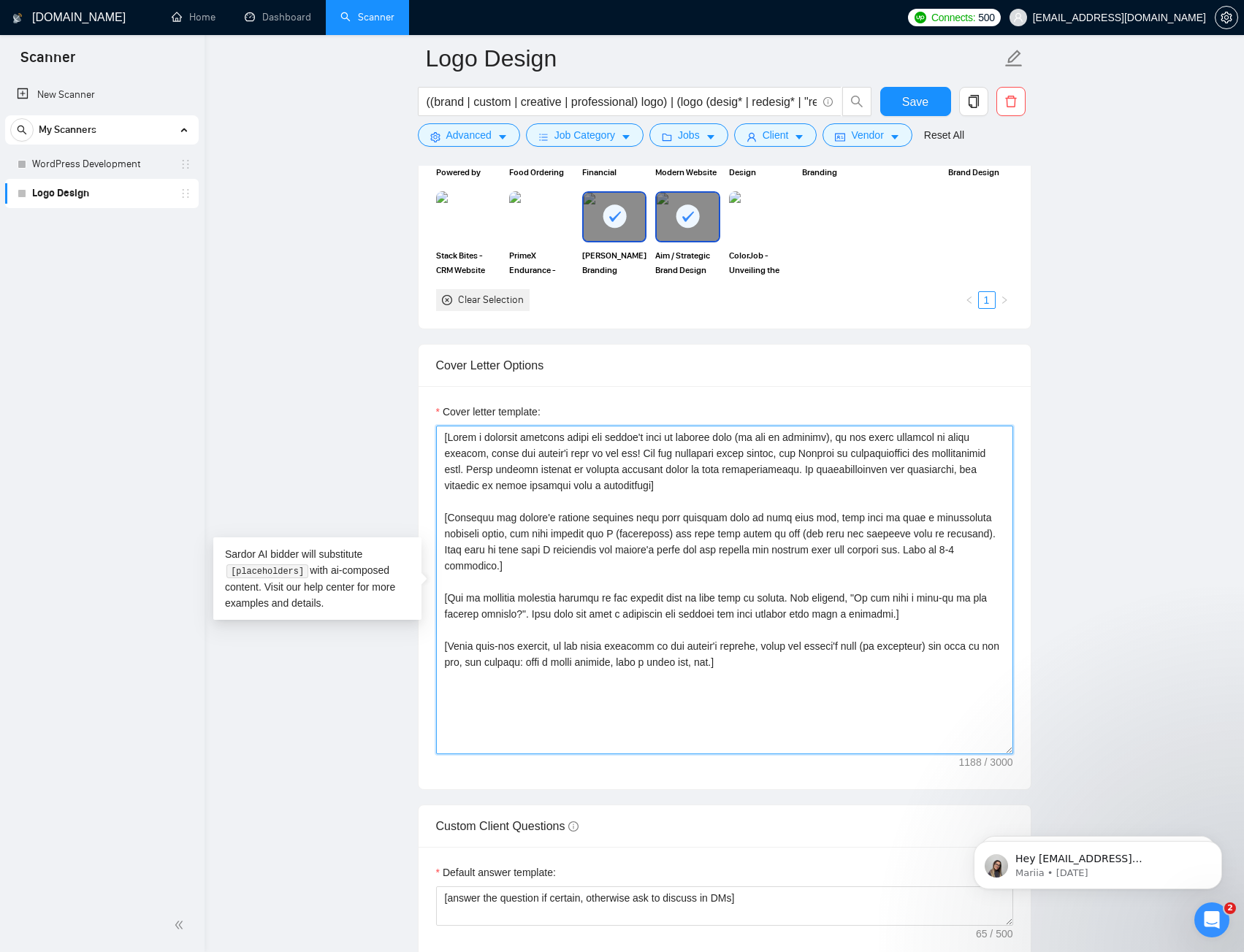
drag, startPoint x: 770, startPoint y: 656, endPoint x: 442, endPoint y: 422, distance: 402.9
click at [442, 422] on div "Cover letter template:" at bounding box center [725, 578] width 578 height 350
click at [755, 667] on textarea "Cover letter template:" at bounding box center [725, 590] width 578 height 329
paste textarea "Say Hey, address the client by name (if available). Otherwise, simply say Hey] …"
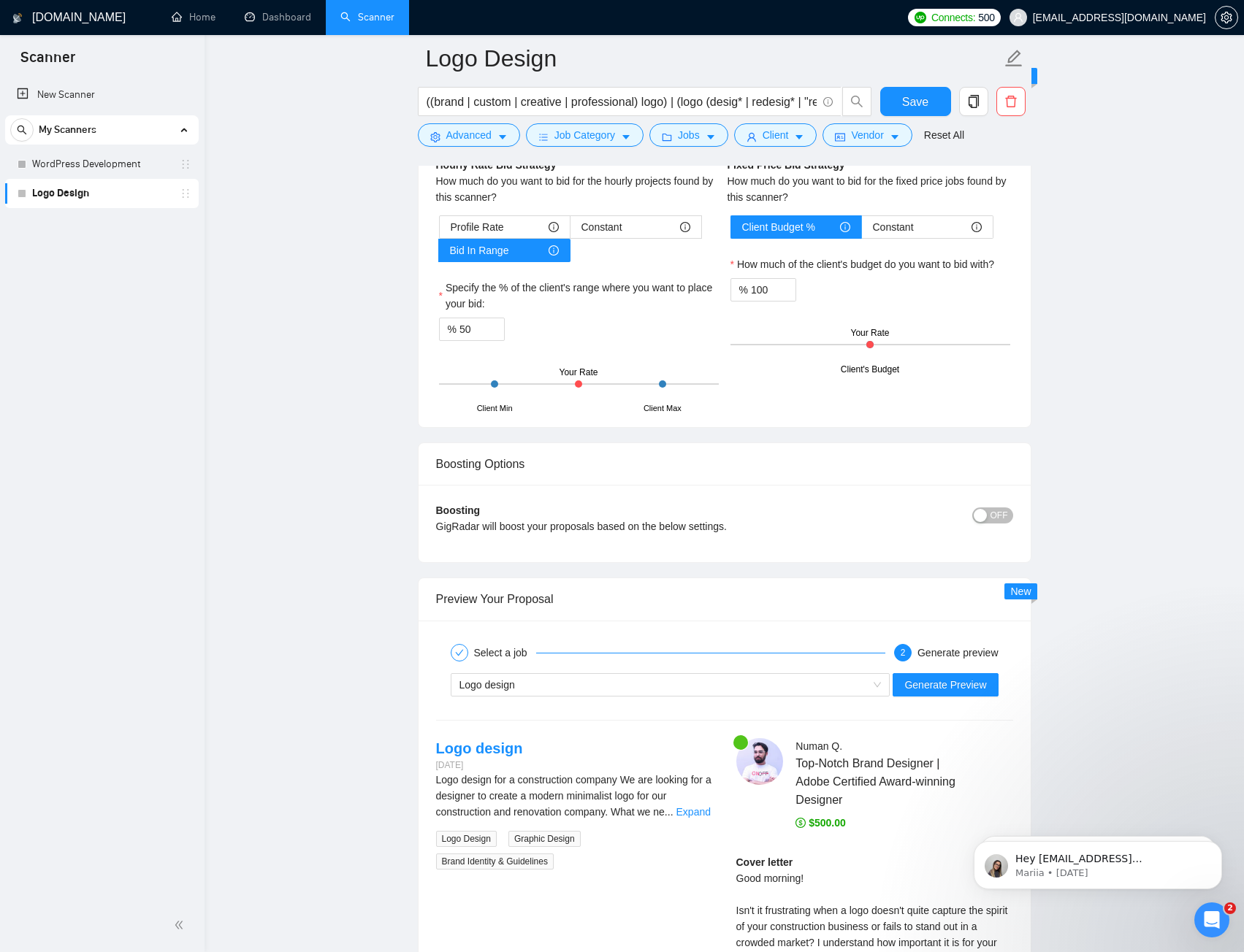
scroll to position [2410, 0]
click at [838, 688] on div "Logo design" at bounding box center [663, 684] width 409 height 21
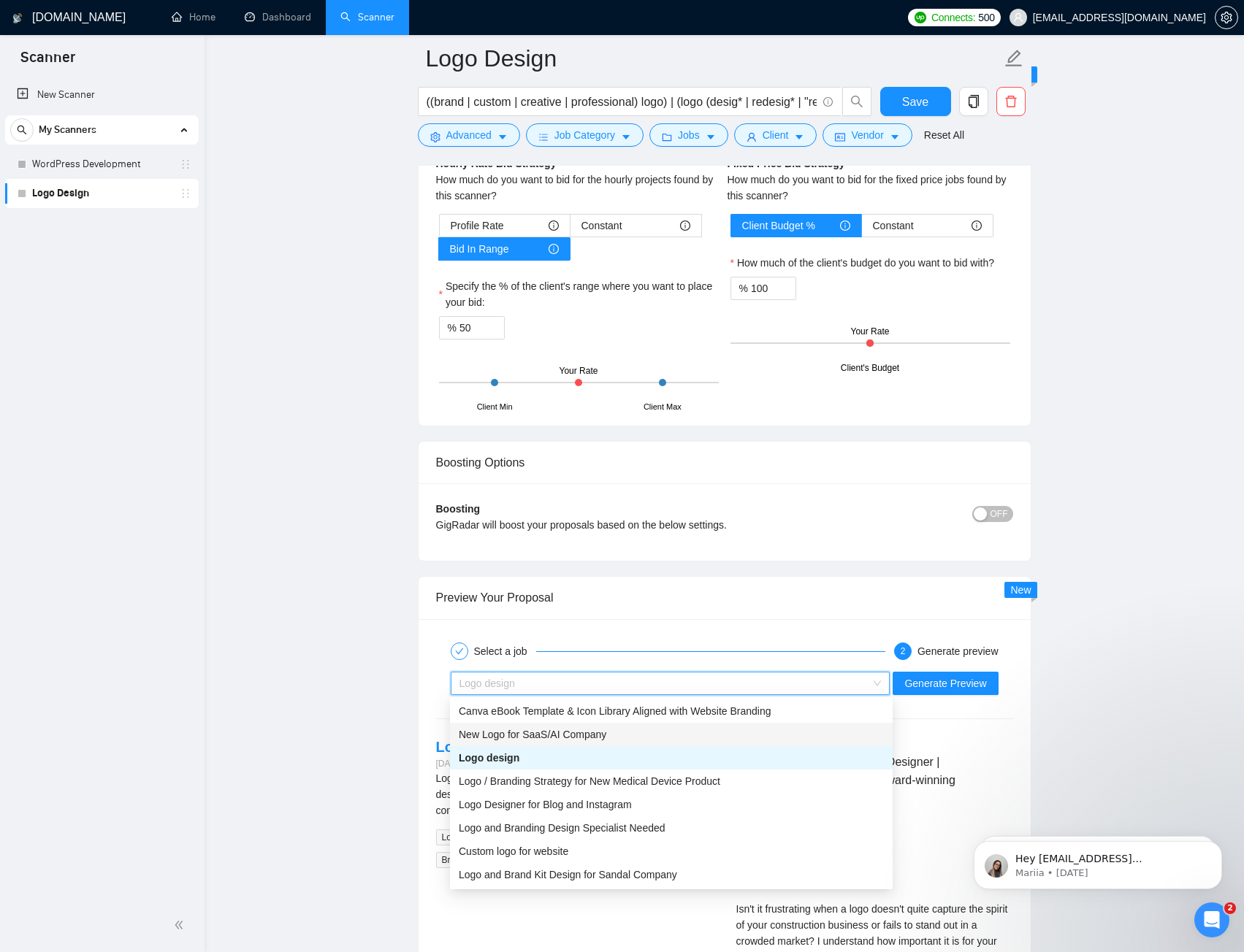
click at [625, 738] on div "New Logo for SaaS/AI Company" at bounding box center [671, 734] width 425 height 16
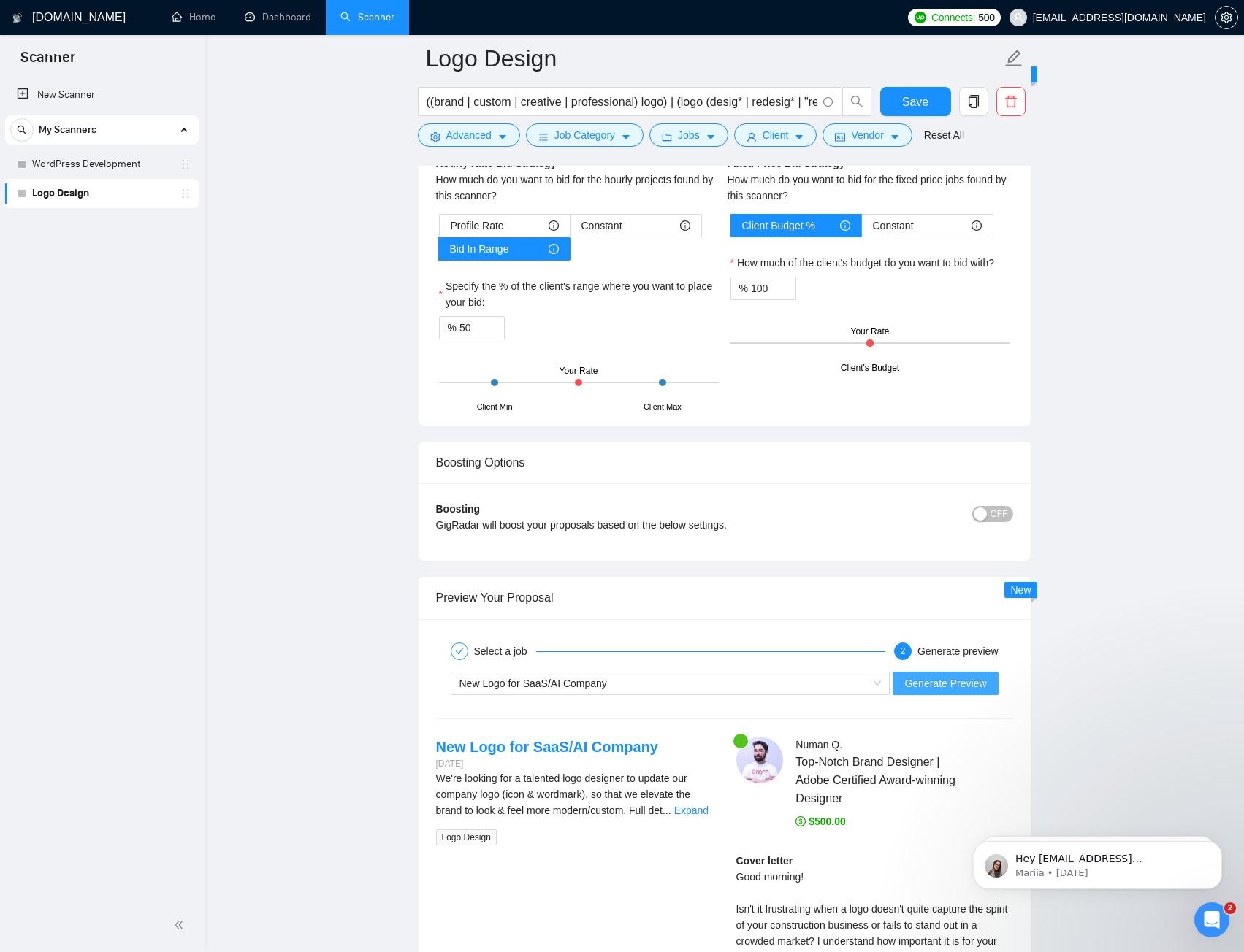
click at [923, 684] on span "Generate Preview" at bounding box center [945, 684] width 82 height 16
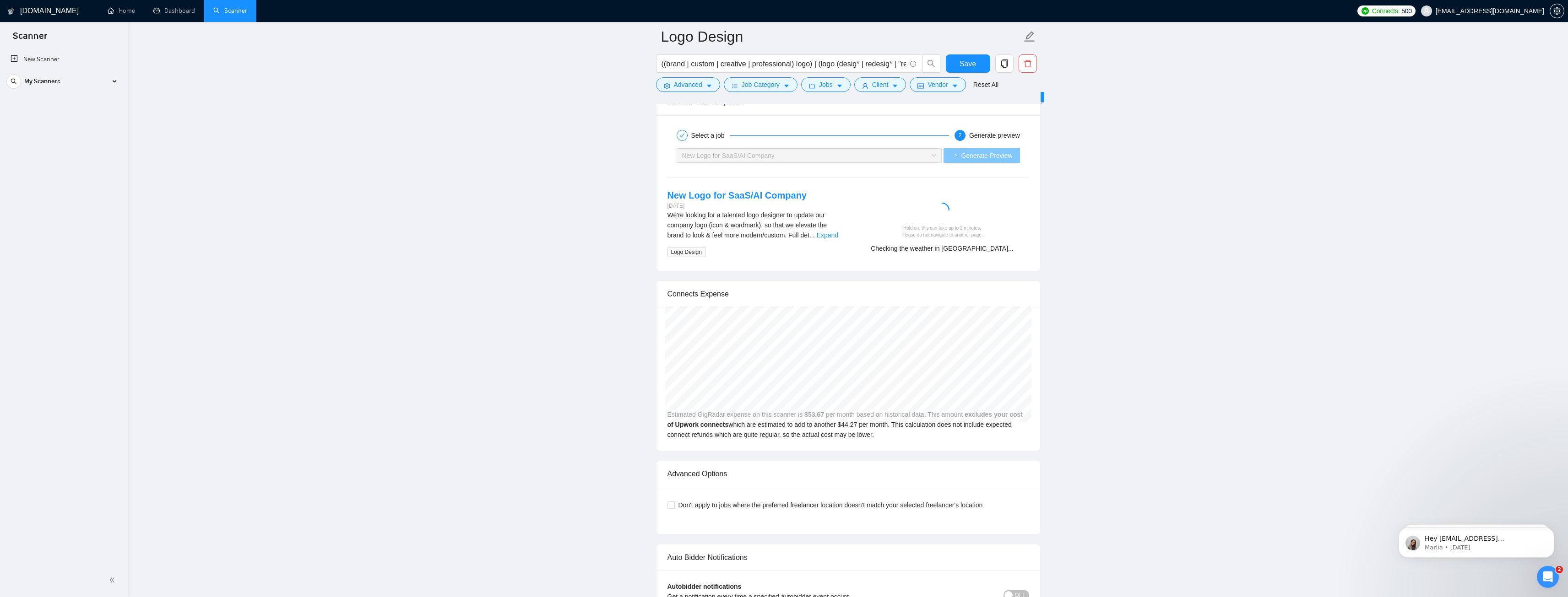
scroll to position [1784, 0]
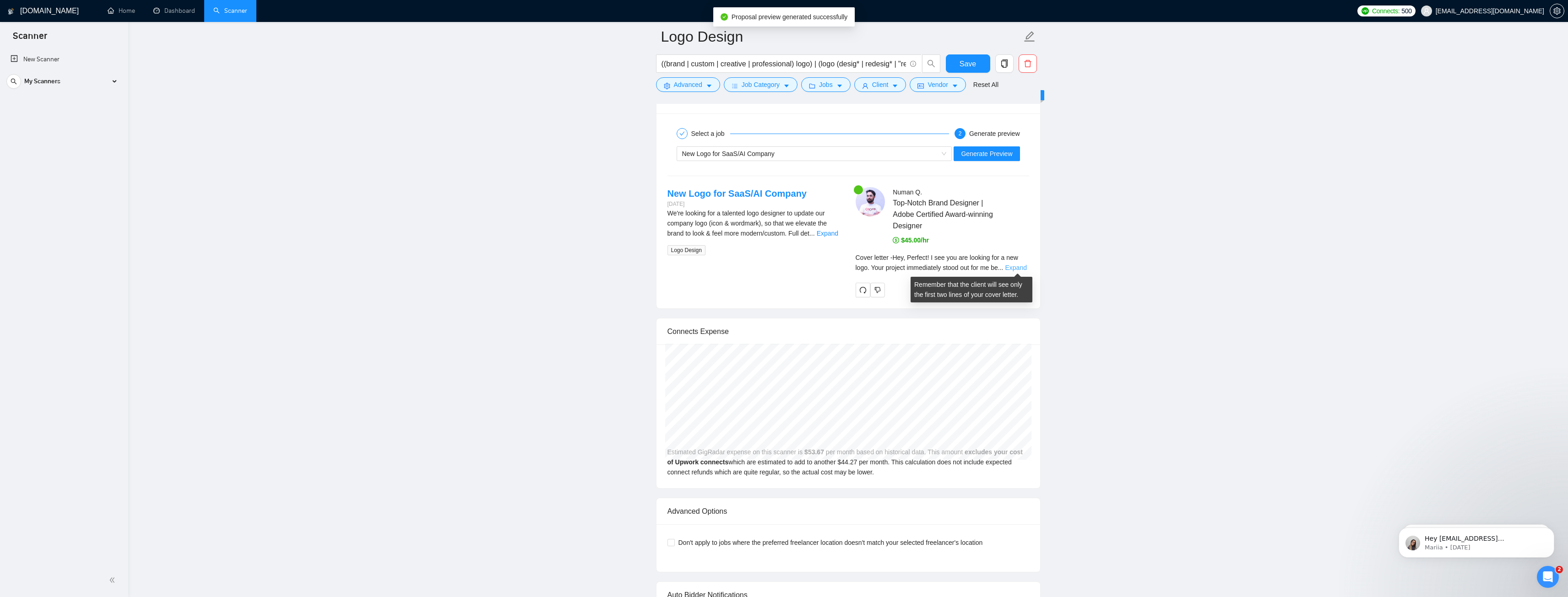
click at [1012, 266] on link "Expand" at bounding box center [1015, 268] width 21 height 7
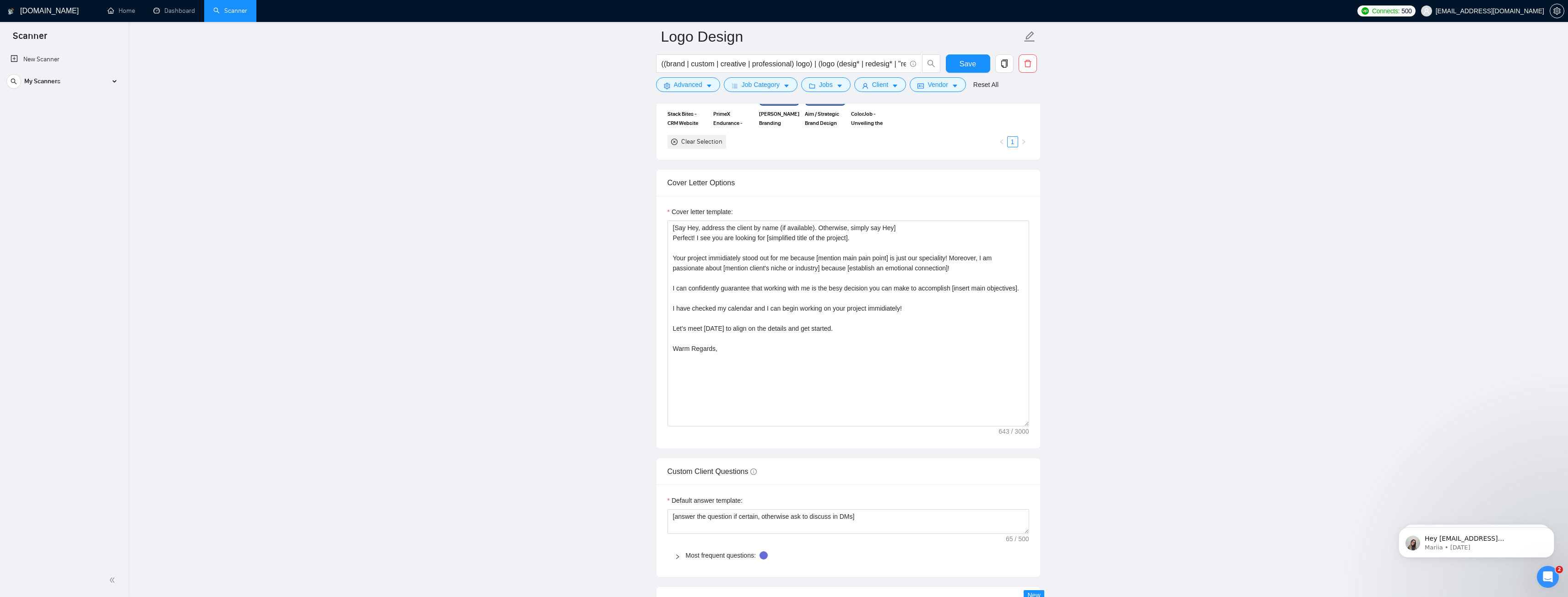
scroll to position [961, 0]
drag, startPoint x: 905, startPoint y: 309, endPoint x: 653, endPoint y: 313, distance: 252.0
paste textarea "[add 2-3 the best match of my portfolio cases to the job post, not skipping lin…"
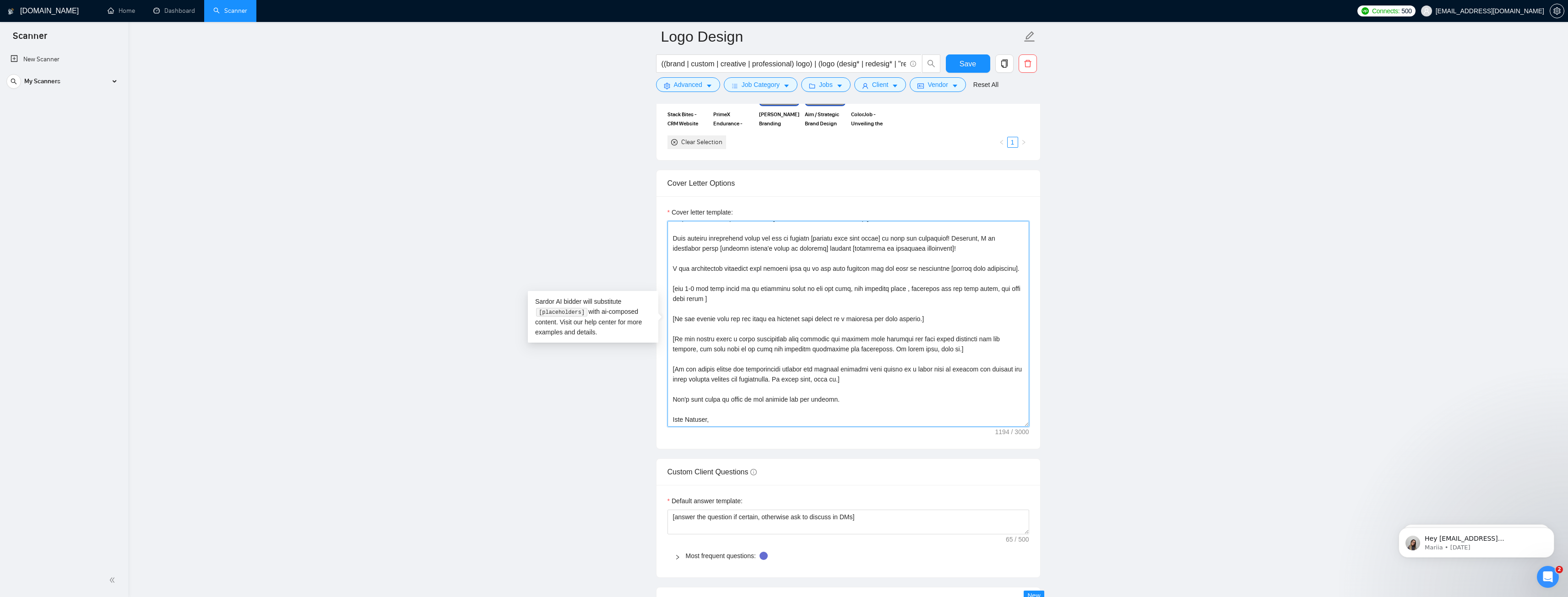
scroll to position [30, 0]
click at [720, 420] on textarea "Cover letter template:" at bounding box center [848, 324] width 362 height 206
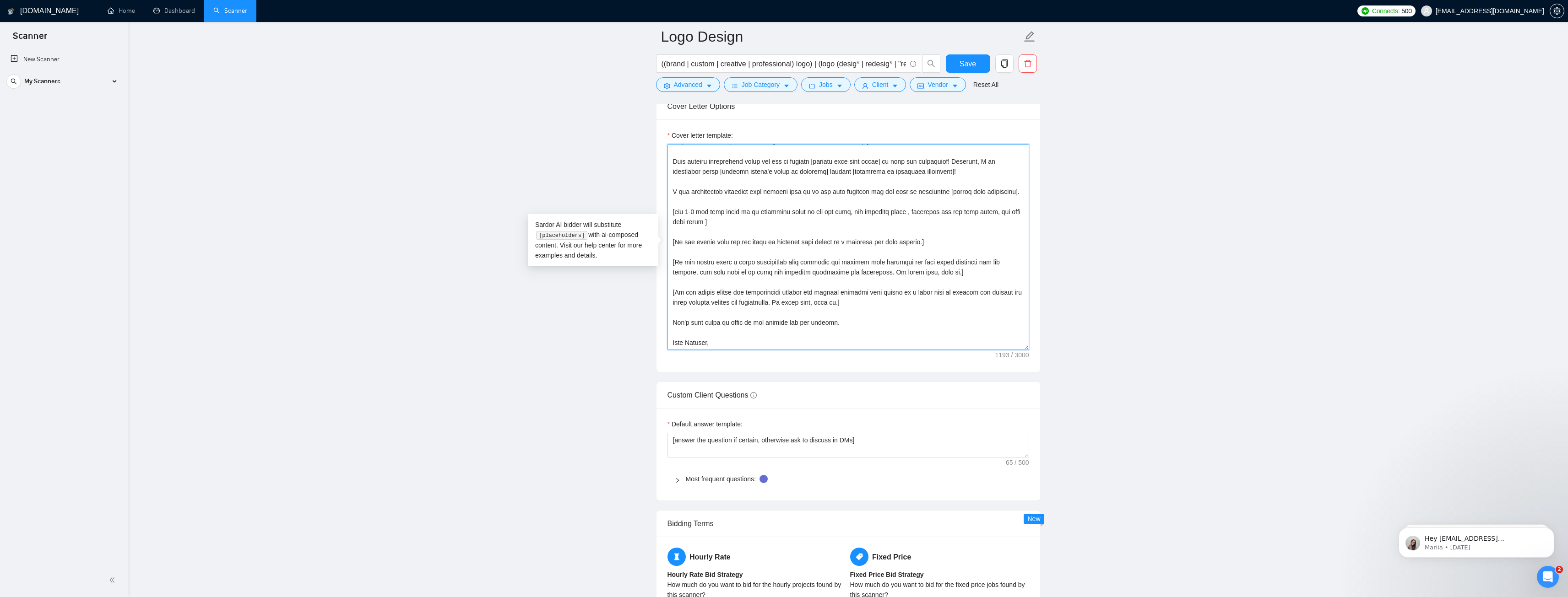
scroll to position [1052, 0]
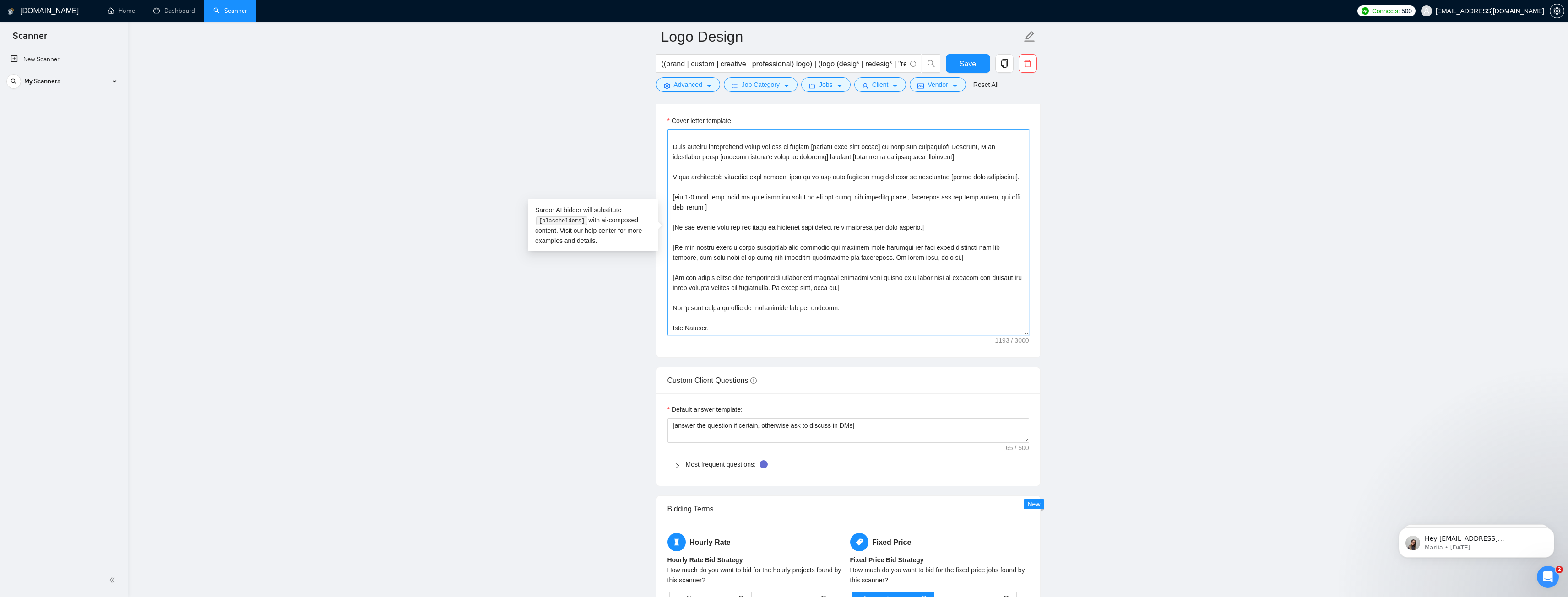
drag, startPoint x: 737, startPoint y: 328, endPoint x: 641, endPoint y: 326, distance: 96.0
click at [641, 326] on main "Logo Design ((brand | custom | creative | professional) logo) | (logo (desig* |…" at bounding box center [848, 362] width 1410 height 2756
click at [759, 326] on textarea "Cover letter template:" at bounding box center [848, 232] width 362 height 206
drag, startPoint x: 702, startPoint y: 325, endPoint x: 659, endPoint y: 310, distance: 45.5
click at [659, 310] on div "Cover letter template:" at bounding box center [848, 230] width 384 height 252
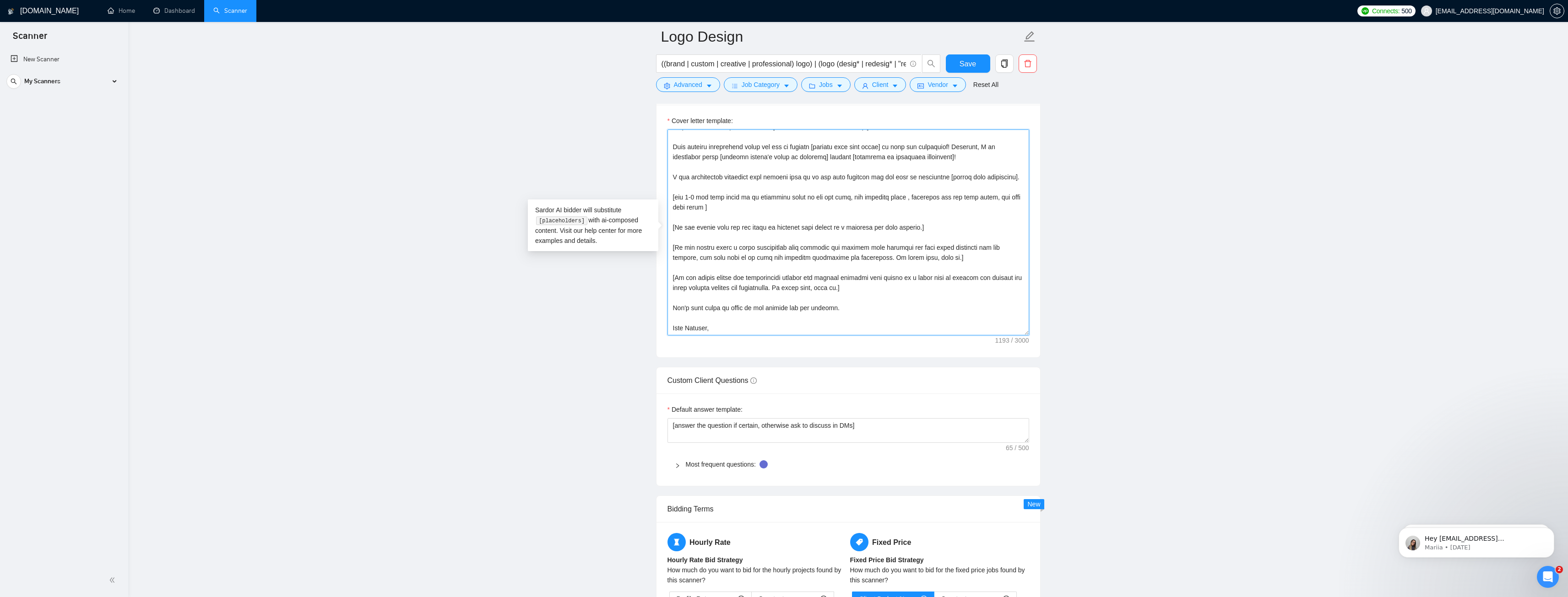
paste textarea "Thanks! [Funny sign-off message, in the local language of the client's country,…"
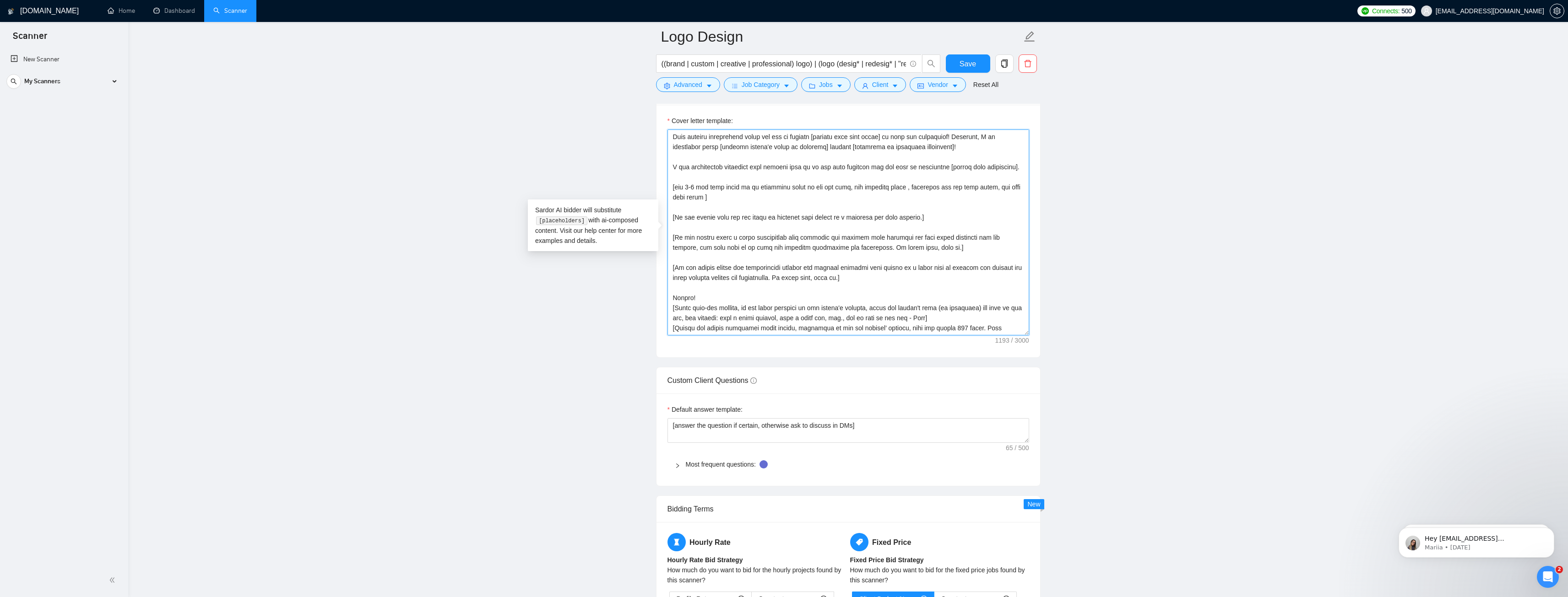
scroll to position [40, 0]
drag, startPoint x: 937, startPoint y: 319, endPoint x: 925, endPoint y: 321, distance: 12.2
click at [925, 321] on textarea "Cover letter template:" at bounding box center [848, 232] width 362 height 206
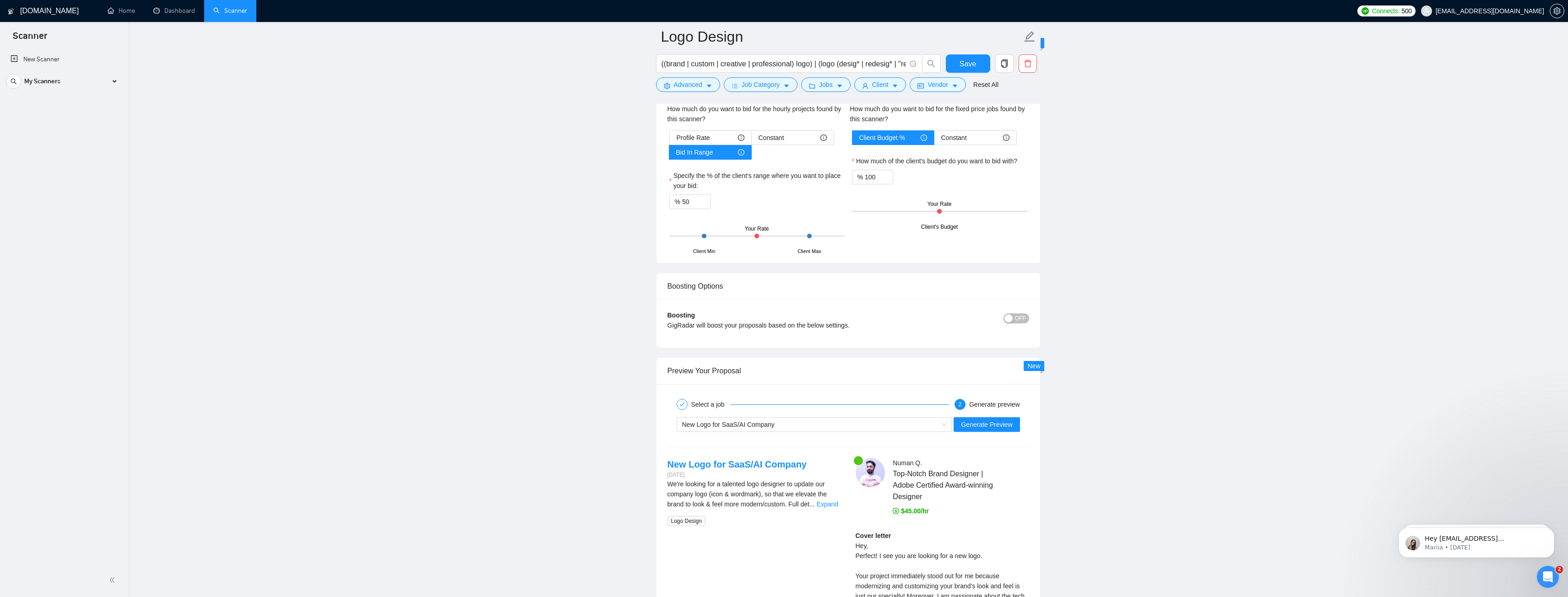
scroll to position [1556, 0]
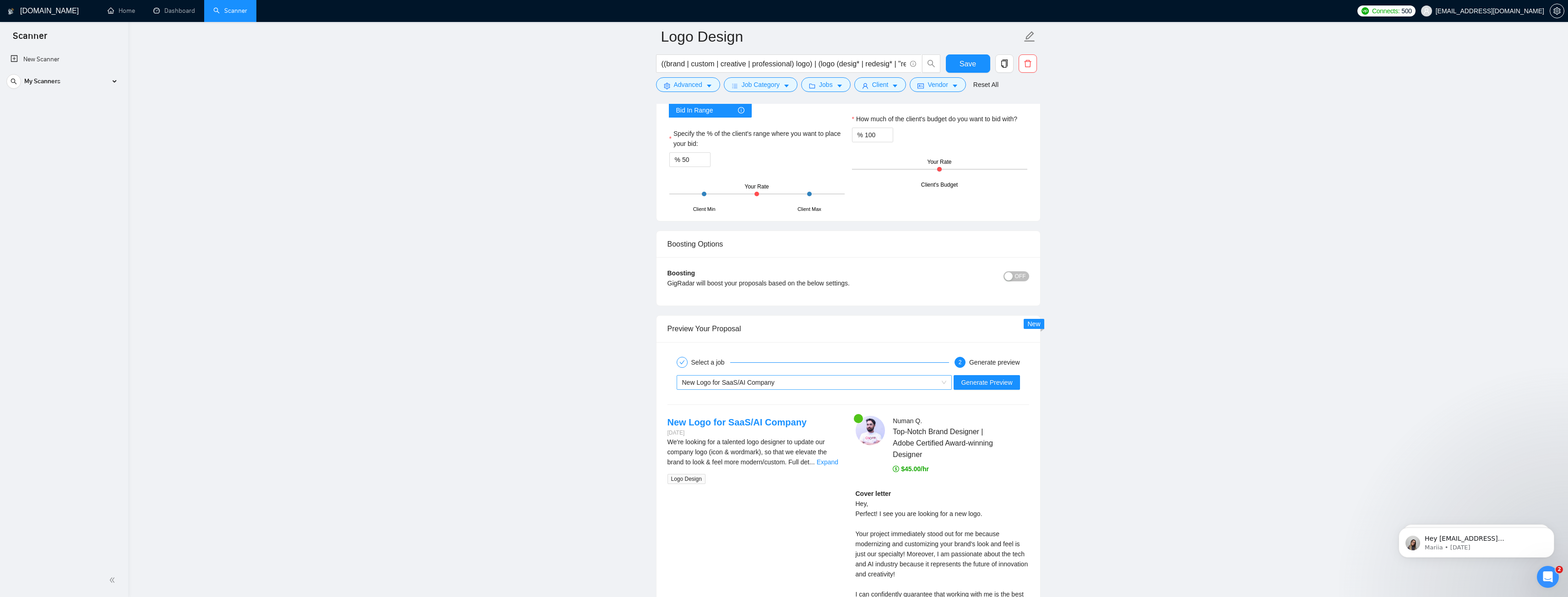
click at [916, 378] on div "New Logo for SaaS/AI Company" at bounding box center [810, 383] width 256 height 13
type textarea "[Say Hey, address the client by name (if available). Otherwise, simply say Hey]…"
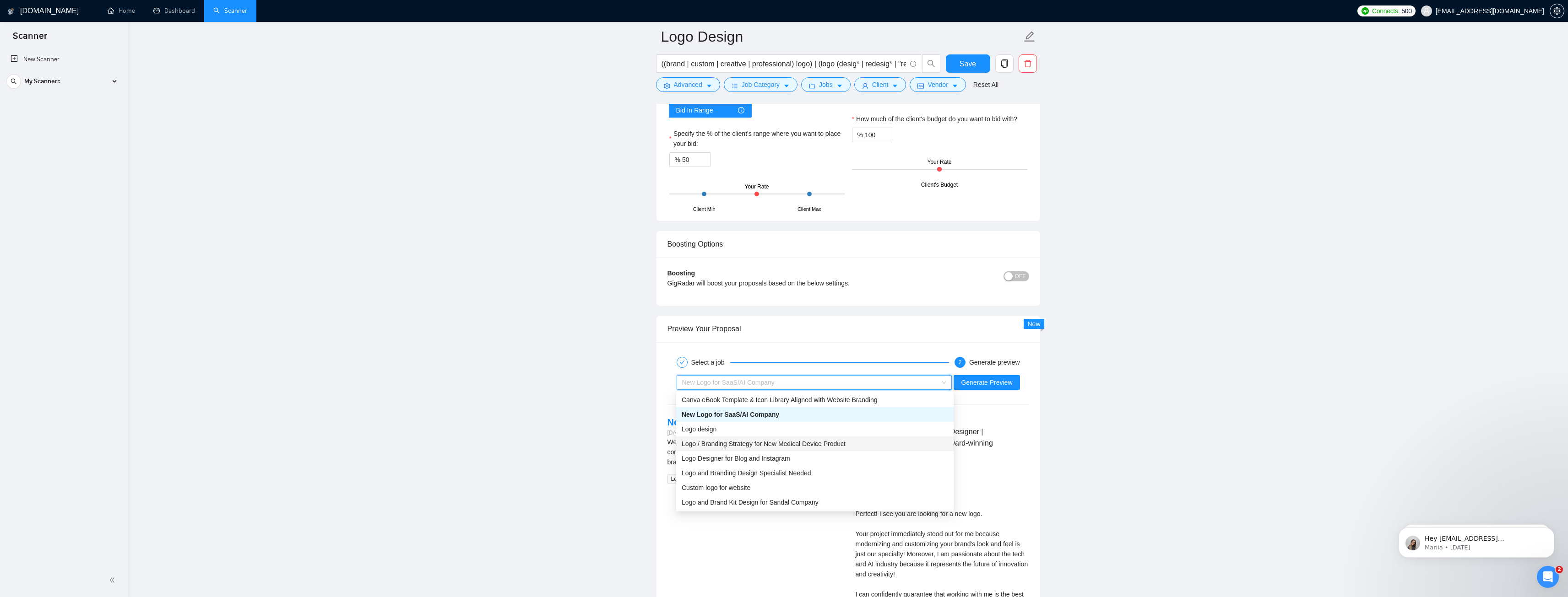
click at [765, 447] on span "Logo / Branding Strategy for New Medical Device Product" at bounding box center [764, 444] width 164 height 7
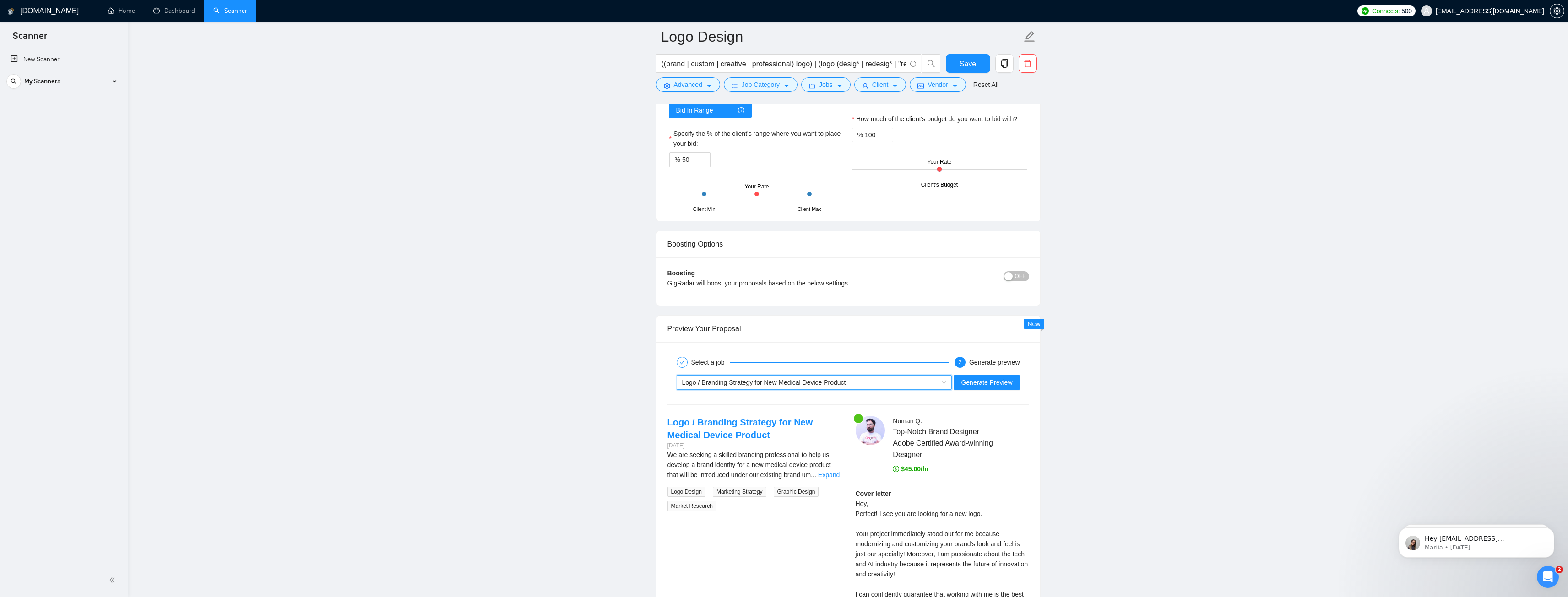
click at [915, 378] on div "Logo / Branding Strategy for New Medical Device Product" at bounding box center [810, 383] width 256 height 13
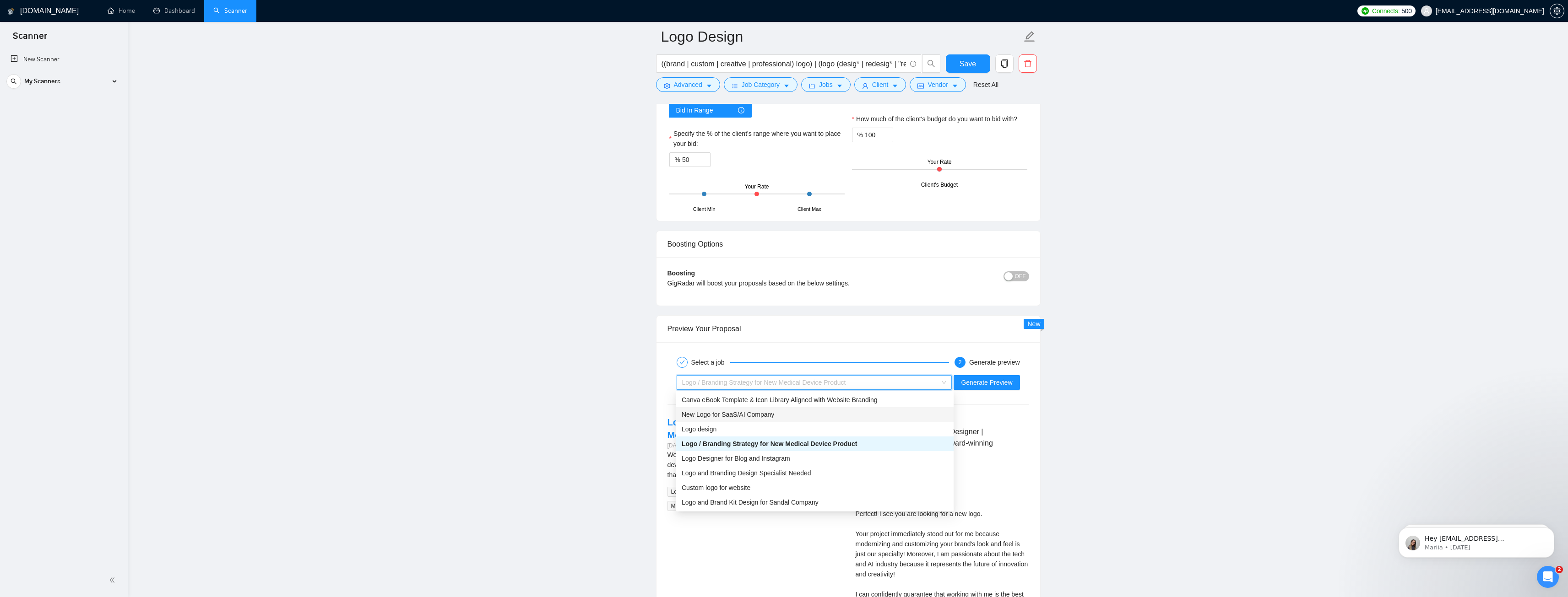
click at [743, 418] on span "New Logo for SaaS/AI Company" at bounding box center [727, 414] width 92 height 7
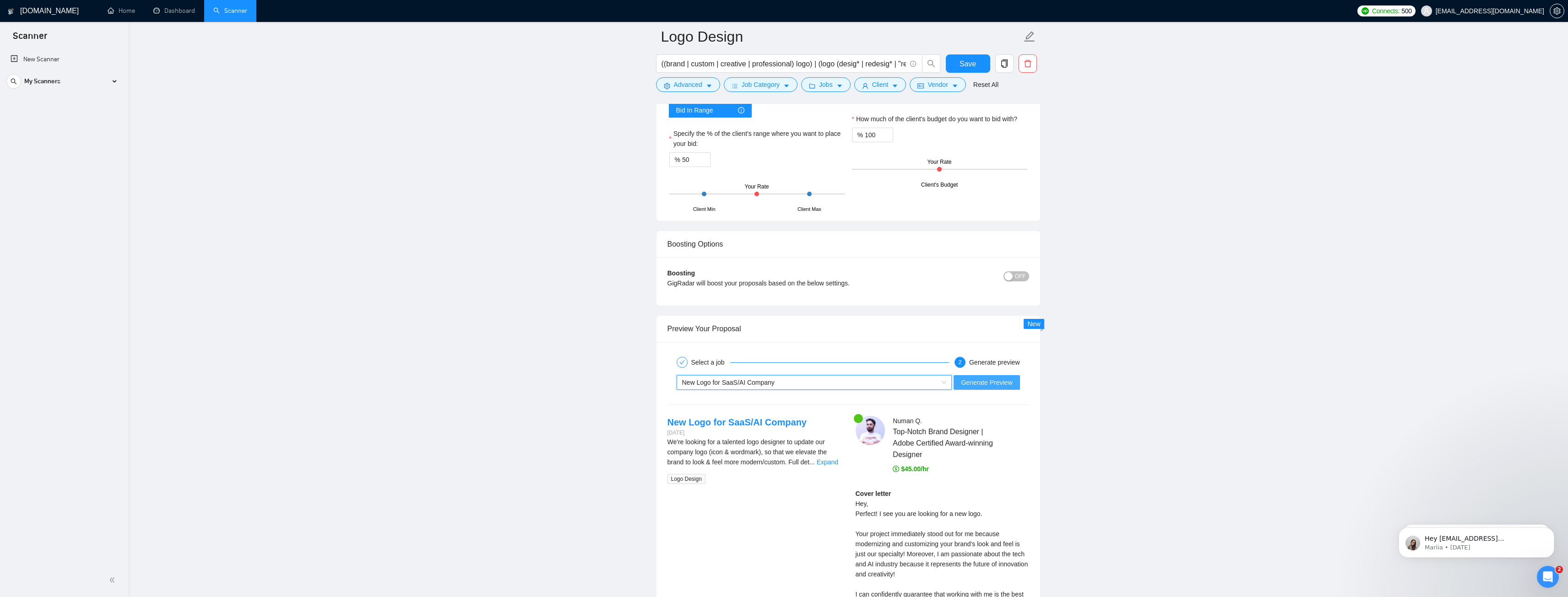
drag, startPoint x: 973, startPoint y: 379, endPoint x: 1104, endPoint y: 409, distance: 134.4
click at [973, 379] on span "Generate Preview" at bounding box center [987, 383] width 51 height 10
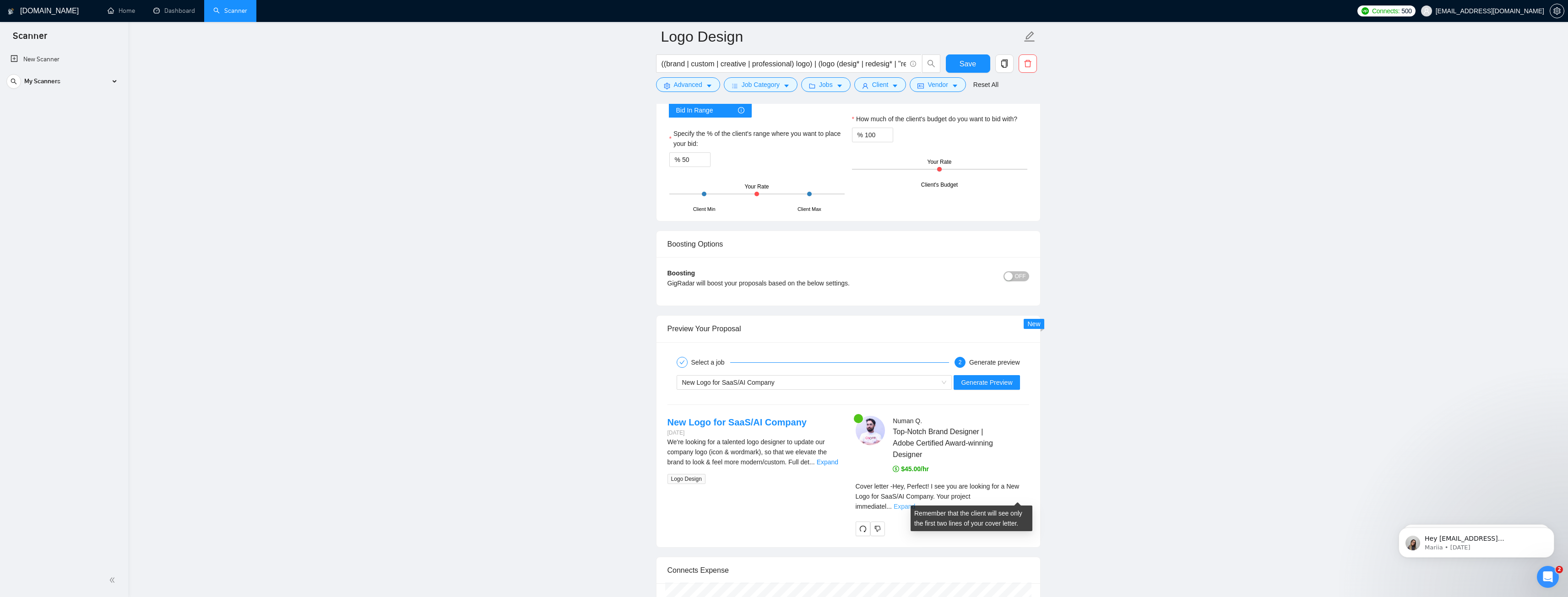
click at [915, 503] on link "Expand" at bounding box center [904, 507] width 21 height 7
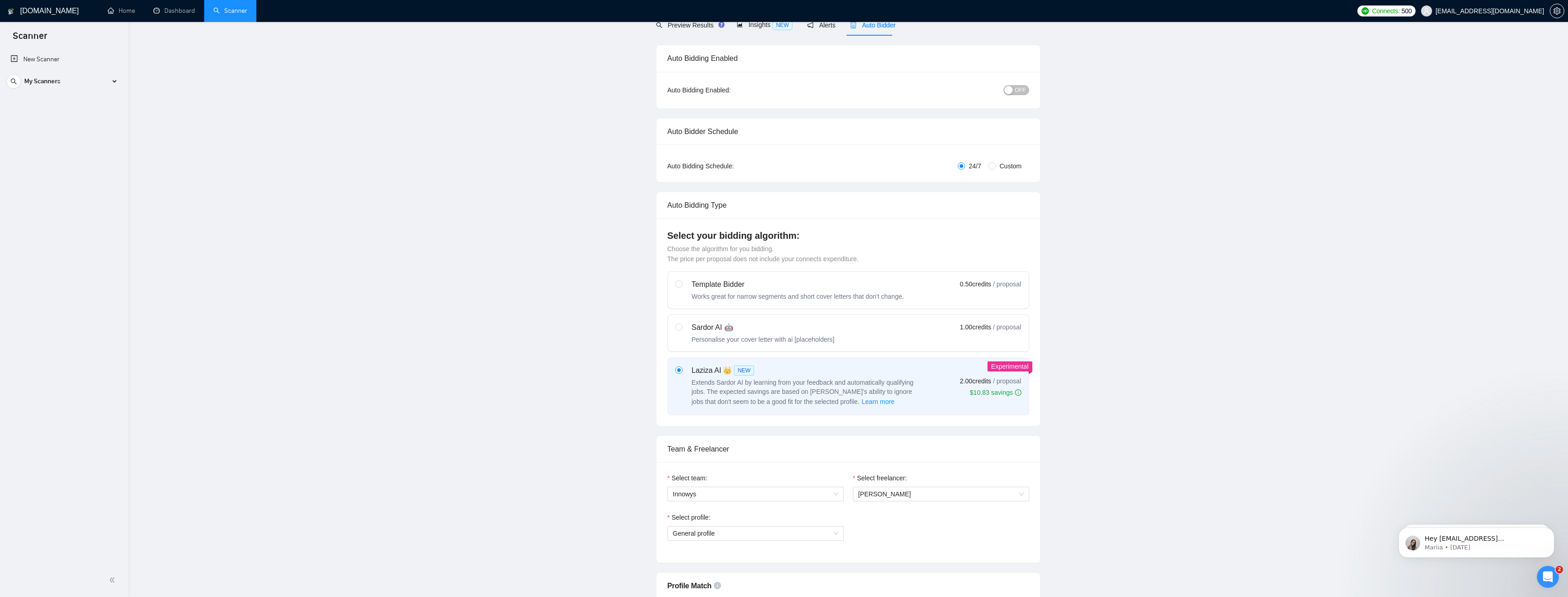
scroll to position [0, 0]
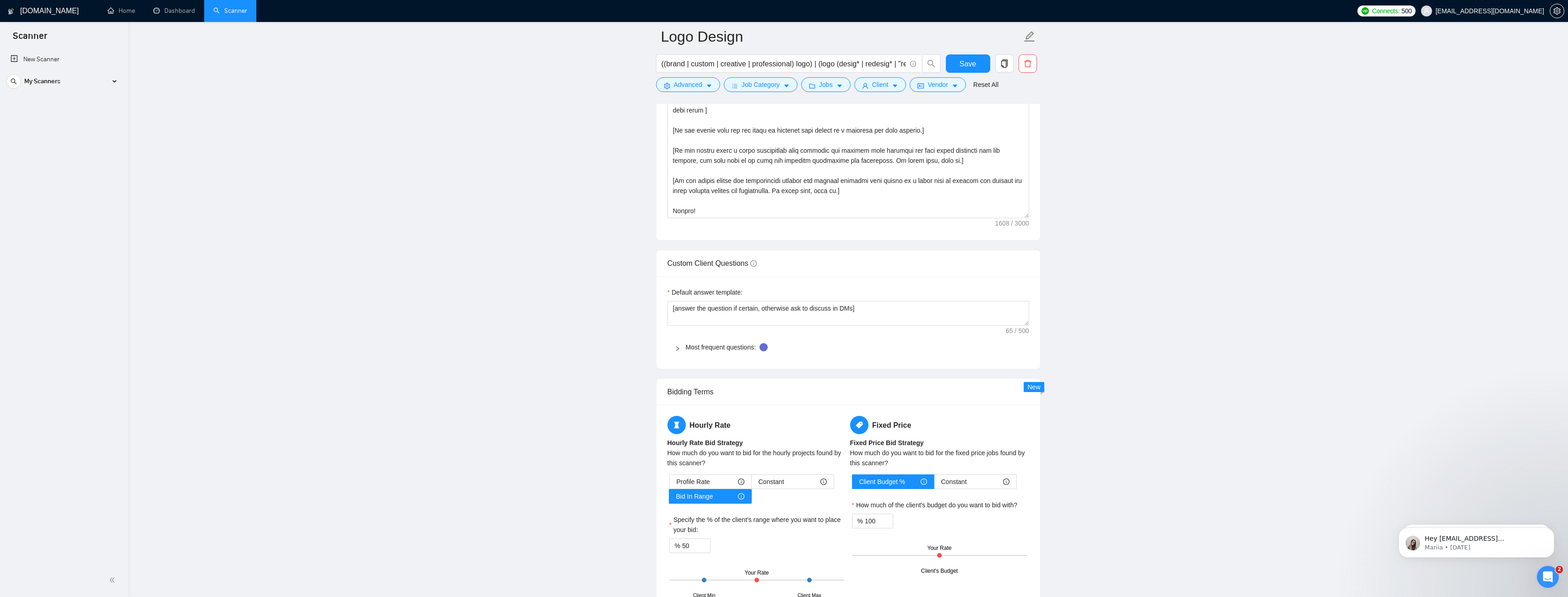
drag, startPoint x: 1116, startPoint y: 351, endPoint x: 1114, endPoint y: 398, distance: 47.0
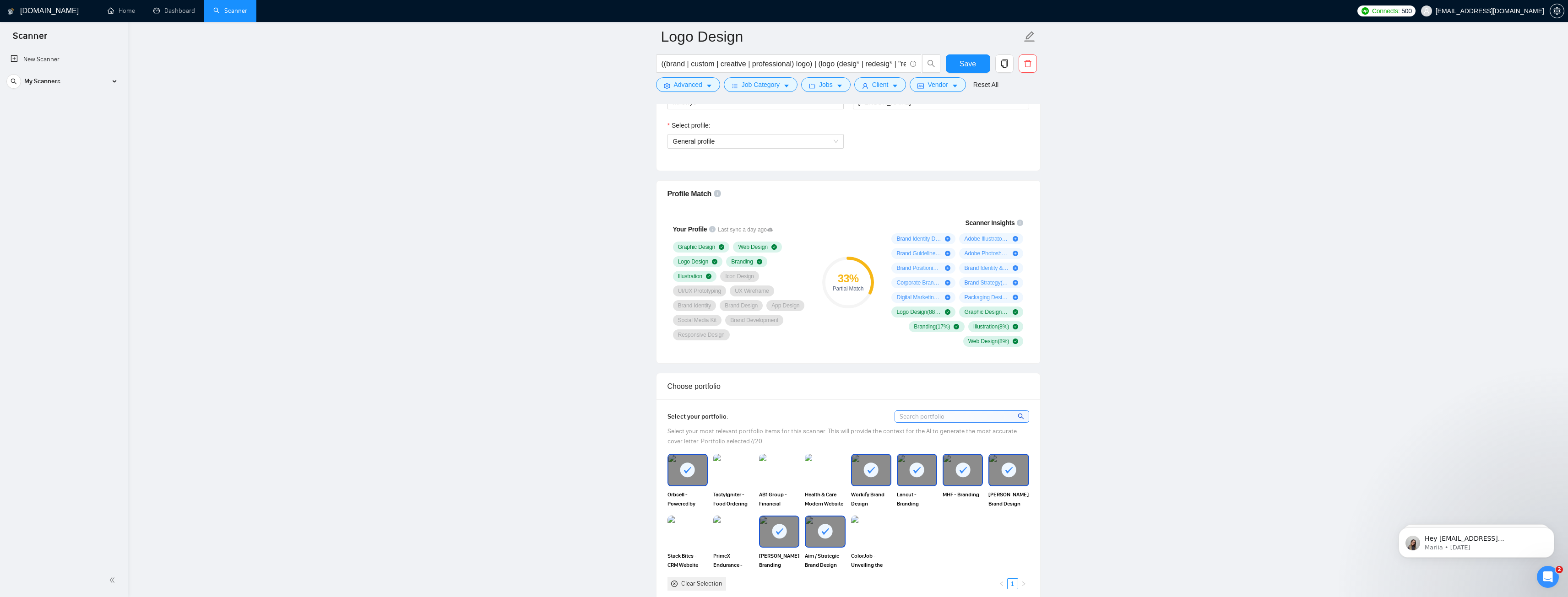
drag, startPoint x: 1118, startPoint y: 427, endPoint x: 1111, endPoint y: 284, distance: 143.2
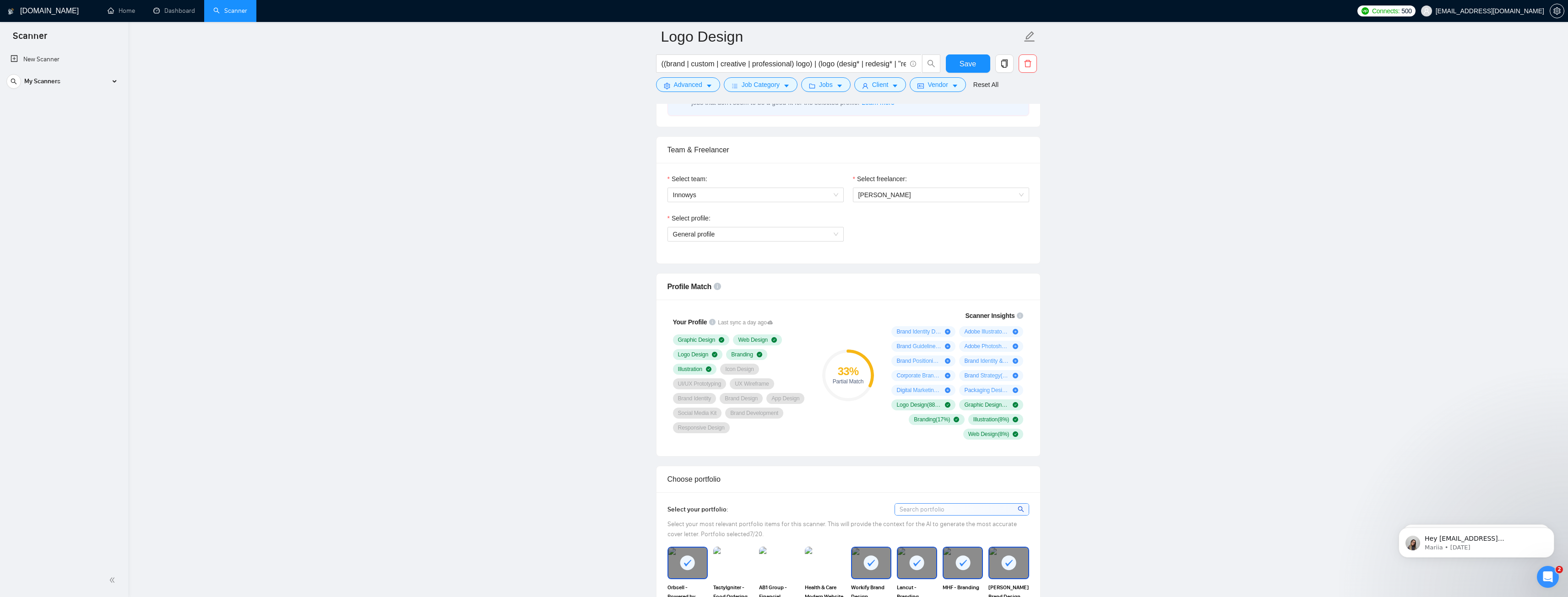
drag, startPoint x: 1146, startPoint y: 307, endPoint x: 1147, endPoint y: 324, distance: 17.0
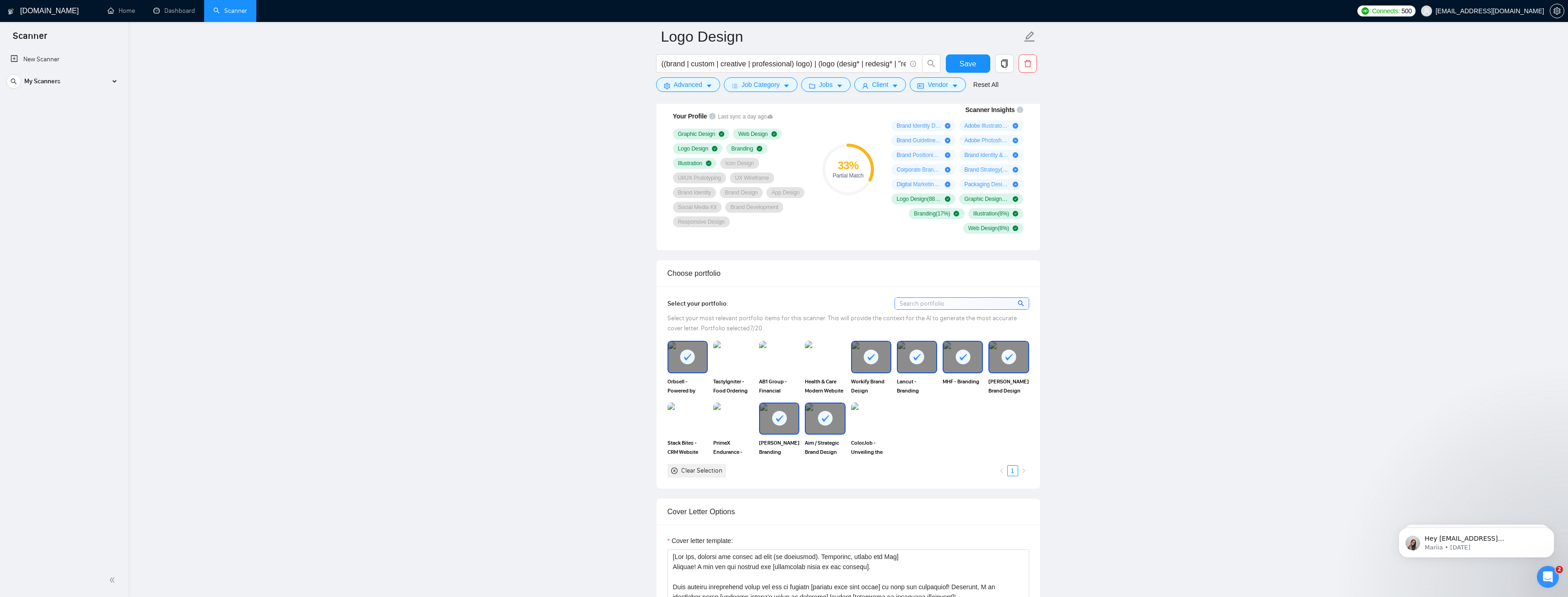
scroll to position [332, 0]
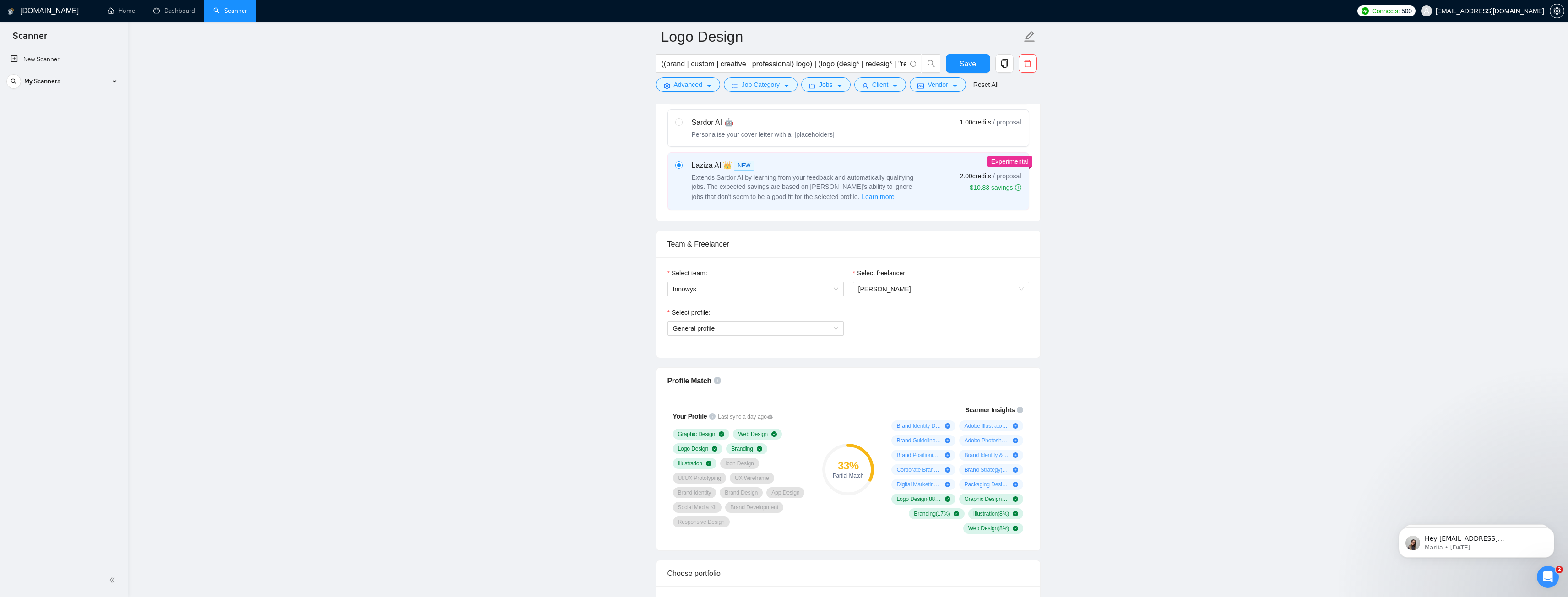
drag, startPoint x: 1139, startPoint y: 268, endPoint x: 1139, endPoint y: 282, distance: 14.0
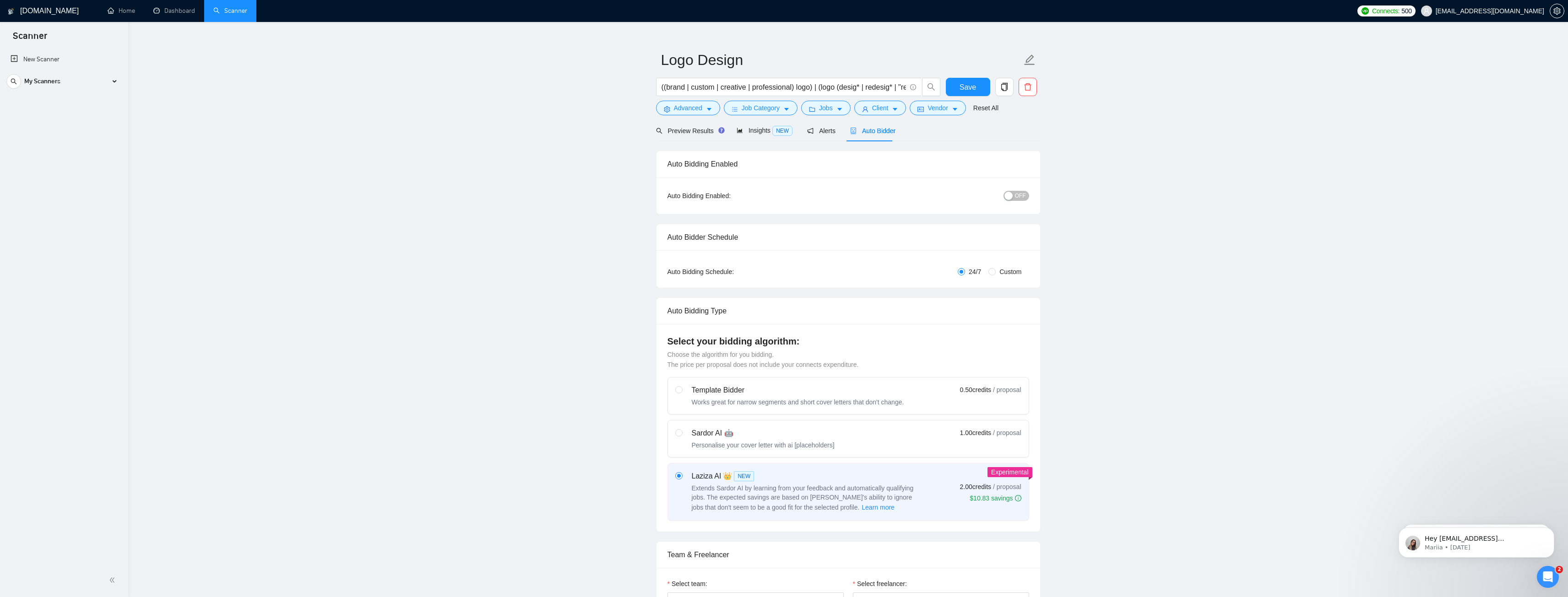
drag, startPoint x: 1139, startPoint y: 287, endPoint x: 1141, endPoint y: 318, distance: 31.1
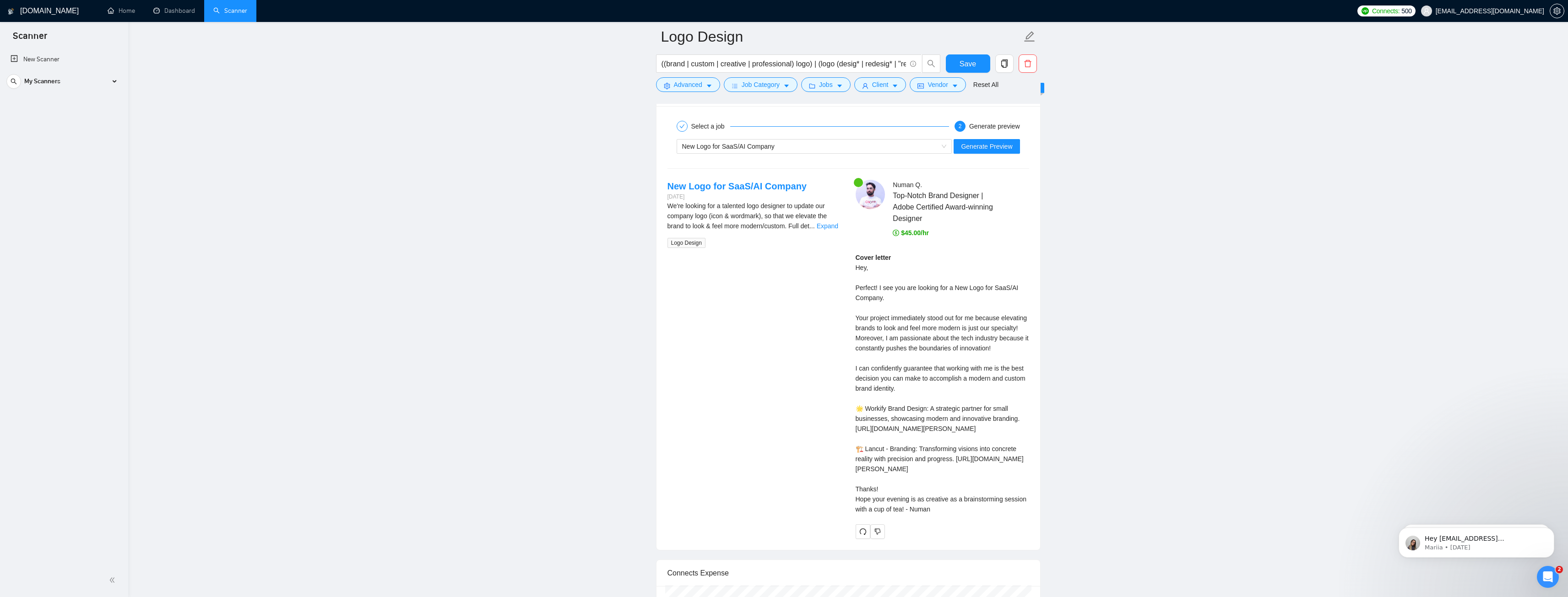
drag, startPoint x: 1122, startPoint y: 265, endPoint x: 1118, endPoint y: 410, distance: 145.1
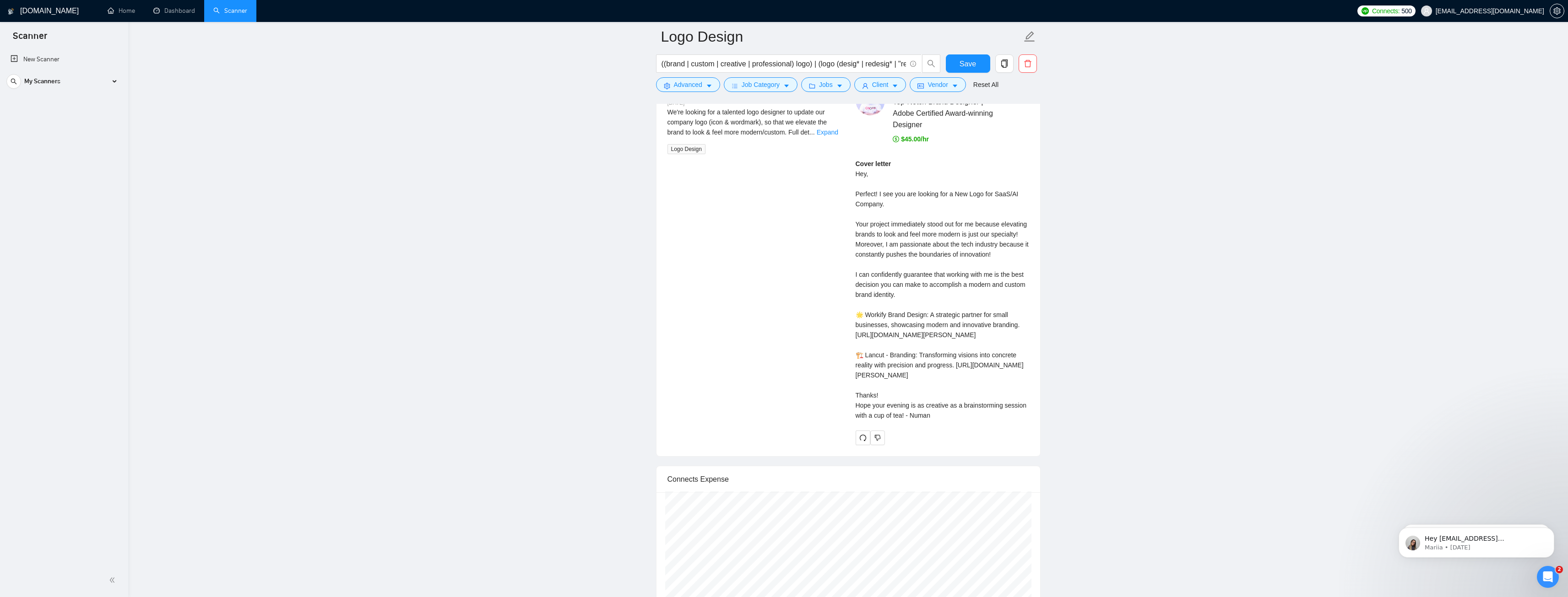
scroll to position [1858, 0]
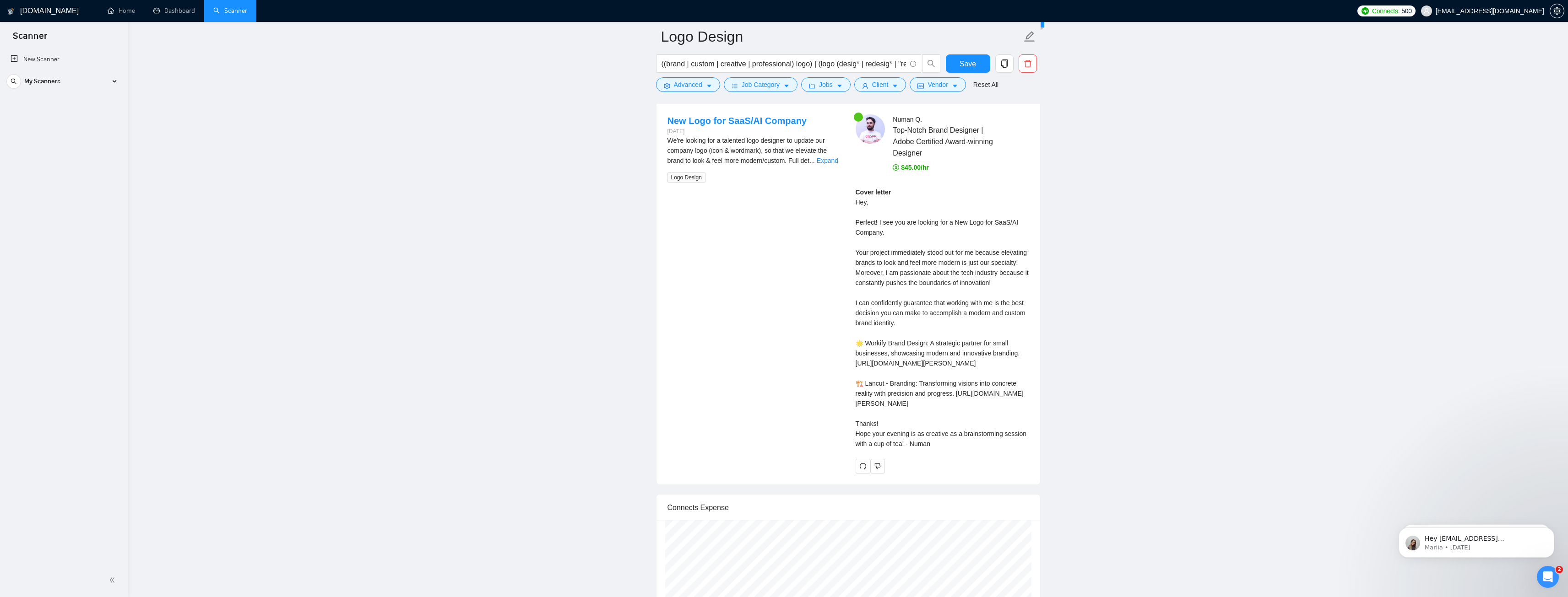
drag, startPoint x: 1157, startPoint y: 323, endPoint x: 1157, endPoint y: 305, distance: 18.0
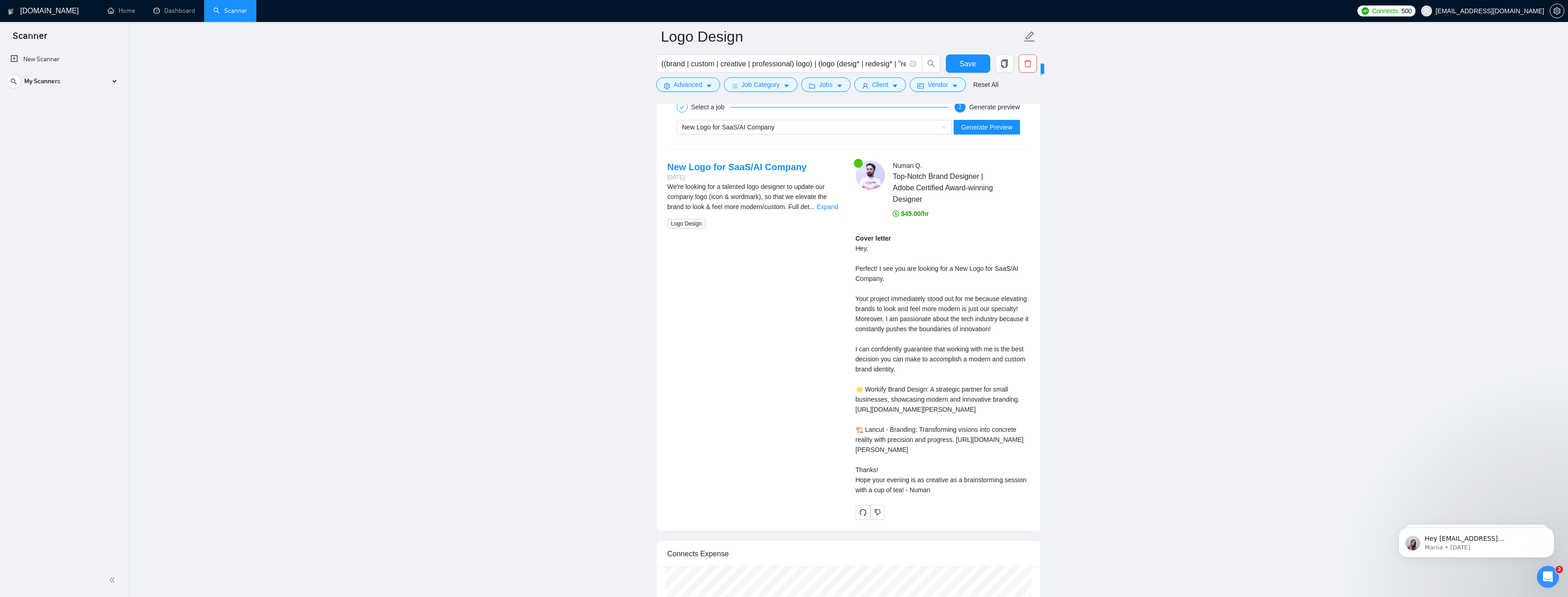
scroll to position [1720, 0]
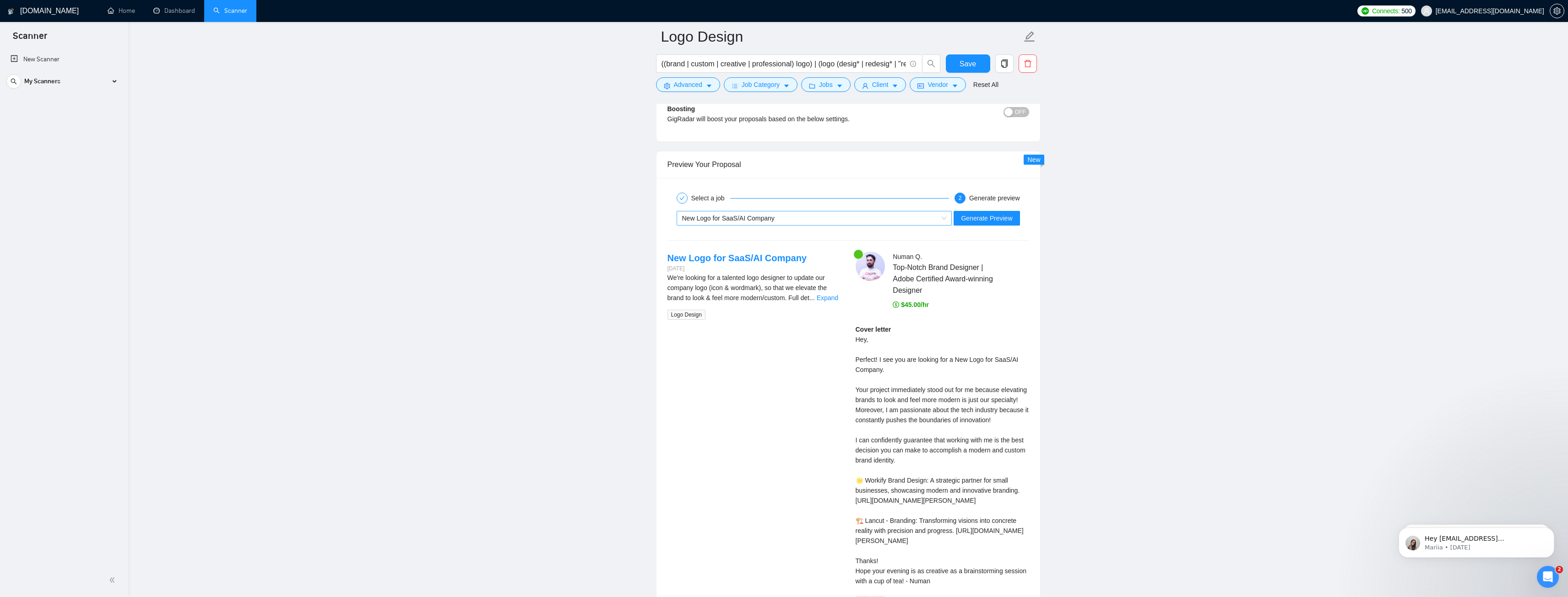
click at [819, 216] on div "New Logo for SaaS/AI Company" at bounding box center [810, 218] width 256 height 13
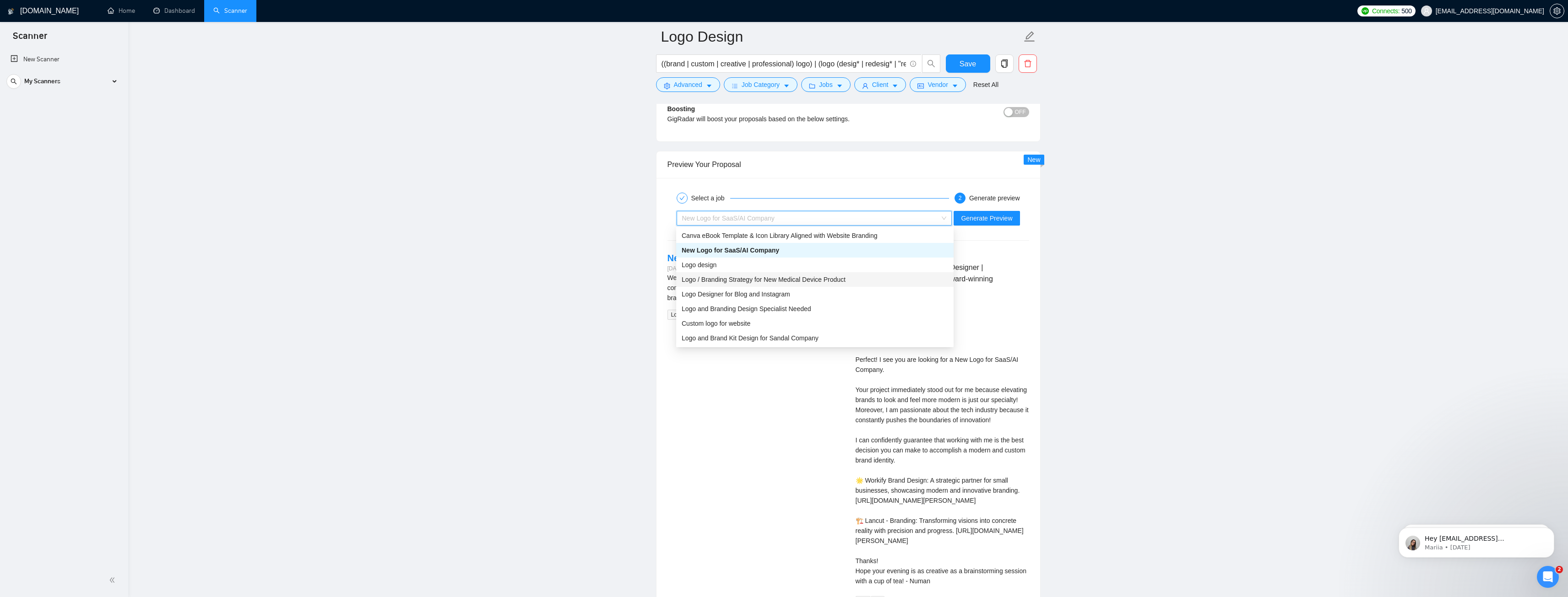
click at [713, 282] on span "Logo / Branding Strategy for New Medical Device Product" at bounding box center [764, 280] width 164 height 7
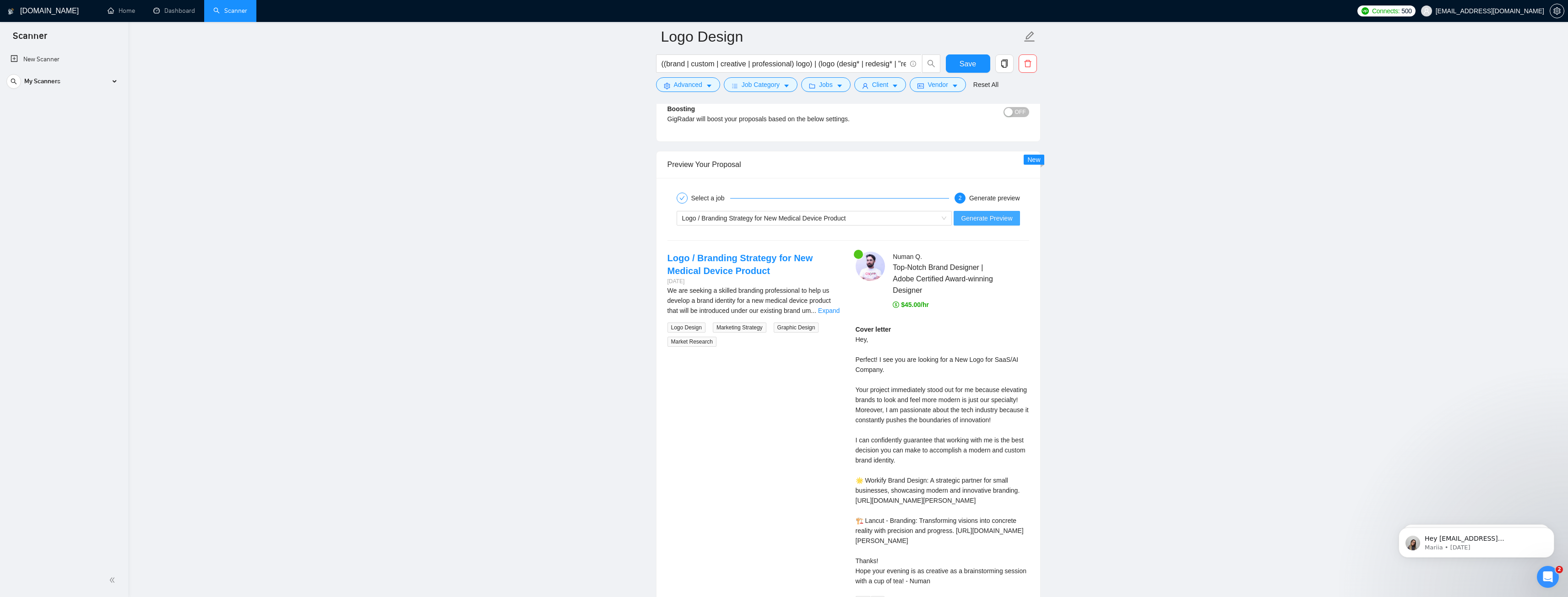
click at [996, 221] on span "Generate Preview" at bounding box center [987, 218] width 51 height 10
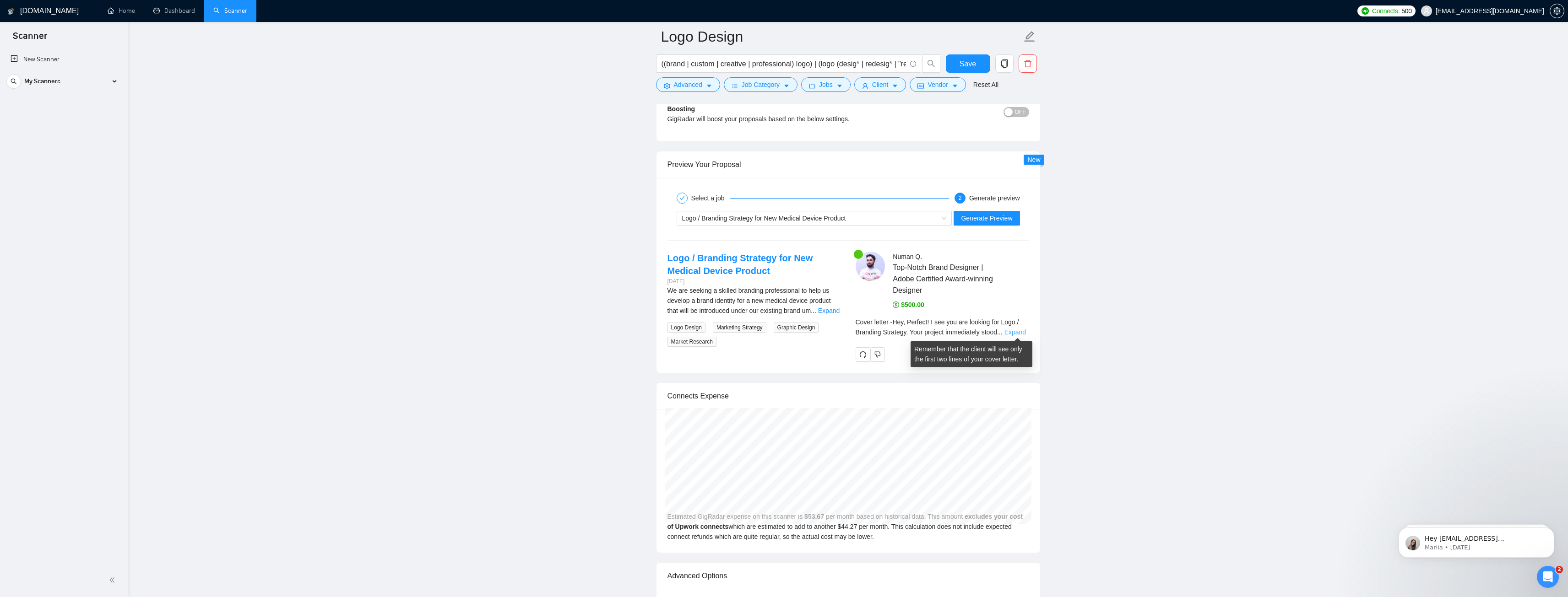
click at [1011, 334] on link "Expand" at bounding box center [1015, 332] width 21 height 7
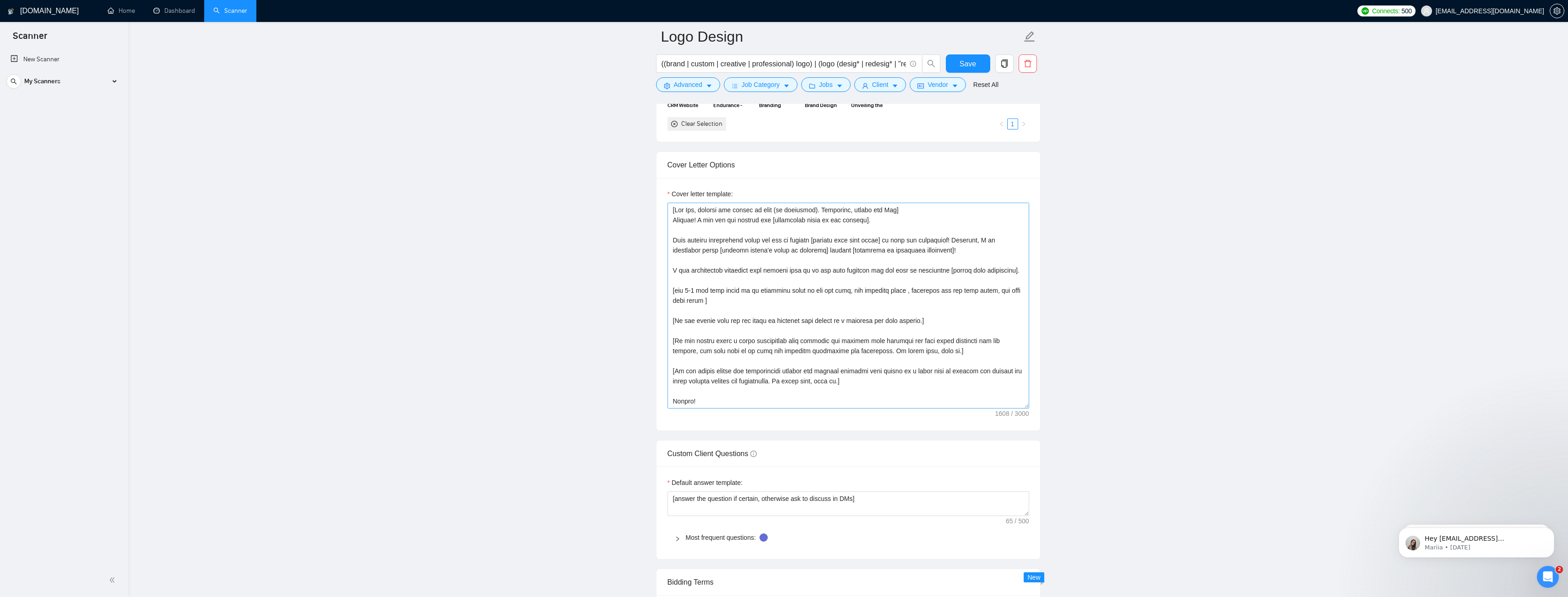
scroll to position [942, 0]
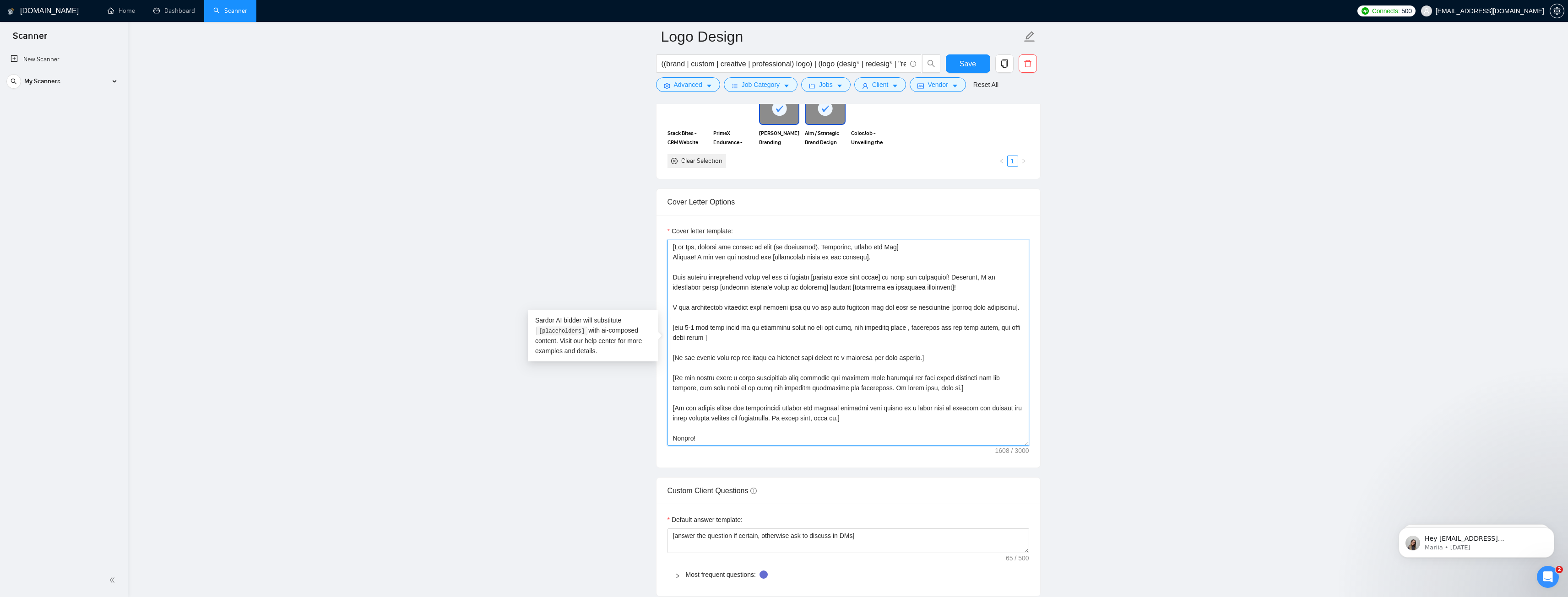
drag, startPoint x: 674, startPoint y: 274, endPoint x: 987, endPoint y: 287, distance: 313.3
click at [987, 287] on textarea "Cover letter template:" at bounding box center [848, 342] width 362 height 206
click at [1189, 293] on main "Logo Design ((brand | custom | creative | professional) logo) | (logo (desig* |…" at bounding box center [848, 488] width 1410 height 2786
drag, startPoint x: 966, startPoint y: 285, endPoint x: 724, endPoint y: 291, distance: 242.1
click at [724, 291] on textarea "Cover letter template:" at bounding box center [848, 342] width 362 height 206
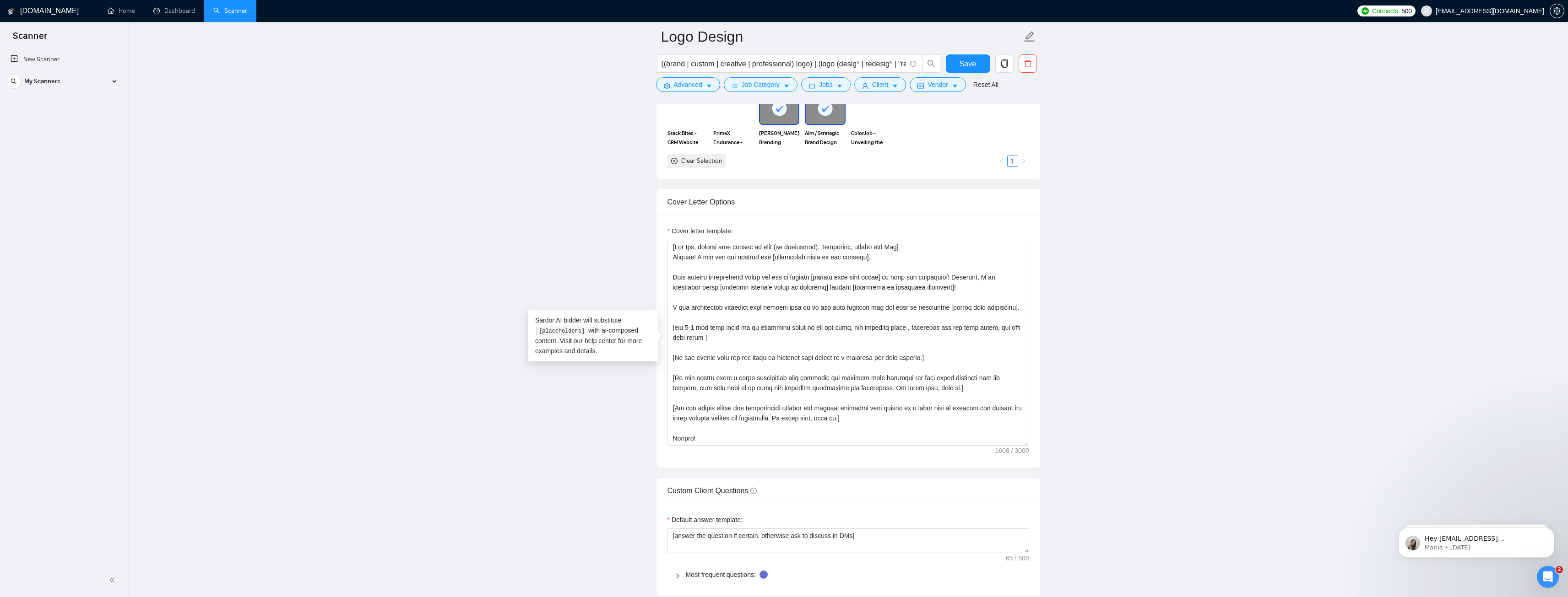
click at [1221, 288] on main "Logo Design ((brand | custom | creative | professional) logo) | (logo (desig* |…" at bounding box center [848, 488] width 1410 height 2786
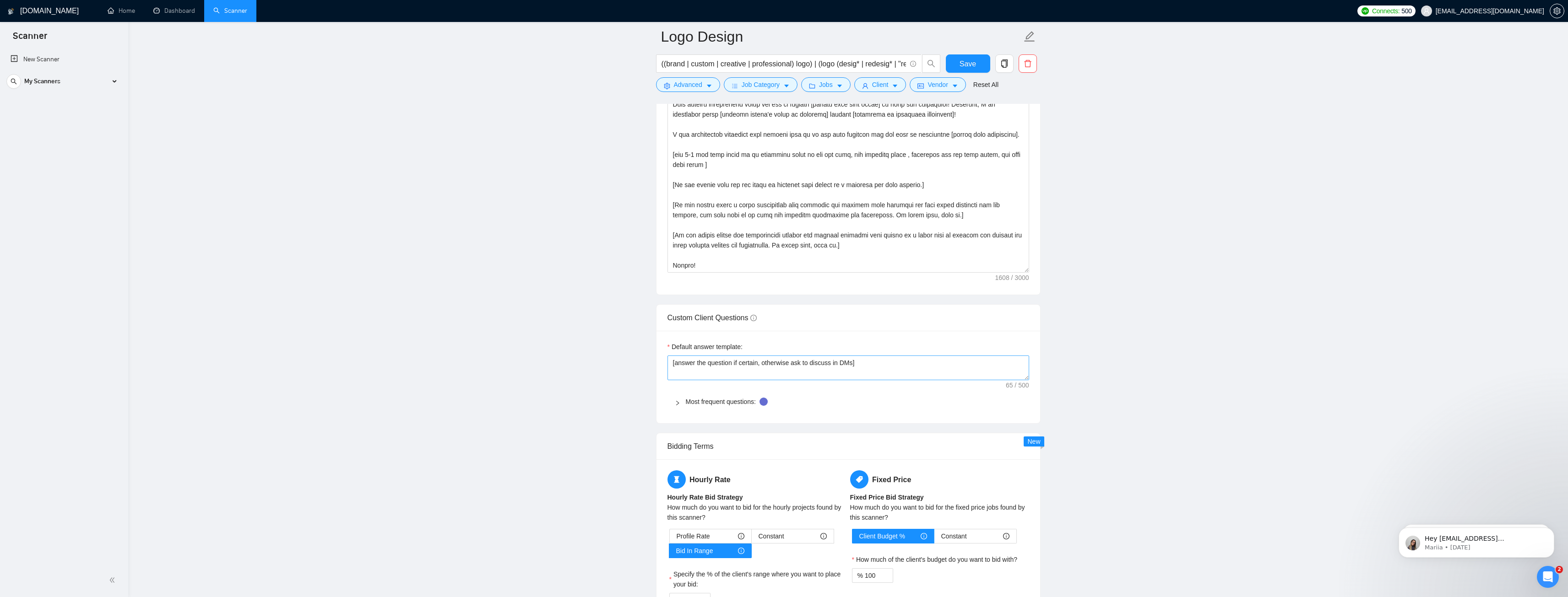
scroll to position [988, 0]
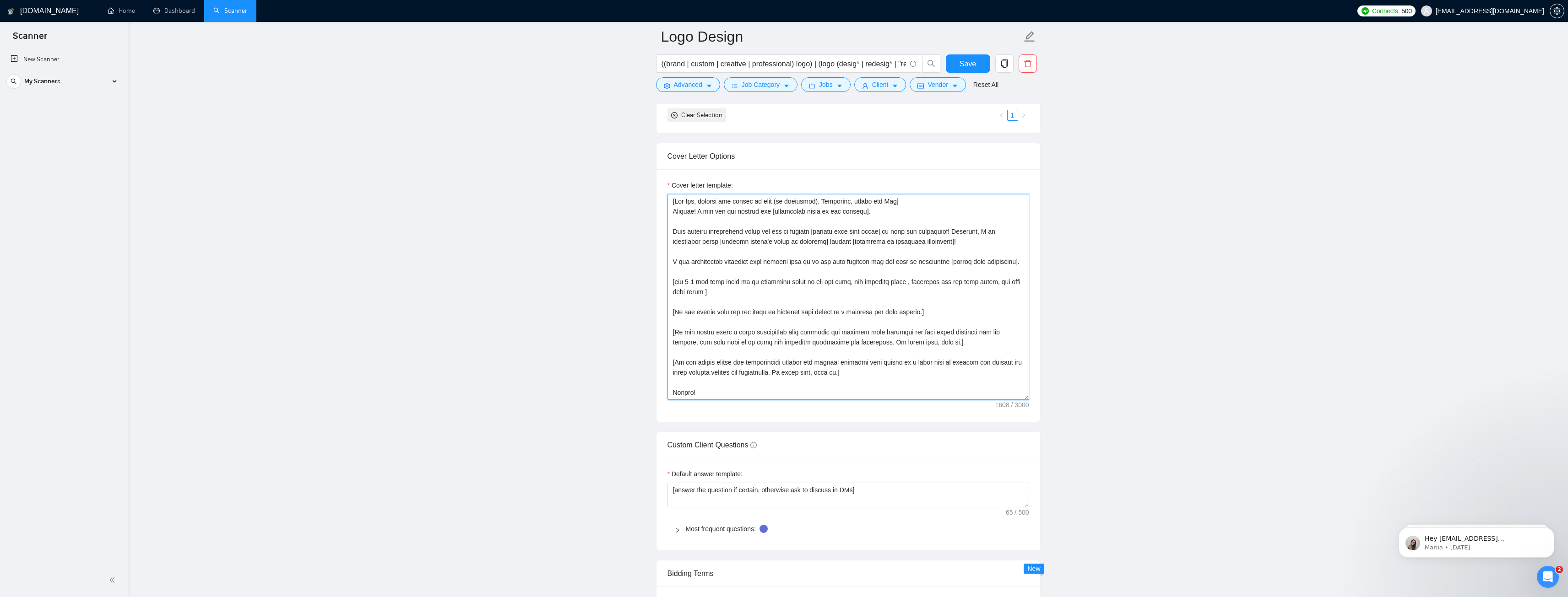
click at [856, 290] on textarea "Cover letter template:" at bounding box center [848, 297] width 362 height 206
click at [1179, 329] on main "Logo Design ((brand | custom | creative | professional) logo) | (logo (desig* |…" at bounding box center [848, 442] width 1410 height 2786
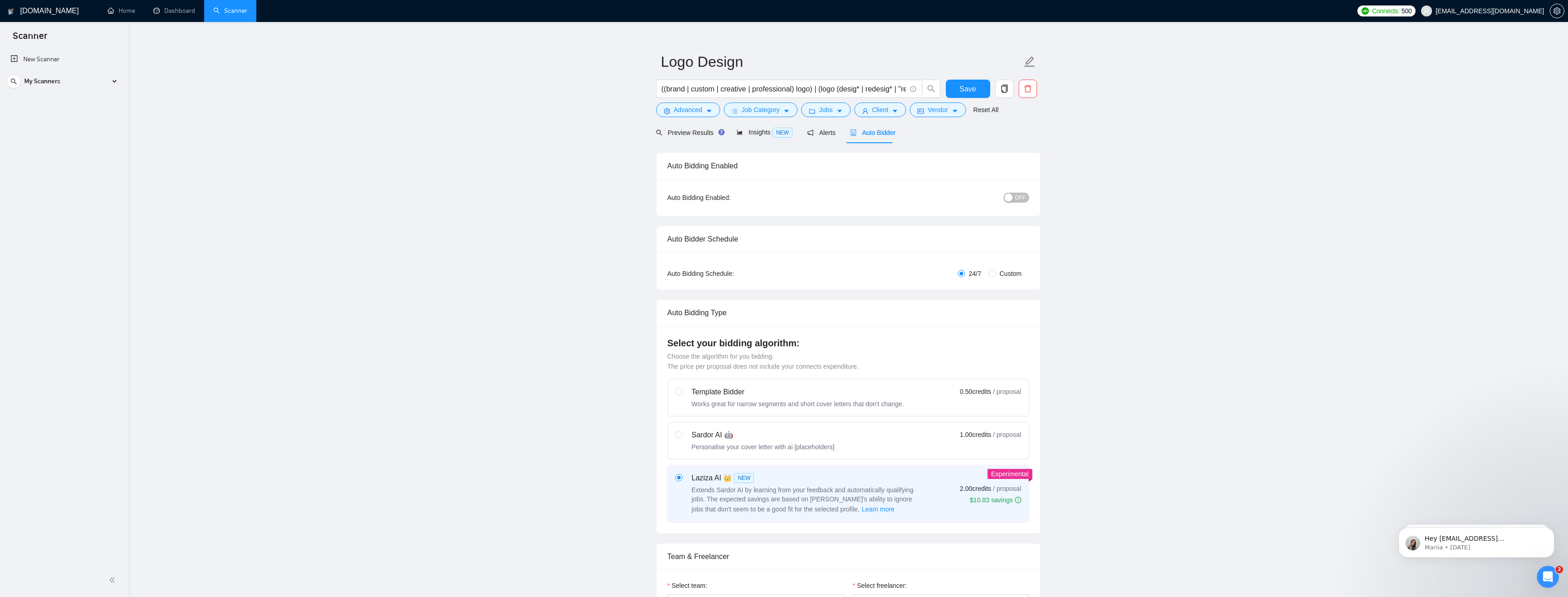
scroll to position [0, 0]
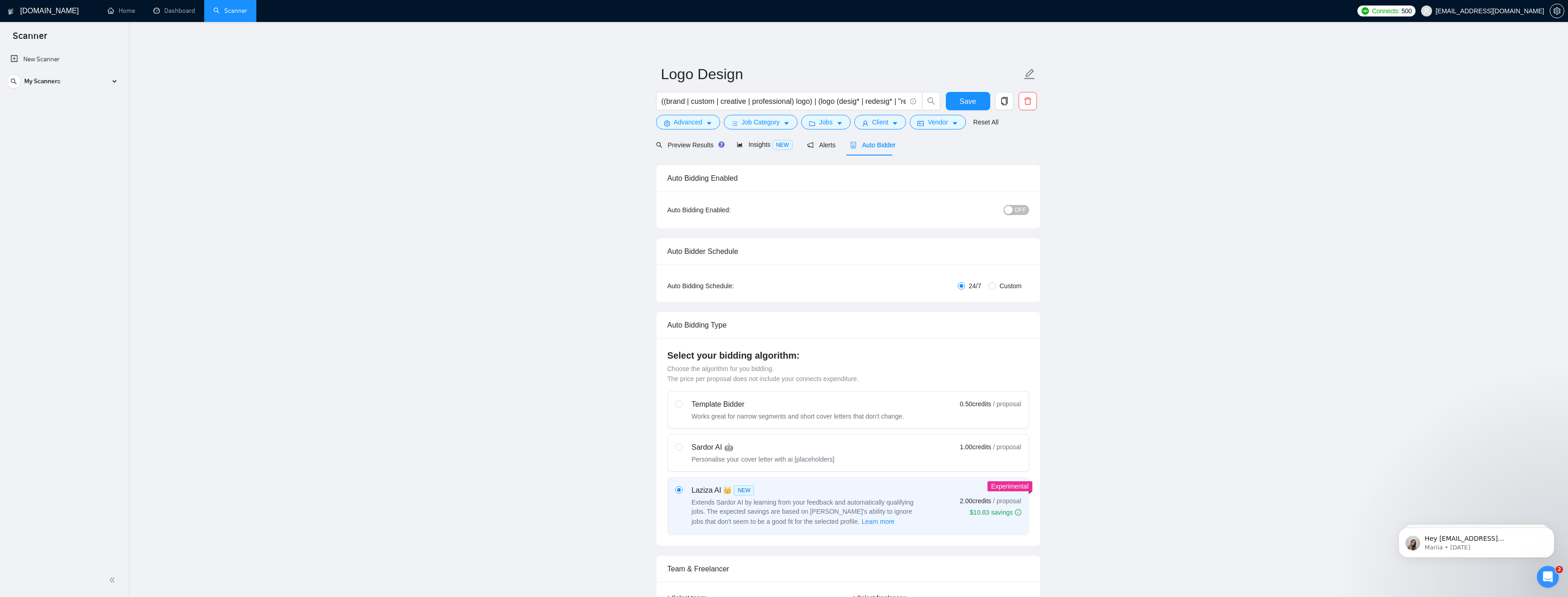
click at [962, 453] on div "Sardor AI 🤖 Personalise your cover letter with ai [placeholders] 1.00 credits /…" at bounding box center [848, 453] width 346 height 22
click at [682, 450] on input "radio" at bounding box center [679, 447] width 6 height 6
radio input "true"
radio input "false"
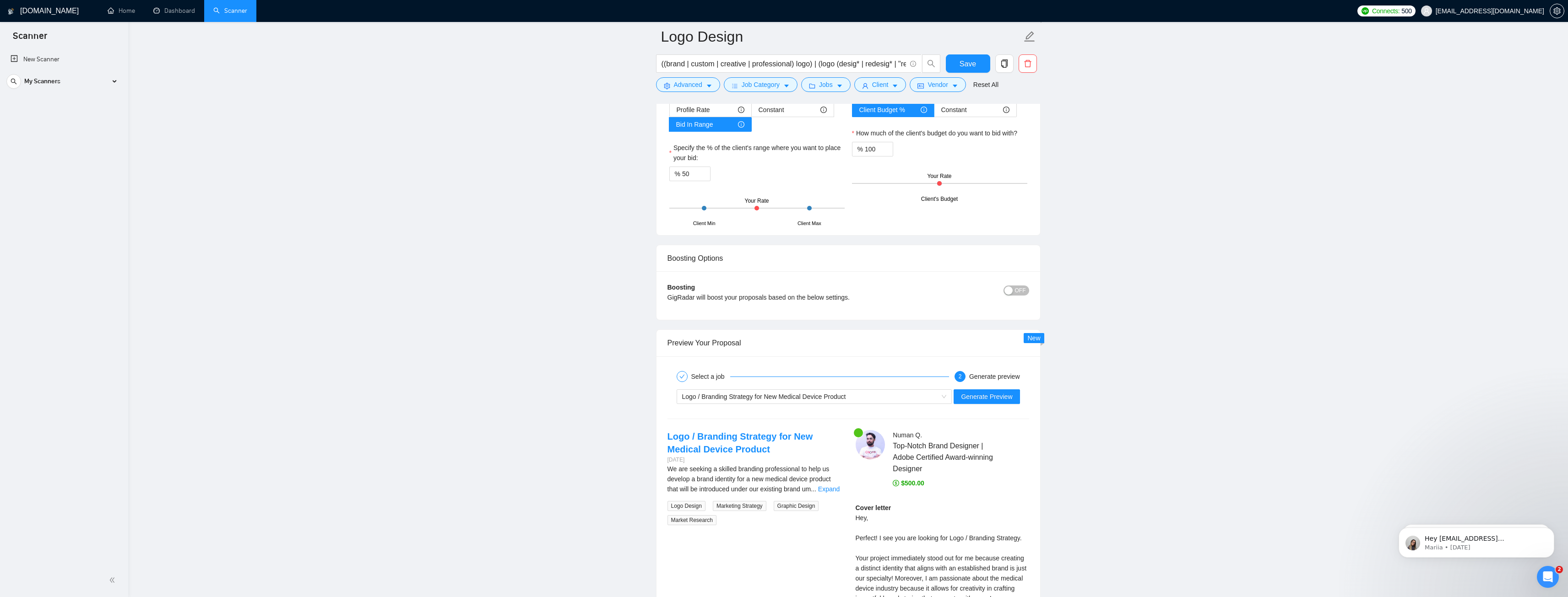
scroll to position [1647, 0]
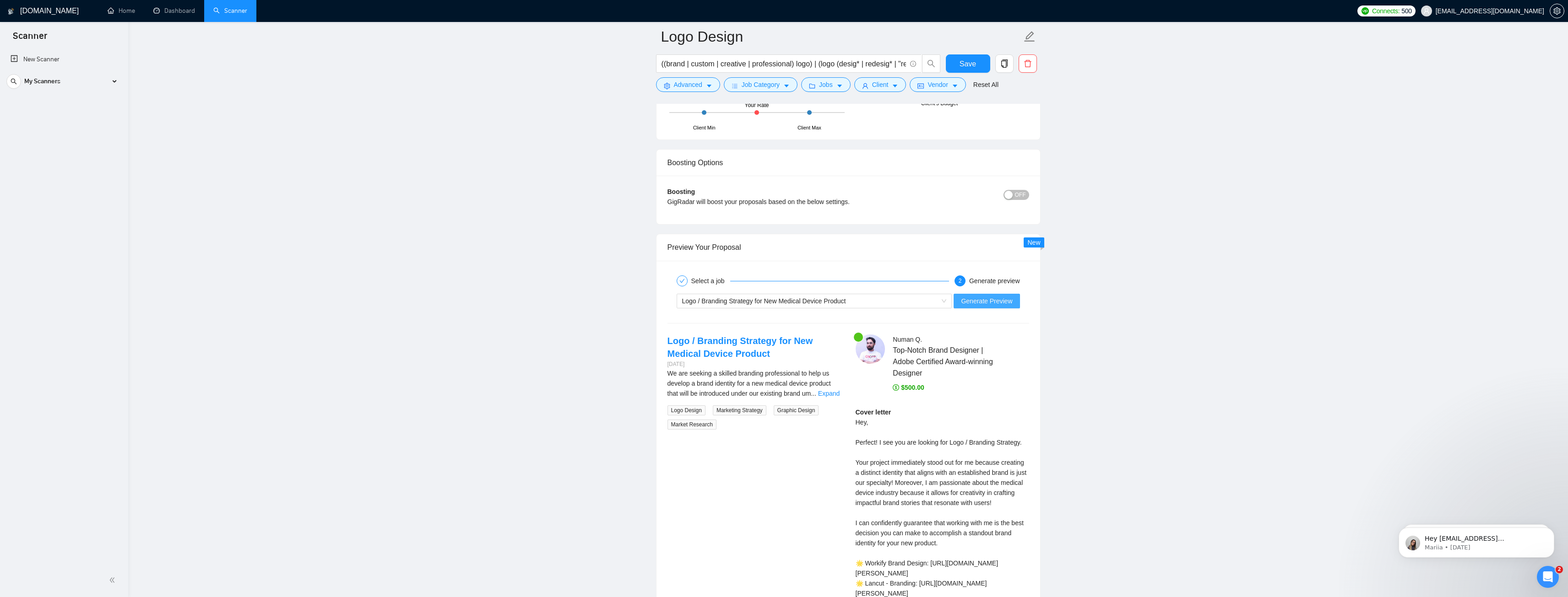
click at [976, 301] on span "Generate Preview" at bounding box center [987, 301] width 51 height 10
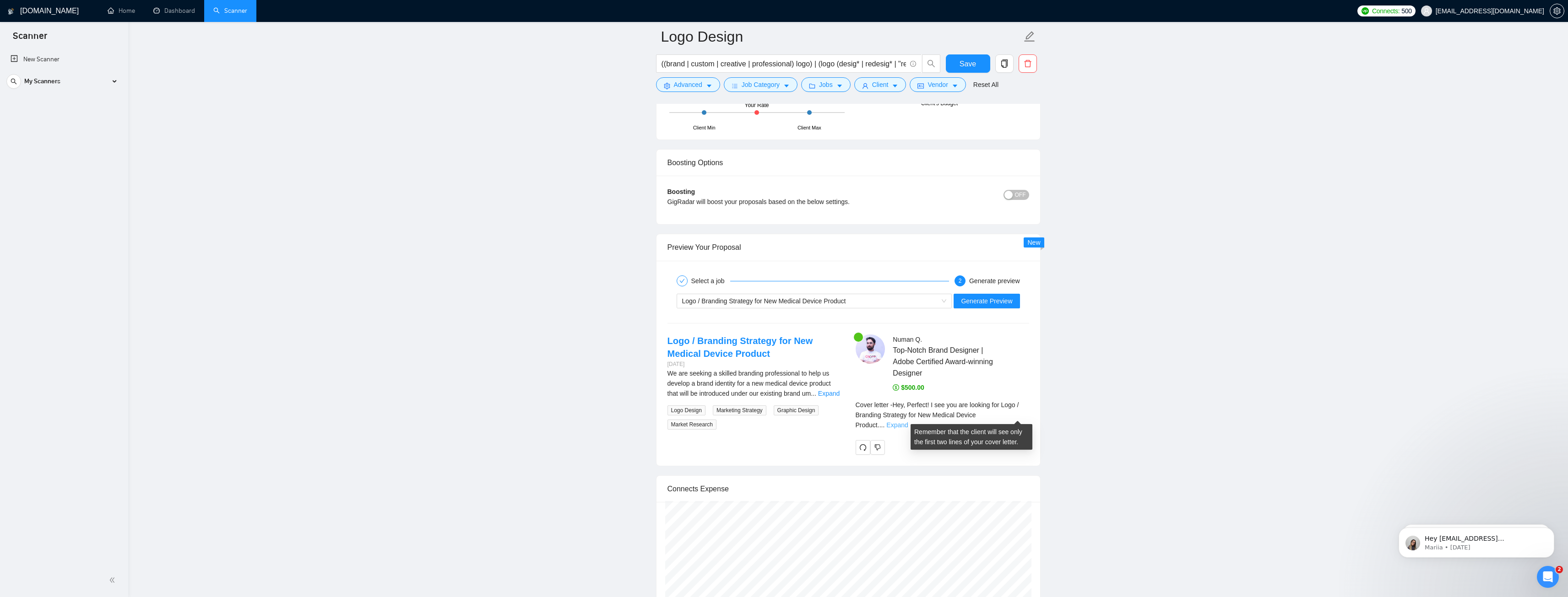
click at [908, 422] on link "Expand" at bounding box center [897, 425] width 21 height 7
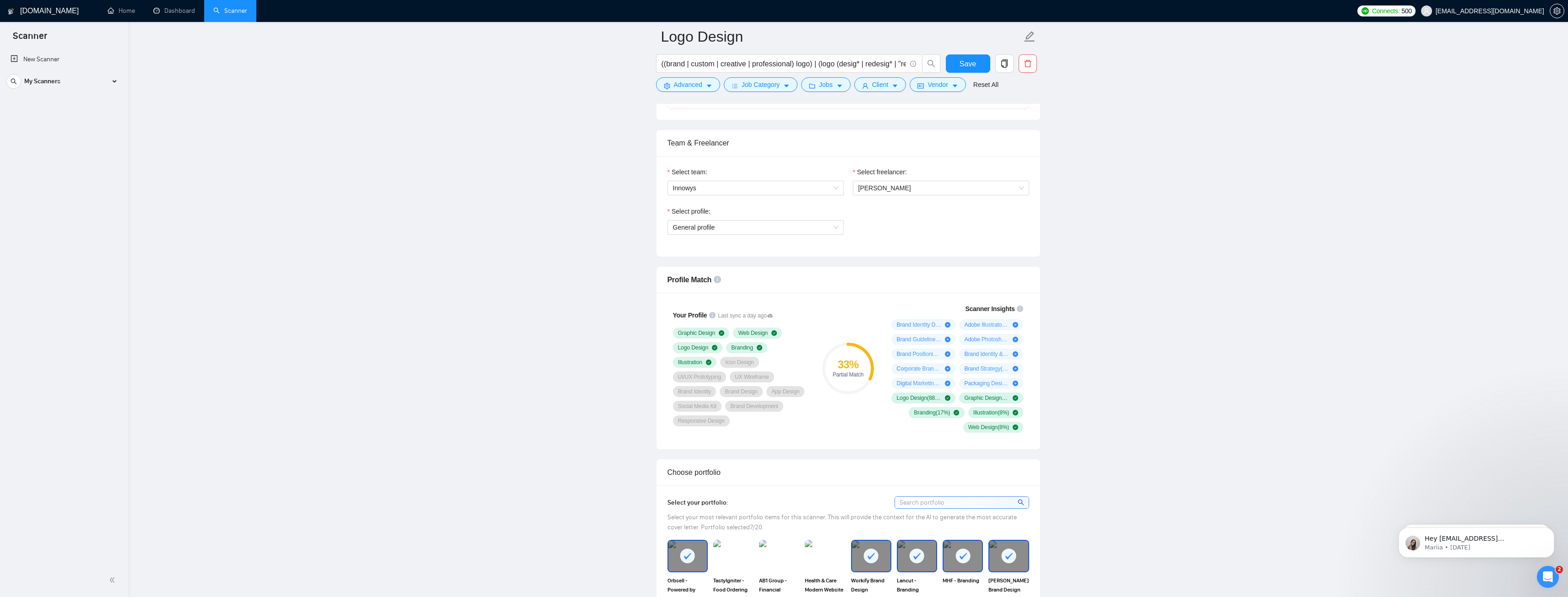
scroll to position [274, 0]
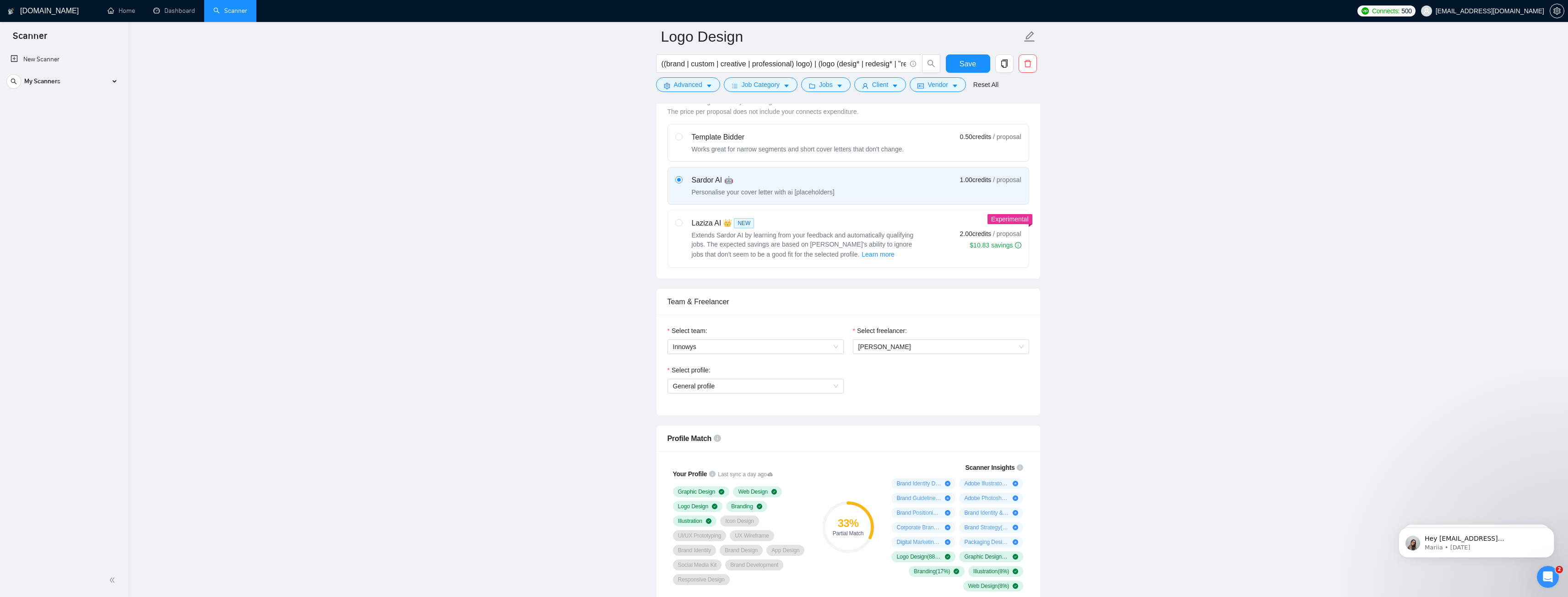
click at [844, 249] on div "Extends Sardor AI by learning from your feedback and automatically qualifying j…" at bounding box center [806, 245] width 229 height 29
click at [682, 225] on input "radio" at bounding box center [679, 222] width 6 height 6
radio input "true"
radio input "false"
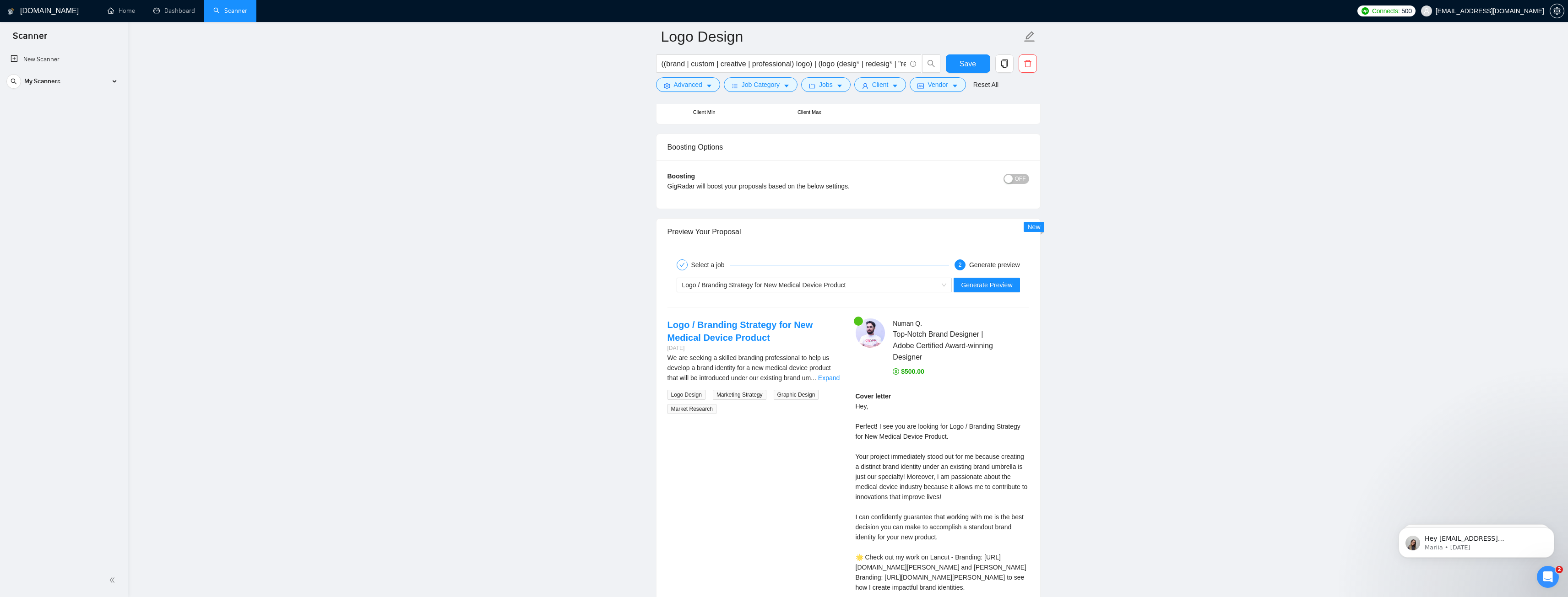
scroll to position [1556, 0]
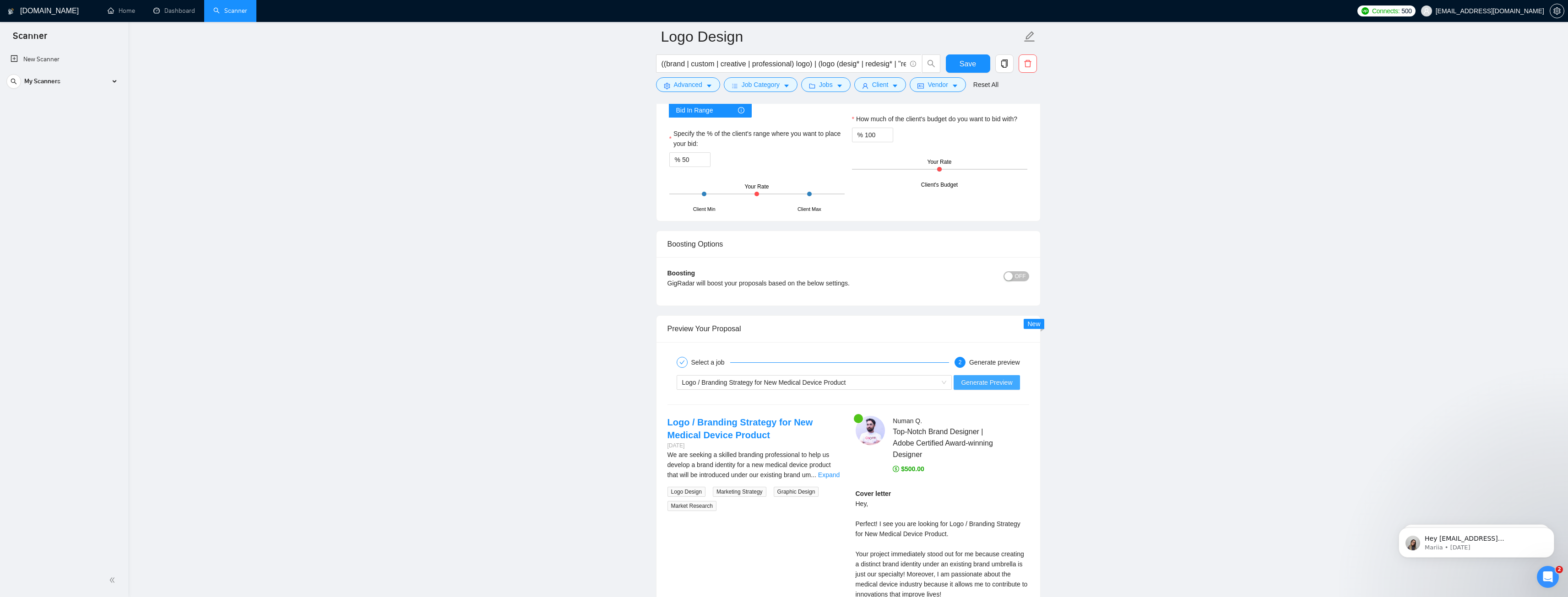
click at [993, 388] on button "Generate Preview" at bounding box center [987, 383] width 66 height 15
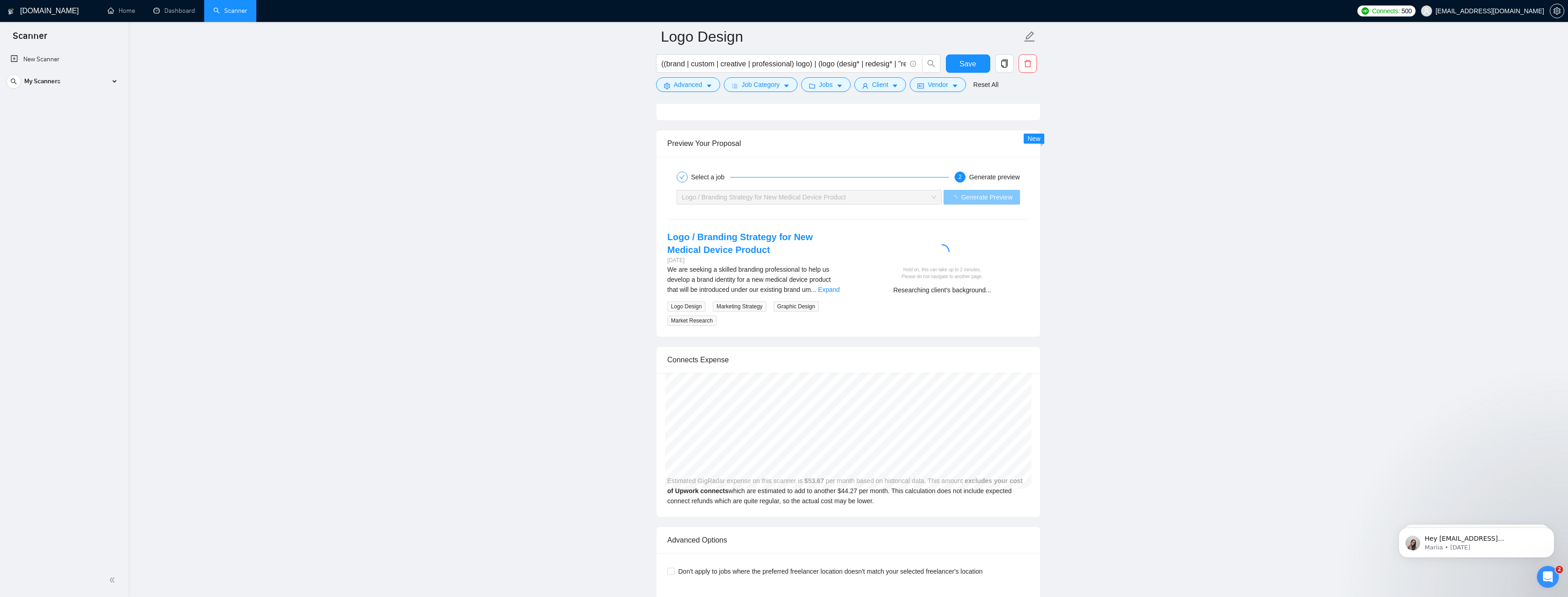
scroll to position [1558, 0]
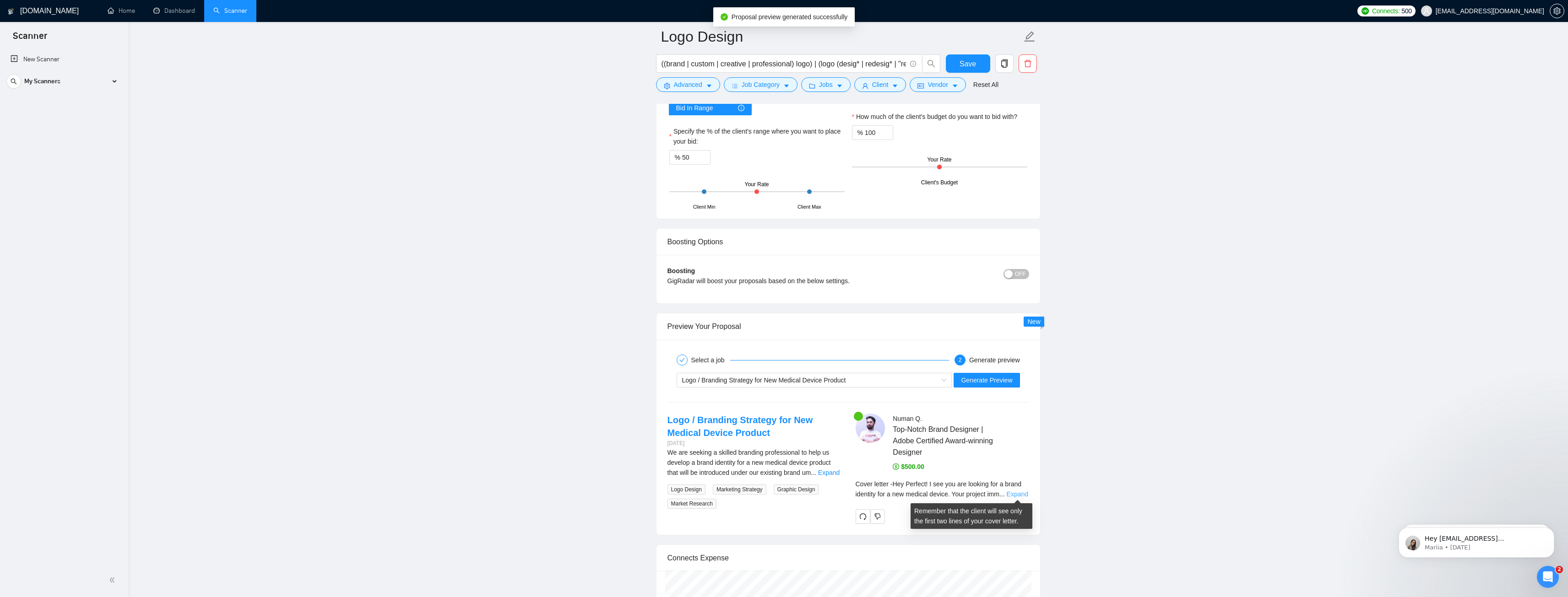
click at [1011, 494] on link "Expand" at bounding box center [1017, 494] width 21 height 7
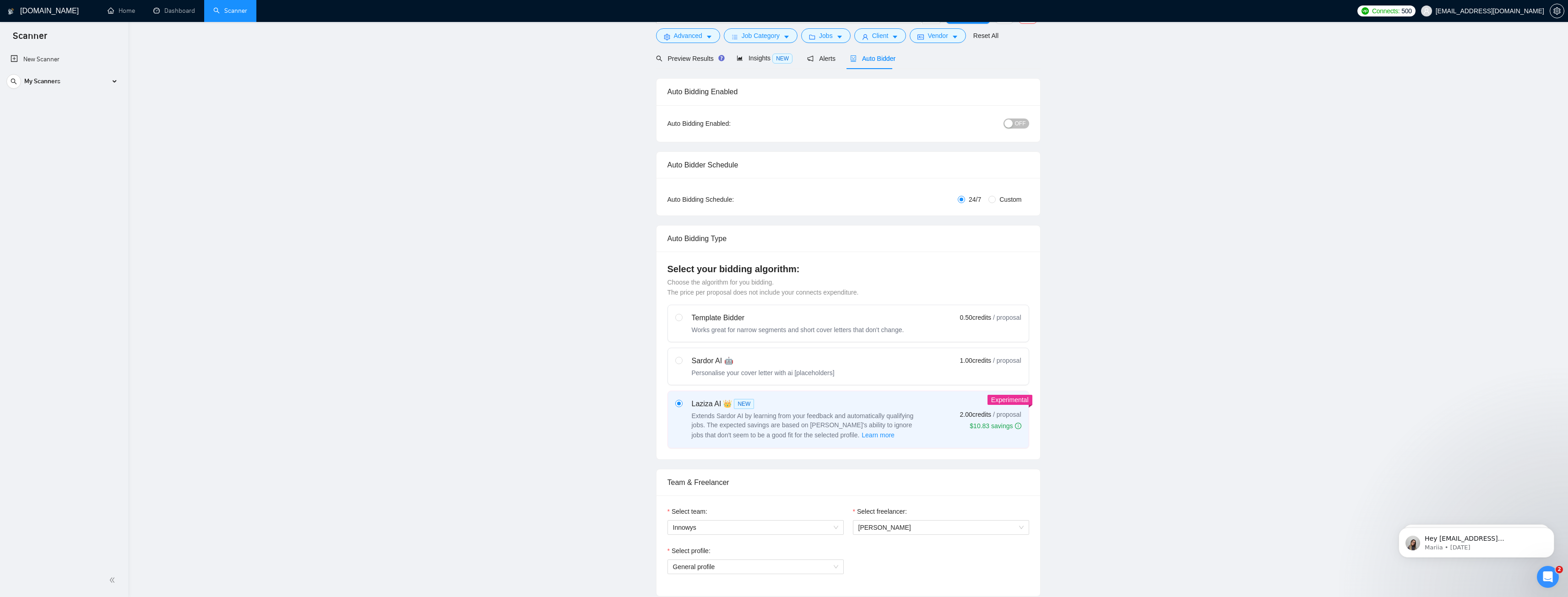
scroll to position [0, 0]
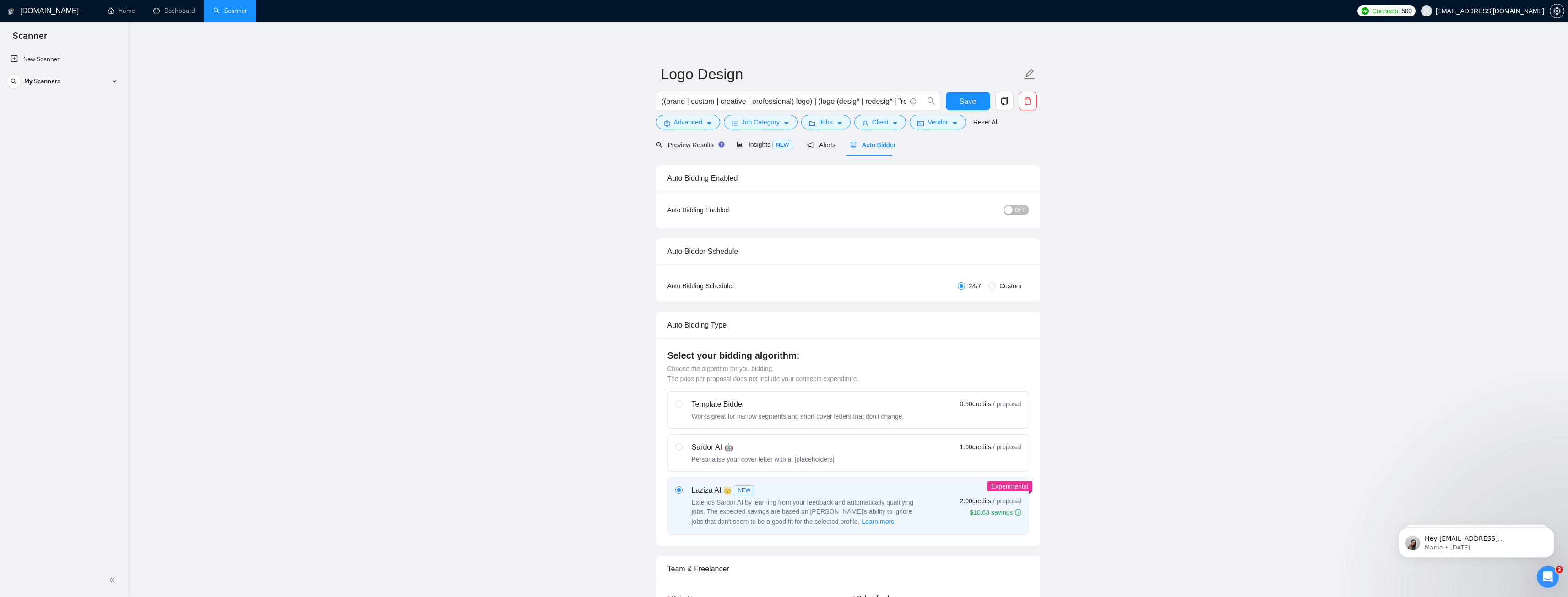
click at [1010, 207] on div "button" at bounding box center [1008, 210] width 8 height 8
click at [963, 104] on span "Save" at bounding box center [968, 101] width 17 height 12
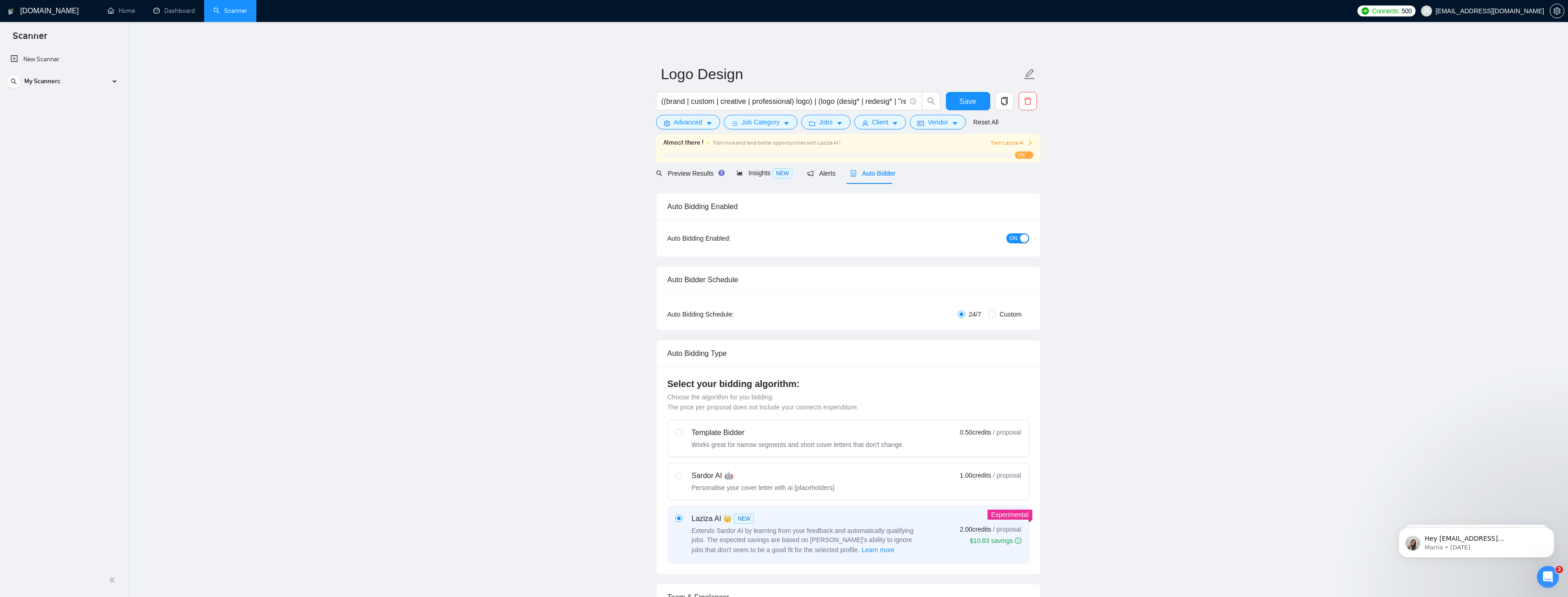
click at [1030, 143] on icon "right" at bounding box center [1029, 142] width 6 height 5
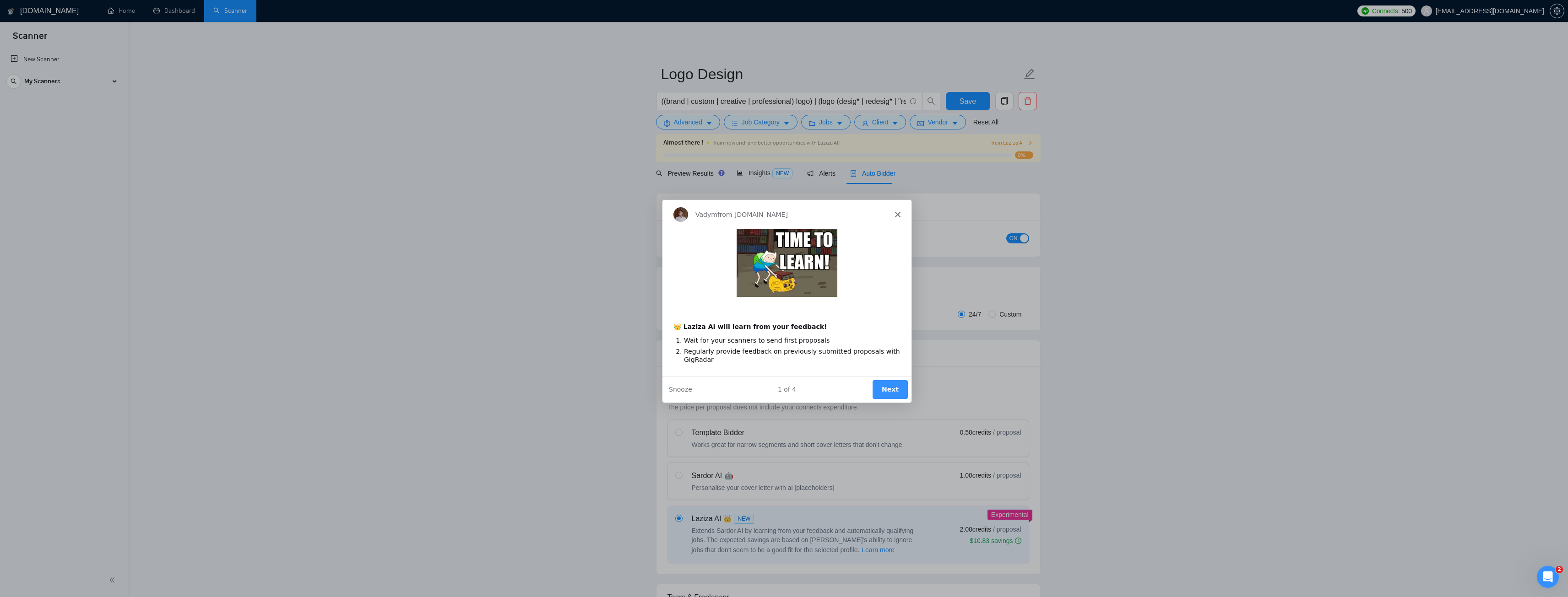
click at [894, 214] on icon "Close" at bounding box center [896, 214] width 6 height 5
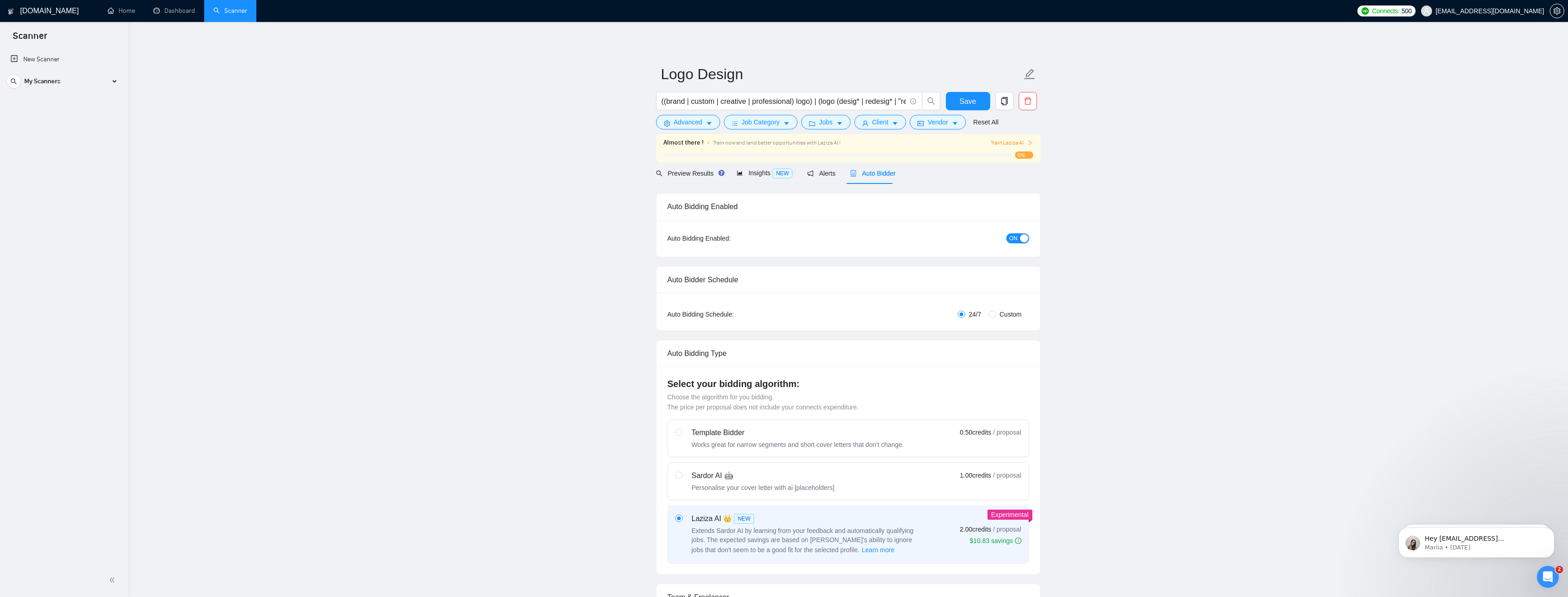
click at [81, 79] on div "My Scanners" at bounding box center [64, 81] width 115 height 18
click at [245, 15] on link "Scanner" at bounding box center [230, 10] width 34 height 8
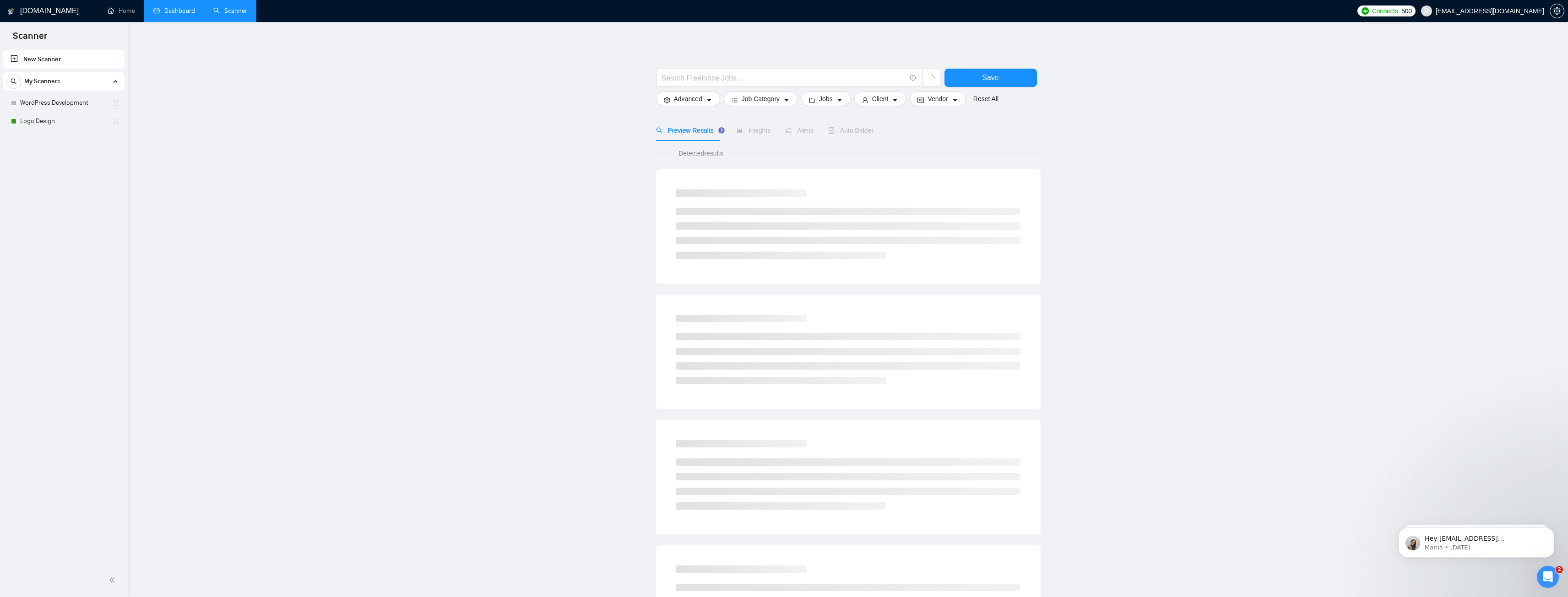
click at [174, 15] on link "Dashboard" at bounding box center [174, 10] width 42 height 8
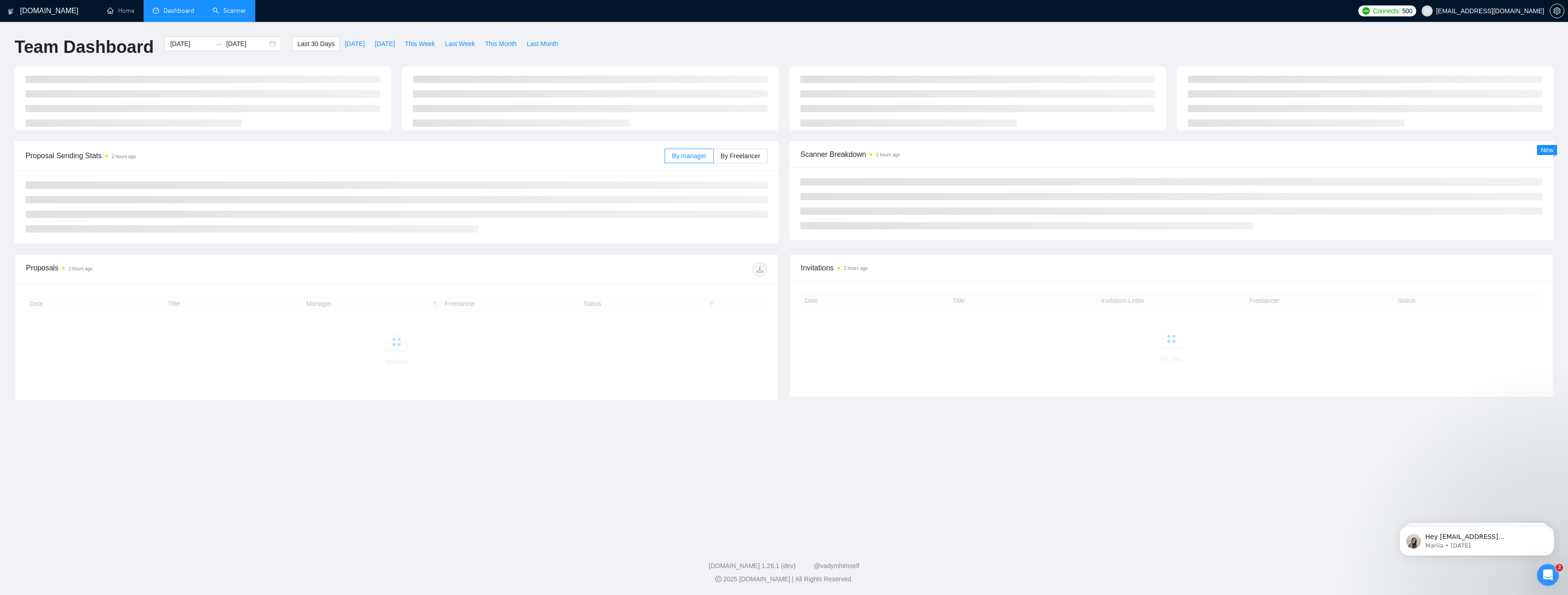
click at [783, 229] on div "Proposal Sending Stats 2 hours ago By manager By Freelancer" at bounding box center [396, 192] width 775 height 102
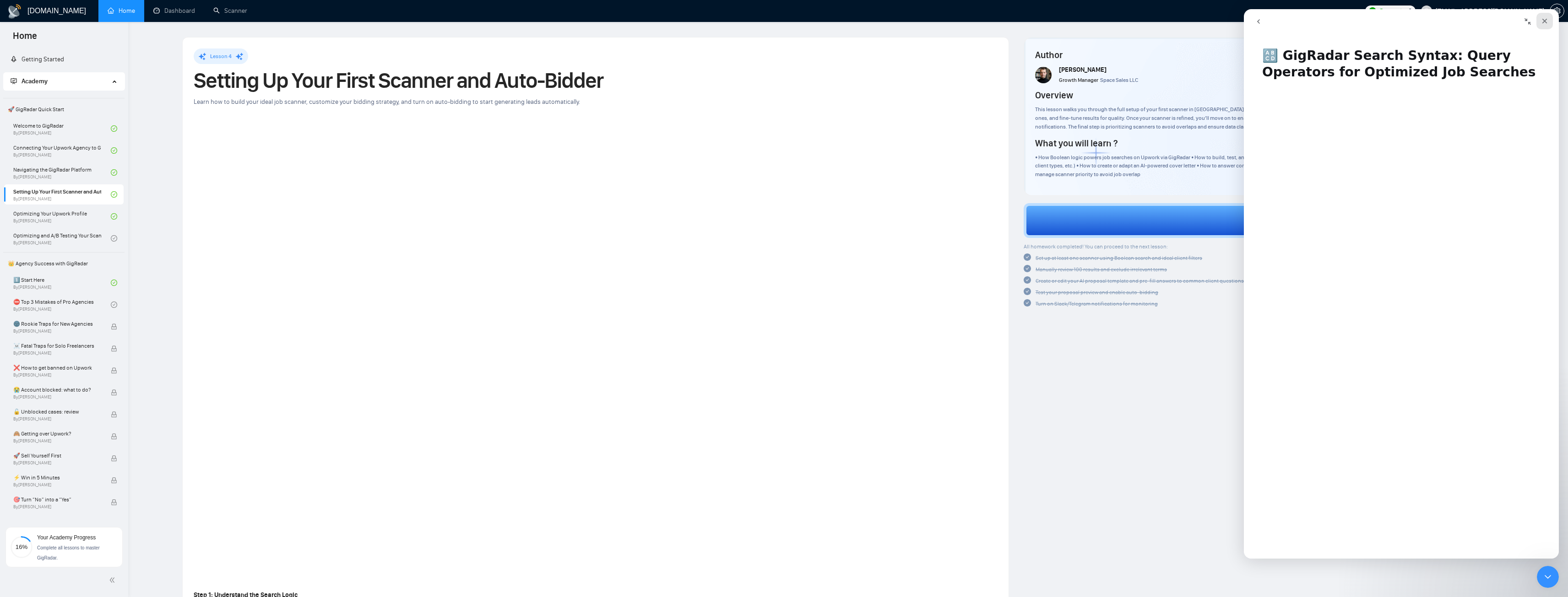
click at [1551, 19] on div "Close" at bounding box center [1544, 21] width 17 height 16
